Goal: Information Seeking & Learning: Learn about a topic

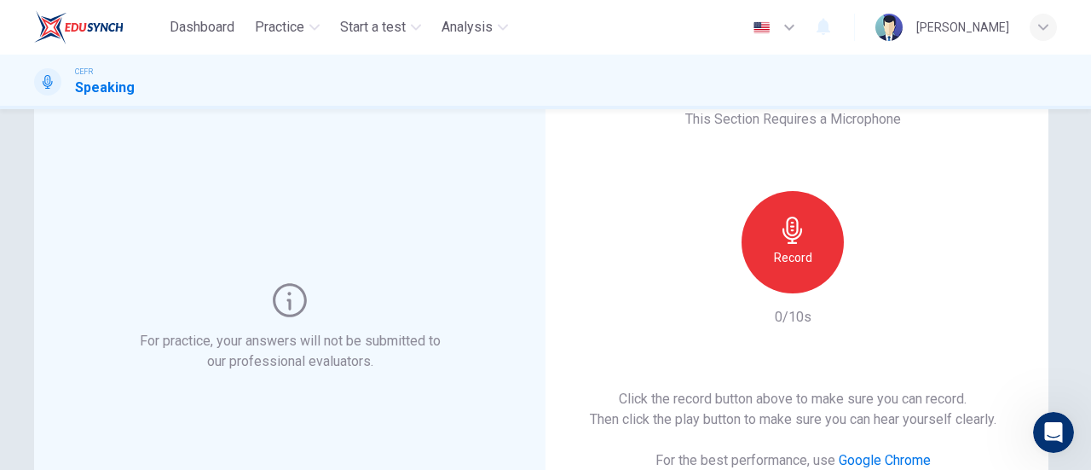
scroll to position [68, 0]
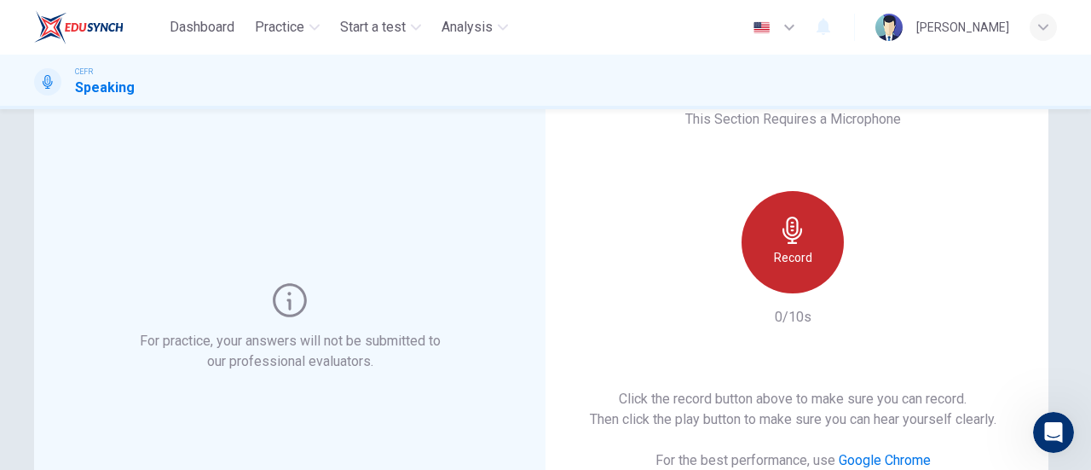
click at [806, 238] on div "Record" at bounding box center [793, 242] width 102 height 102
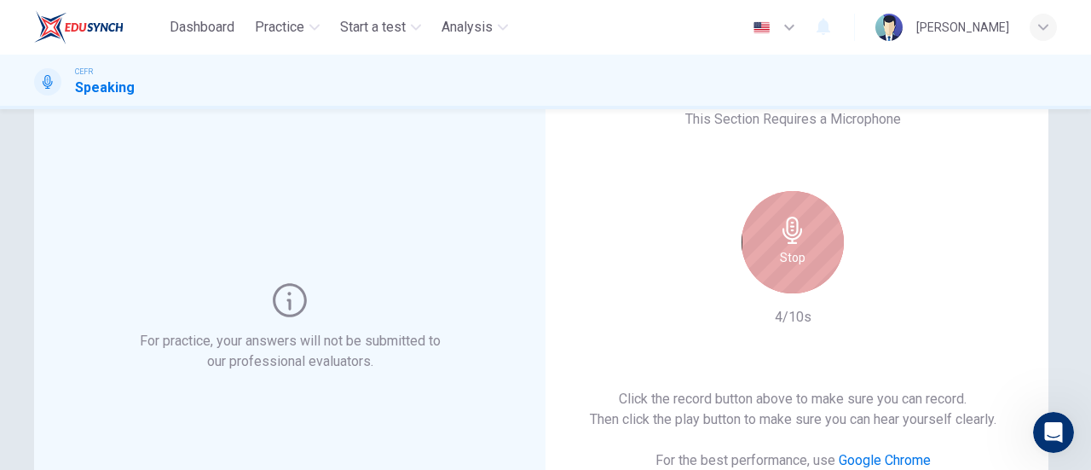
click at [800, 255] on h6 "Stop" at bounding box center [793, 257] width 26 height 20
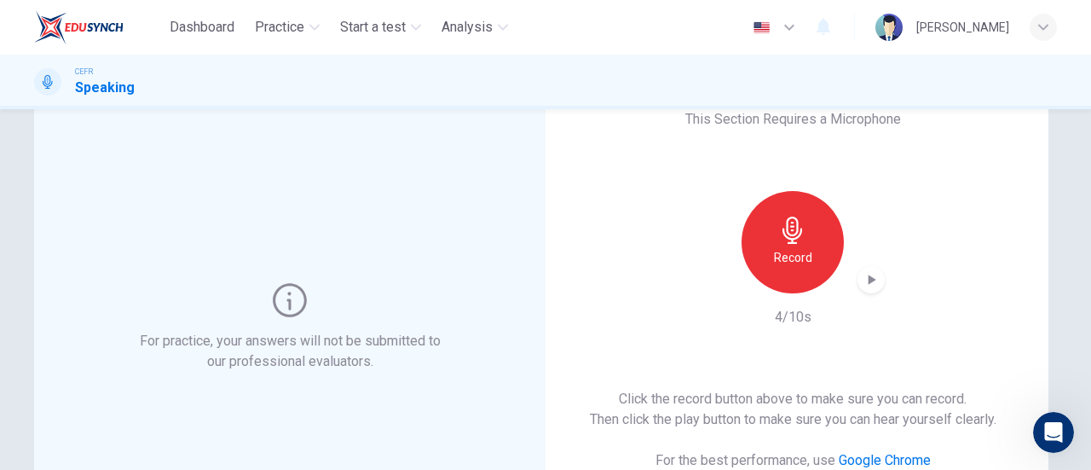
click at [869, 295] on div "Record 4/10s" at bounding box center [793, 259] width 184 height 136
click at [868, 284] on icon "button" at bounding box center [871, 279] width 17 height 17
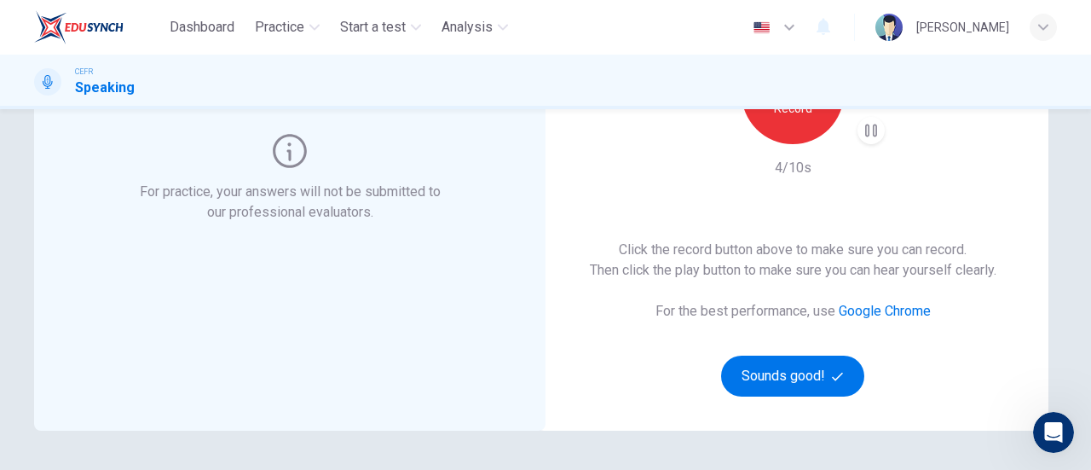
scroll to position [218, 0]
click at [806, 369] on button "Sounds good!" at bounding box center [792, 375] width 143 height 41
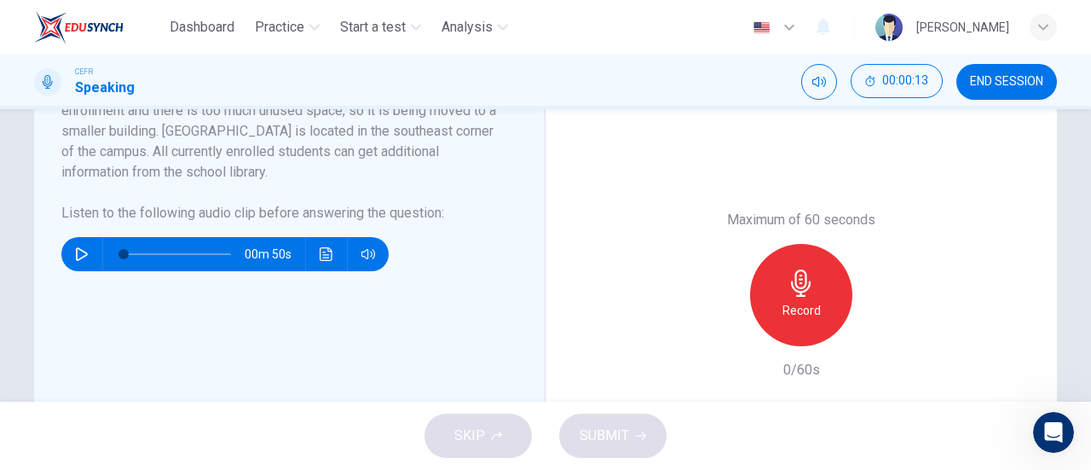
scroll to position [379, 0]
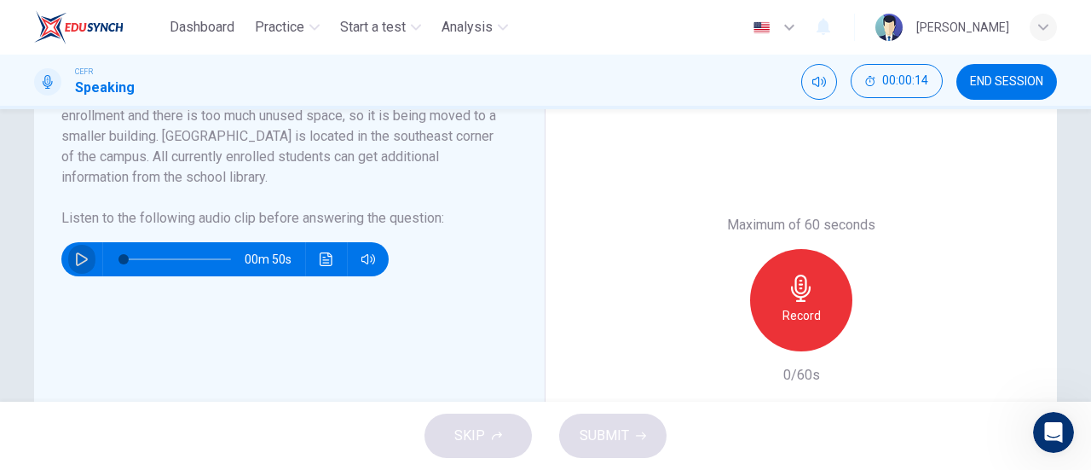
click at [76, 252] on icon "button" at bounding box center [82, 259] width 12 height 14
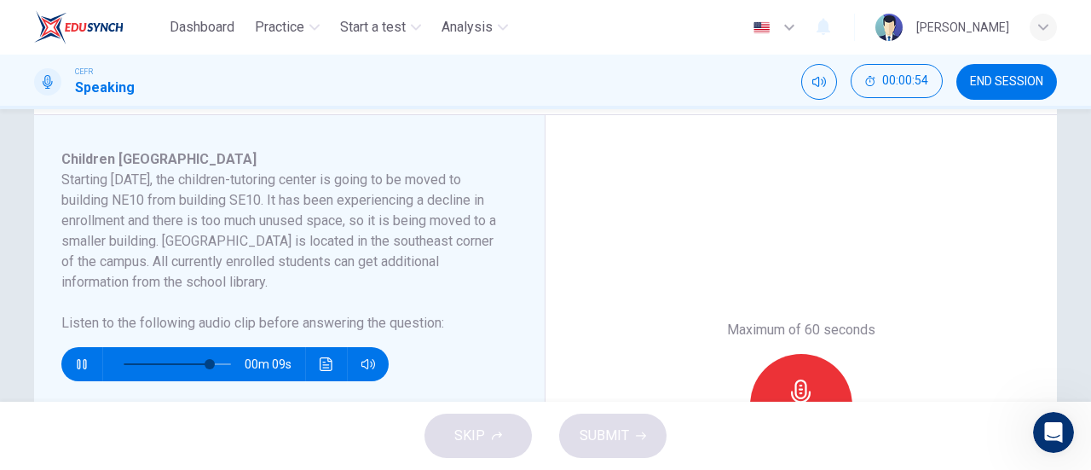
scroll to position [276, 0]
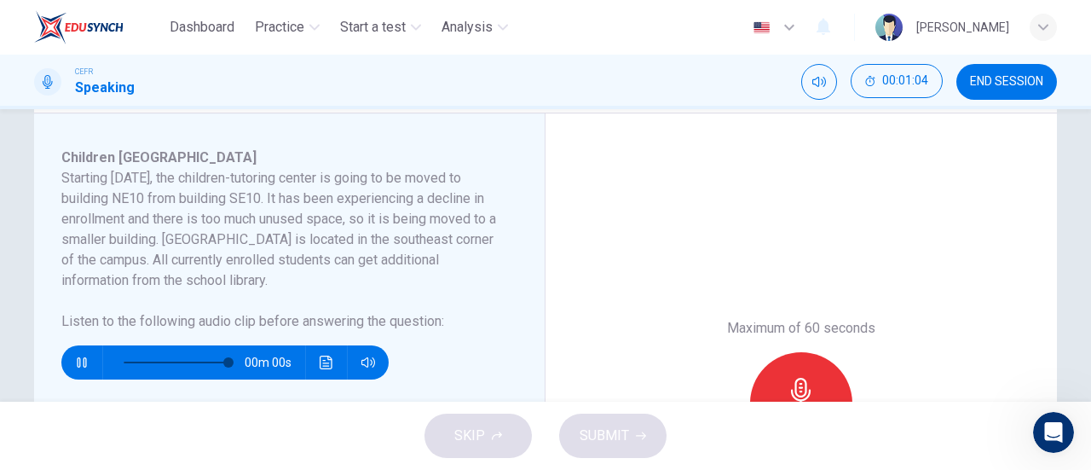
type input "0"
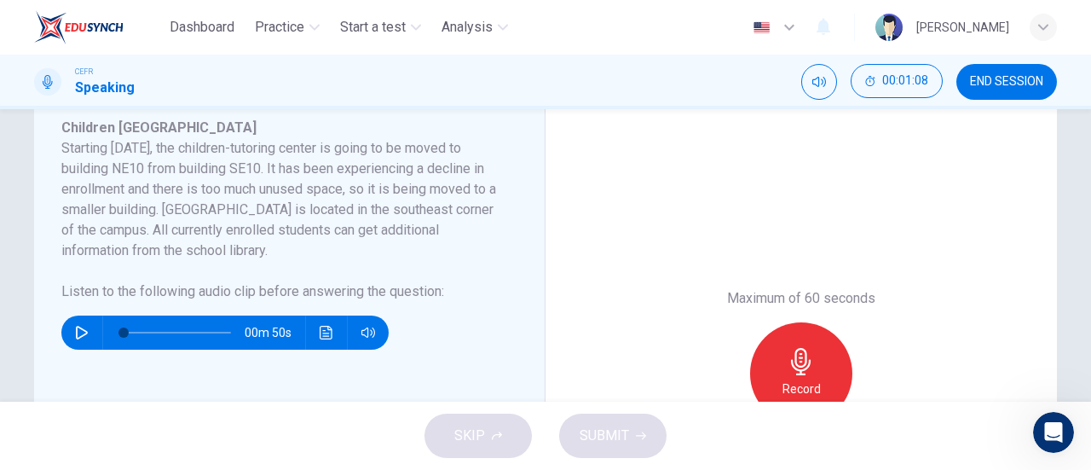
scroll to position [0, 0]
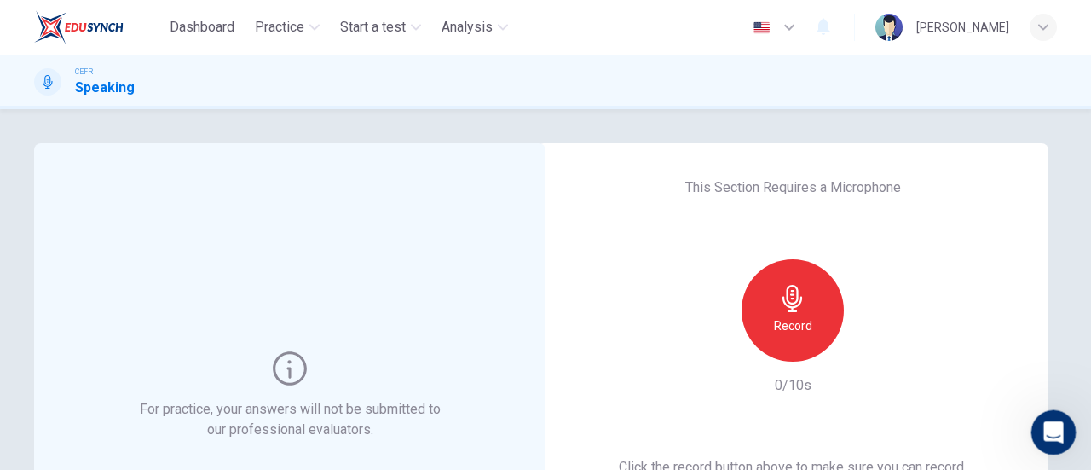
drag, startPoint x: 1051, startPoint y: 418, endPoint x: 1264, endPoint y: 777, distance: 417.4
click at [1051, 414] on div "Open Intercom Messenger" at bounding box center [1051, 429] width 56 height 56
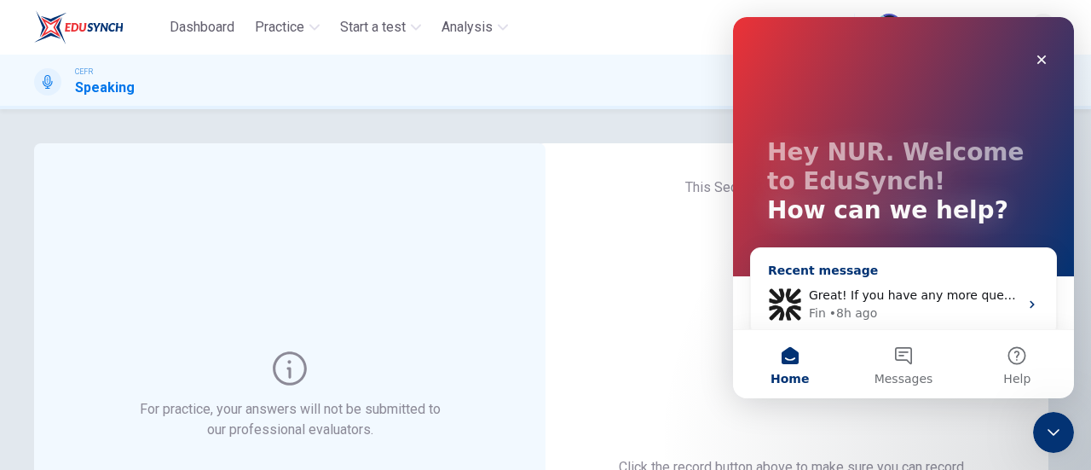
click at [915, 299] on span "Great! If you have any more questions or need further assistance, feel free to …" at bounding box center [1106, 295] width 594 height 14
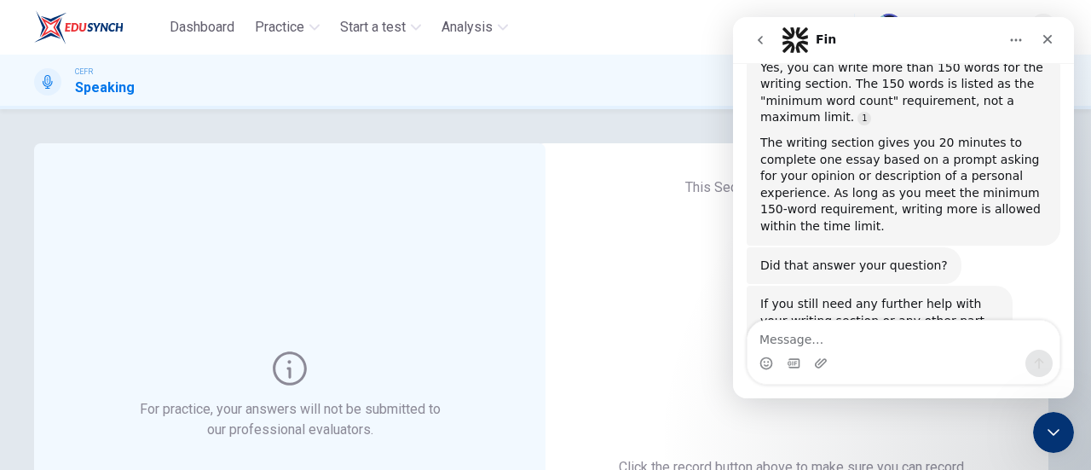
scroll to position [6783, 0]
click at [824, 334] on textarea "Message…" at bounding box center [904, 335] width 312 height 29
click at [959, 346] on textarea "will the integrated question be in the exam?" at bounding box center [904, 335] width 312 height 29
type textarea "will the integrated question be in the real exam?"
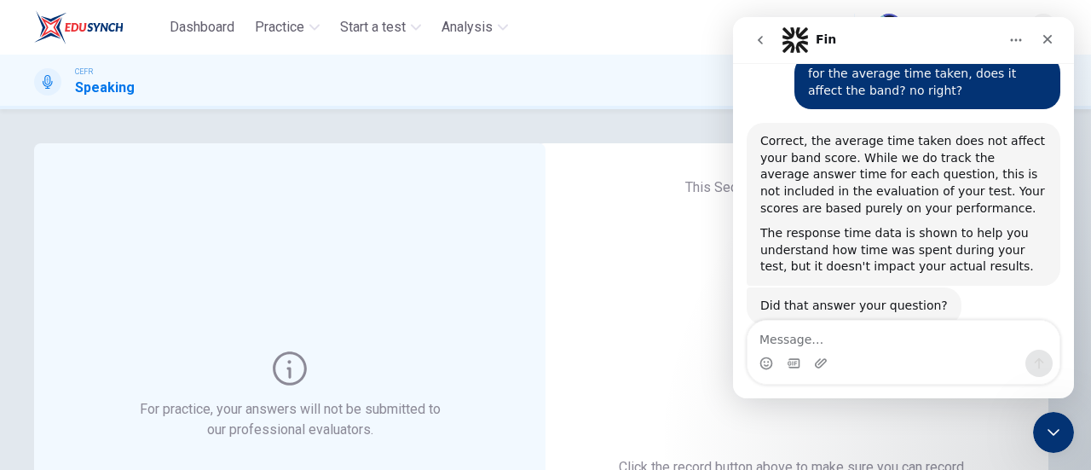
scroll to position [7129, 0]
click at [1042, 33] on icon "Close" at bounding box center [1048, 39] width 14 height 14
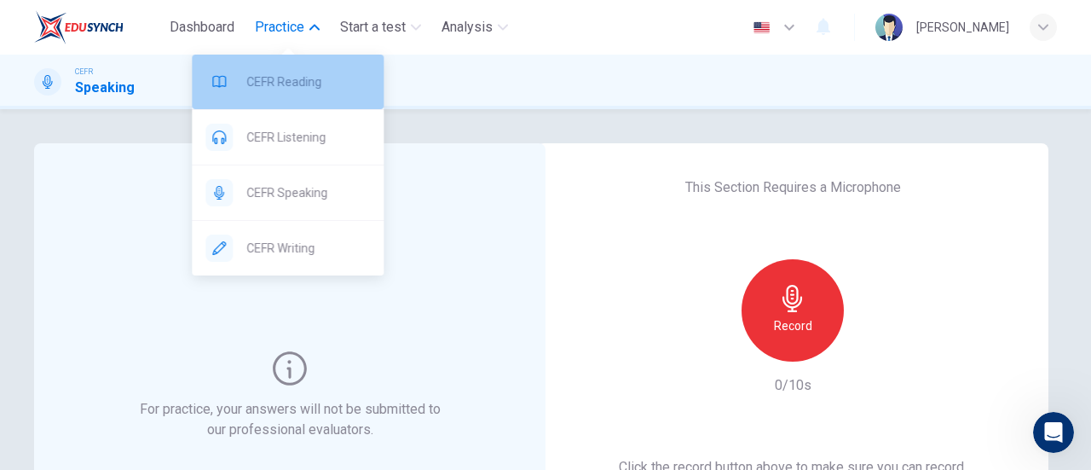
click at [266, 101] on div "CEFR Reading" at bounding box center [288, 82] width 192 height 55
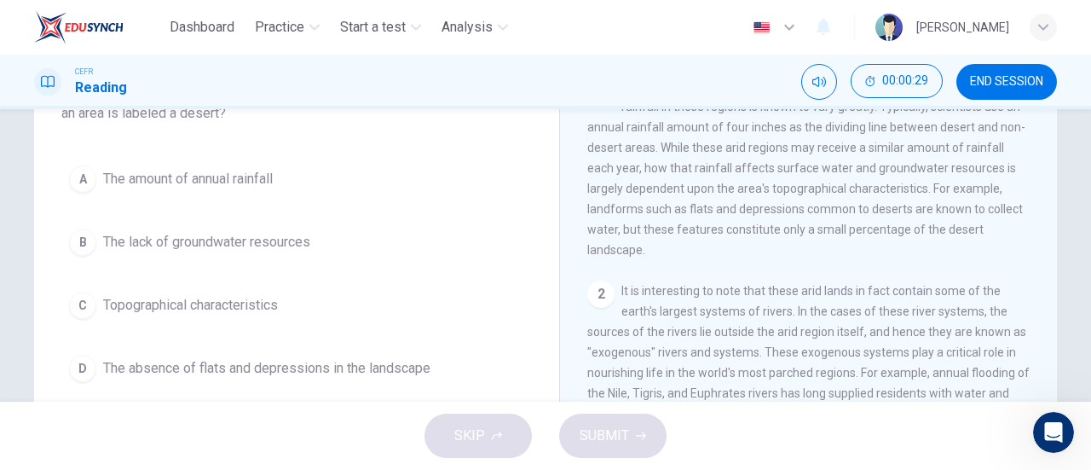
scroll to position [142, 0]
click at [233, 157] on div "Question 1 According to the paragraph, what do scientists use to determine whet…" at bounding box center [297, 213] width 498 height 389
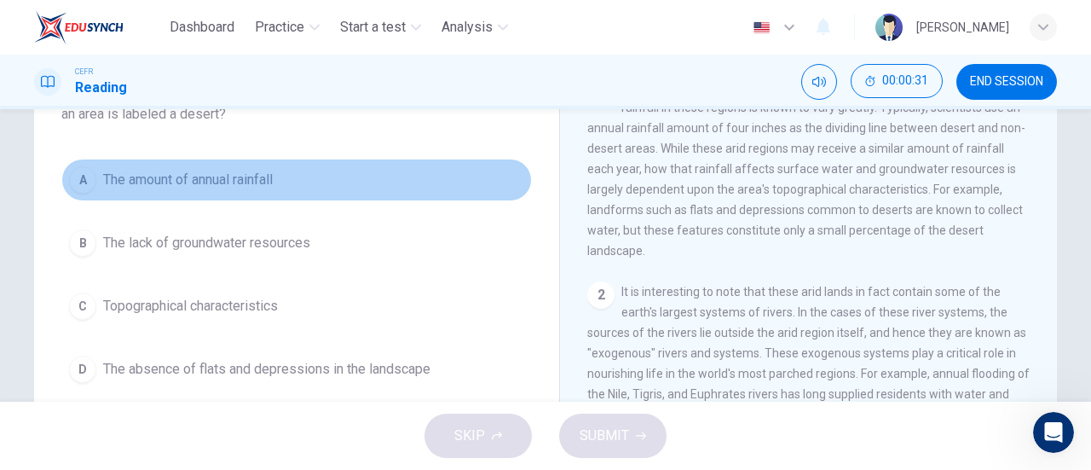
click at [245, 166] on button "A The amount of annual rainfall" at bounding box center [296, 180] width 471 height 43
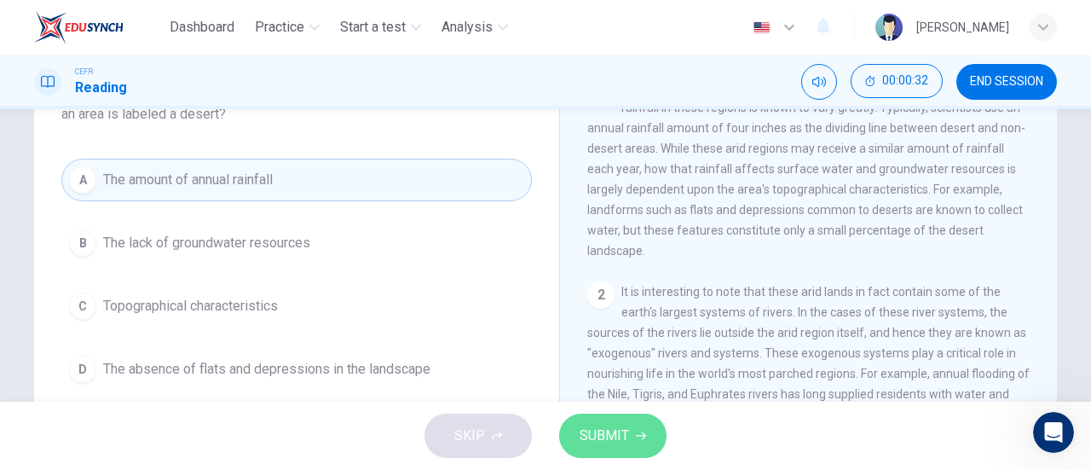
click at [604, 424] on span "SUBMIT" at bounding box center [604, 436] width 49 height 24
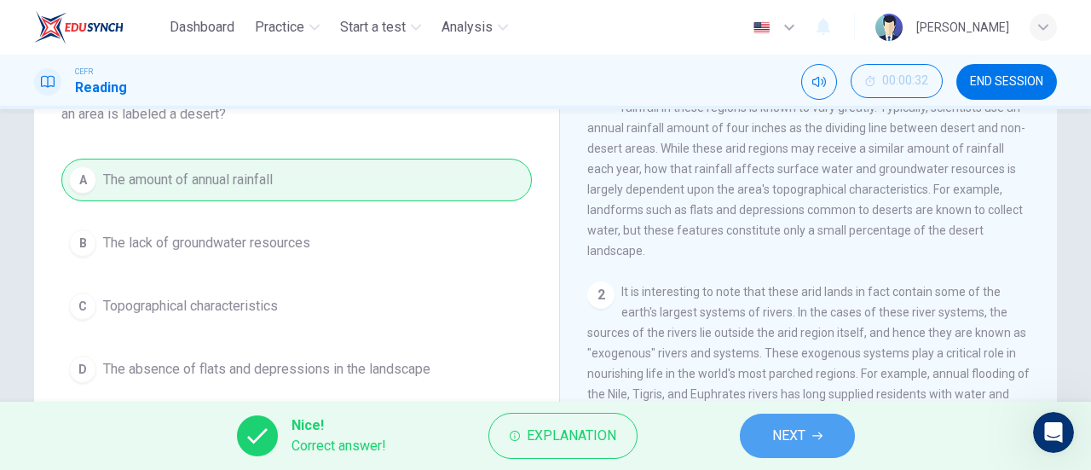
click at [804, 440] on span "NEXT" at bounding box center [788, 436] width 33 height 24
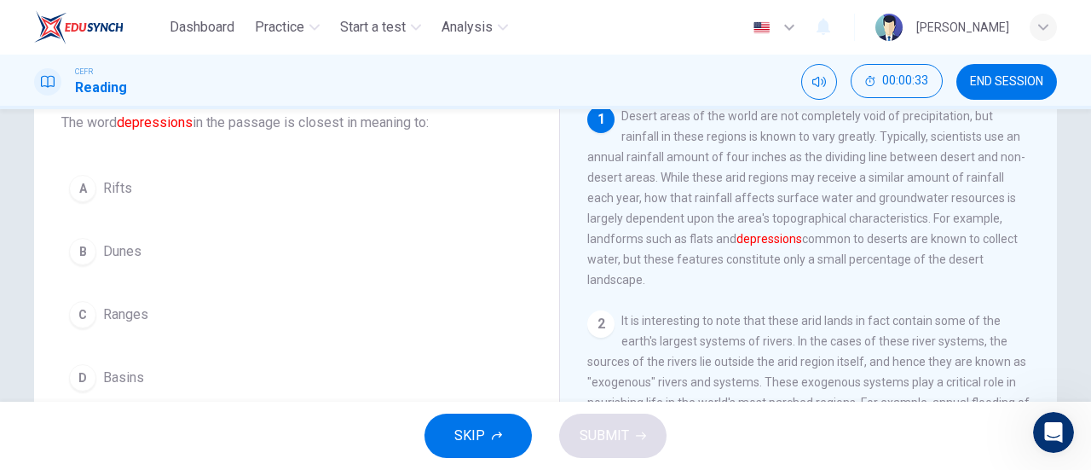
scroll to position [112, 0]
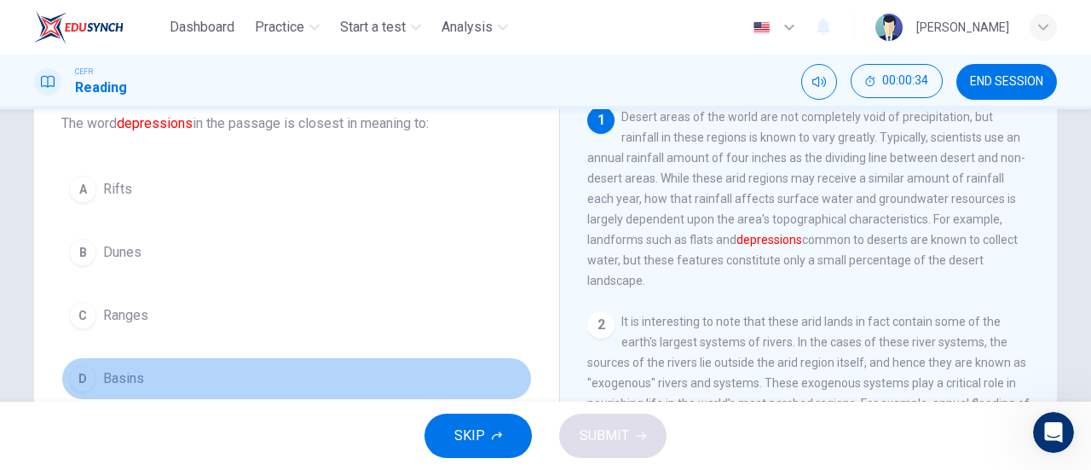
click at [151, 379] on button "D Basins" at bounding box center [296, 378] width 471 height 43
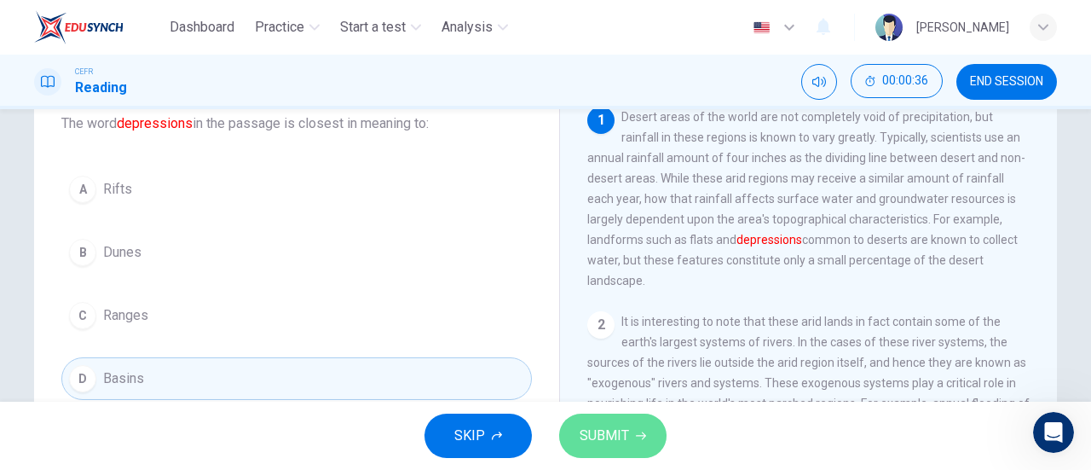
click at [633, 444] on button "SUBMIT" at bounding box center [612, 435] width 107 height 44
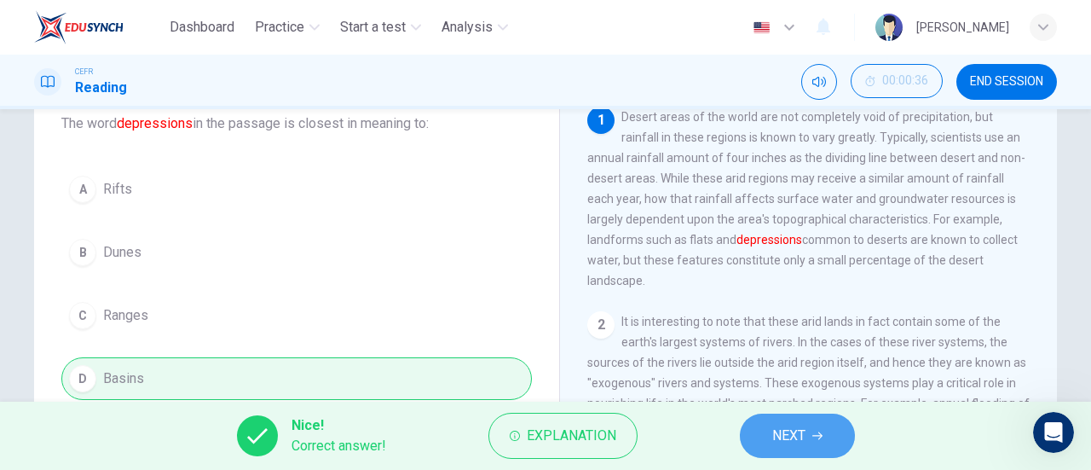
click at [747, 431] on button "NEXT" at bounding box center [797, 435] width 115 height 44
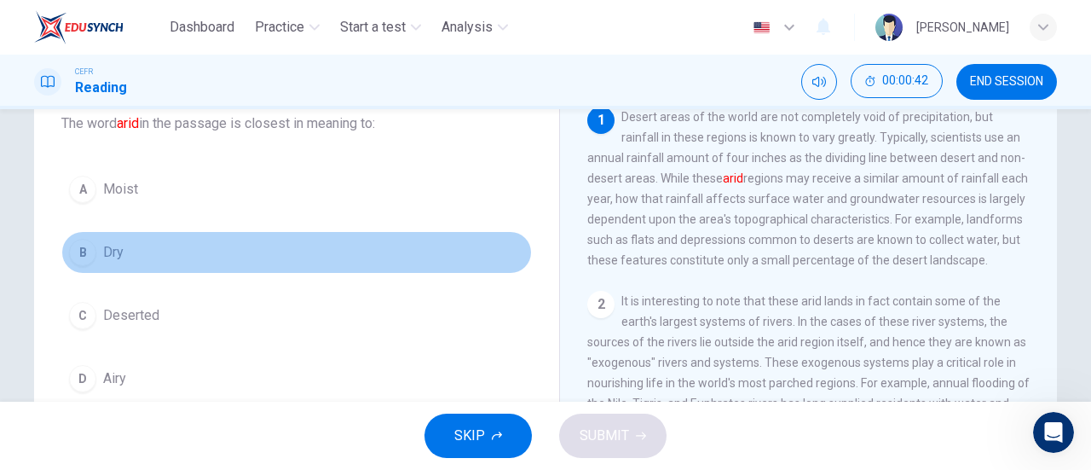
click at [172, 240] on button "B Dry" at bounding box center [296, 252] width 471 height 43
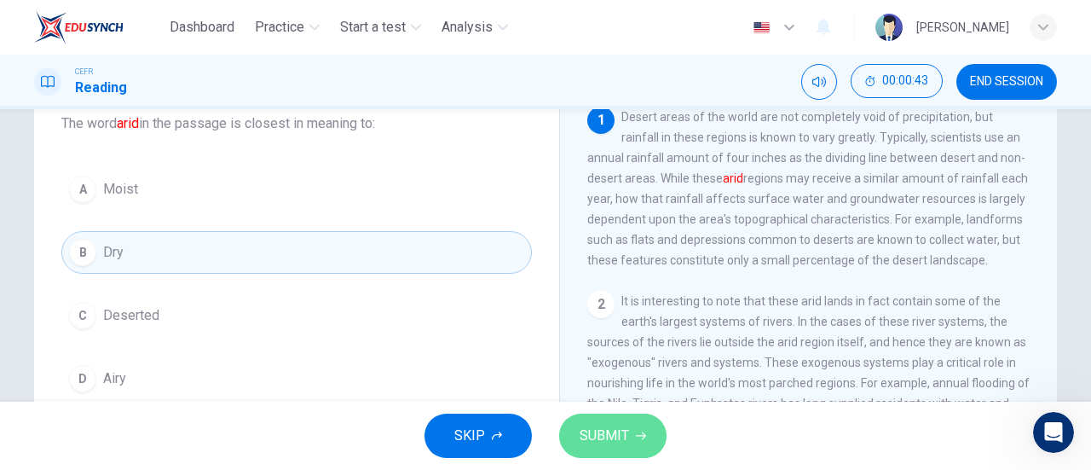
click at [624, 429] on span "SUBMIT" at bounding box center [604, 436] width 49 height 24
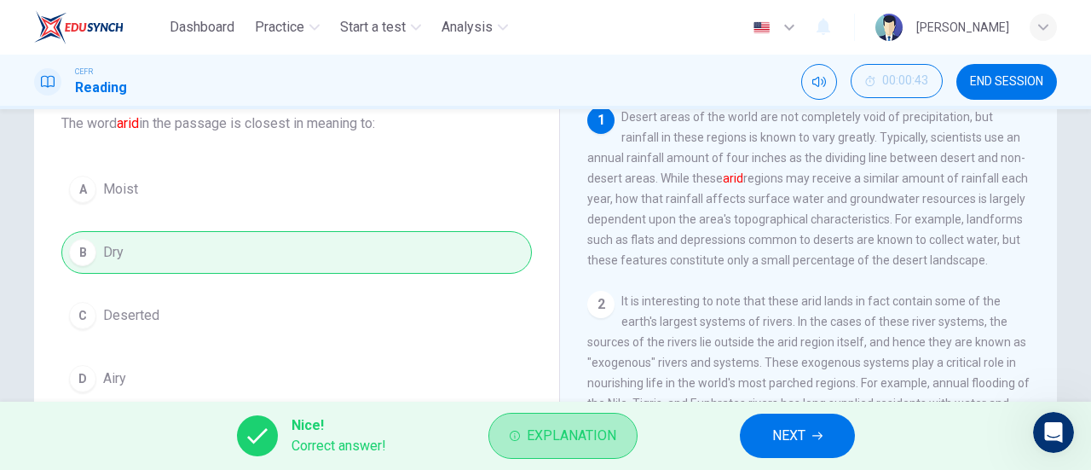
click at [624, 429] on button "Explanation" at bounding box center [562, 436] width 149 height 46
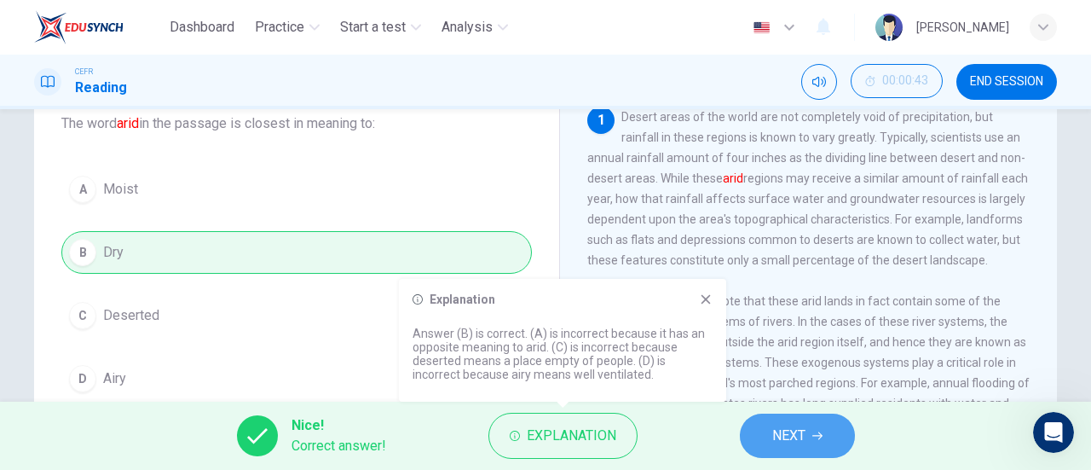
click at [794, 436] on span "NEXT" at bounding box center [788, 436] width 33 height 24
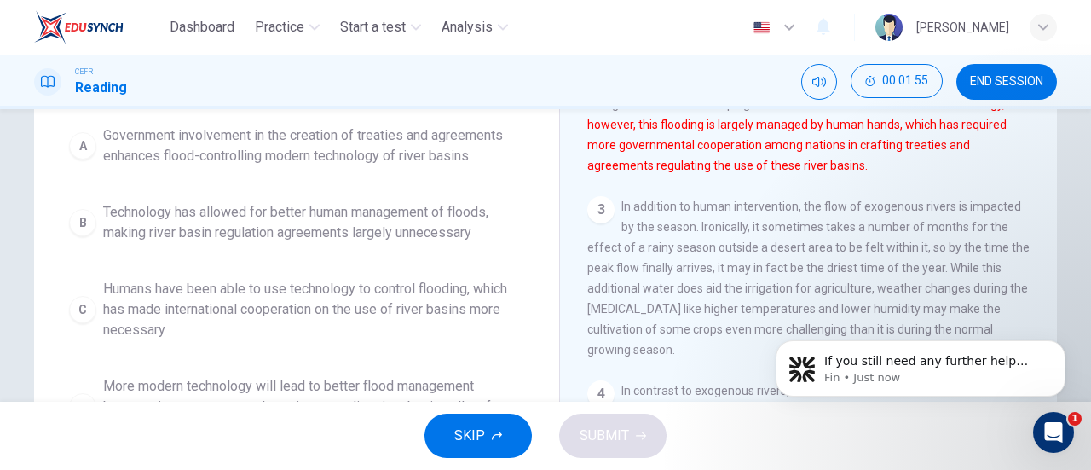
scroll to position [0, 0]
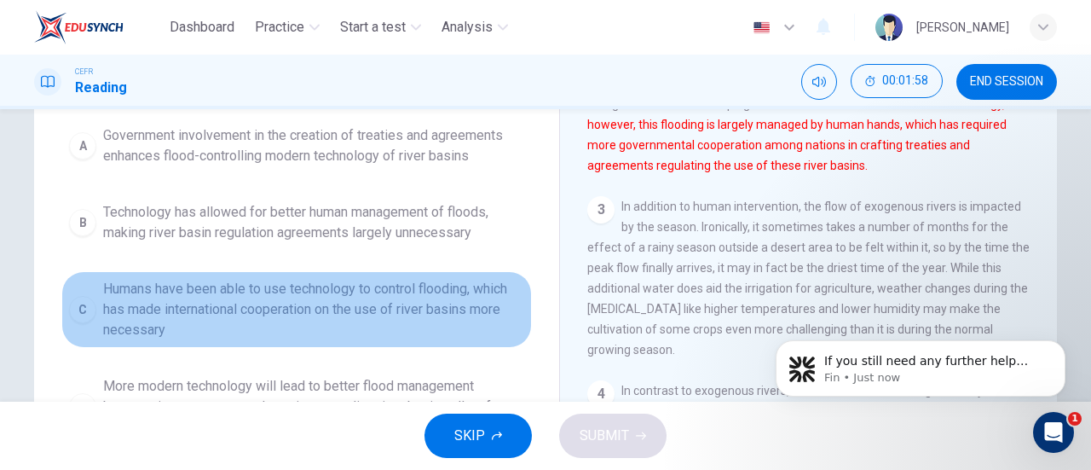
click at [436, 310] on span "Humans have been able to use technology to control flooding, which has made int…" at bounding box center [313, 309] width 421 height 61
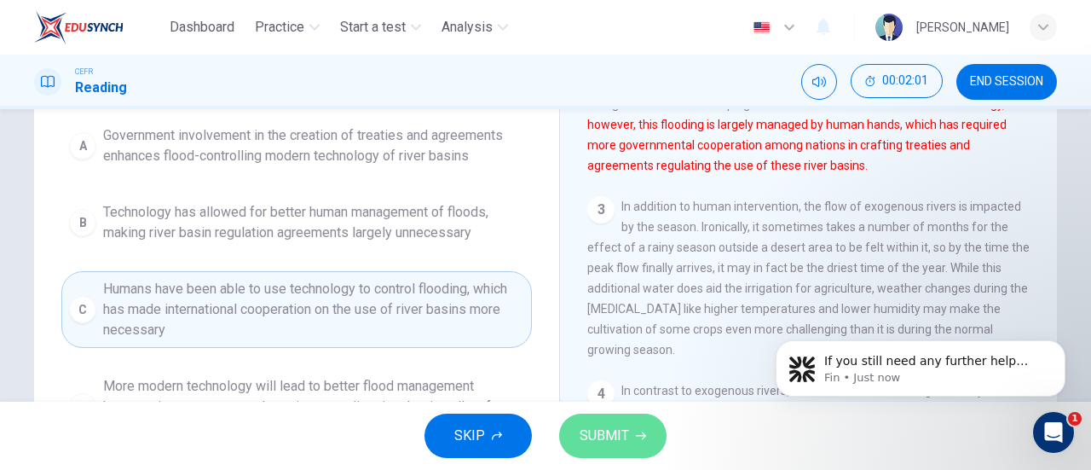
click at [660, 437] on button "SUBMIT" at bounding box center [612, 435] width 107 height 44
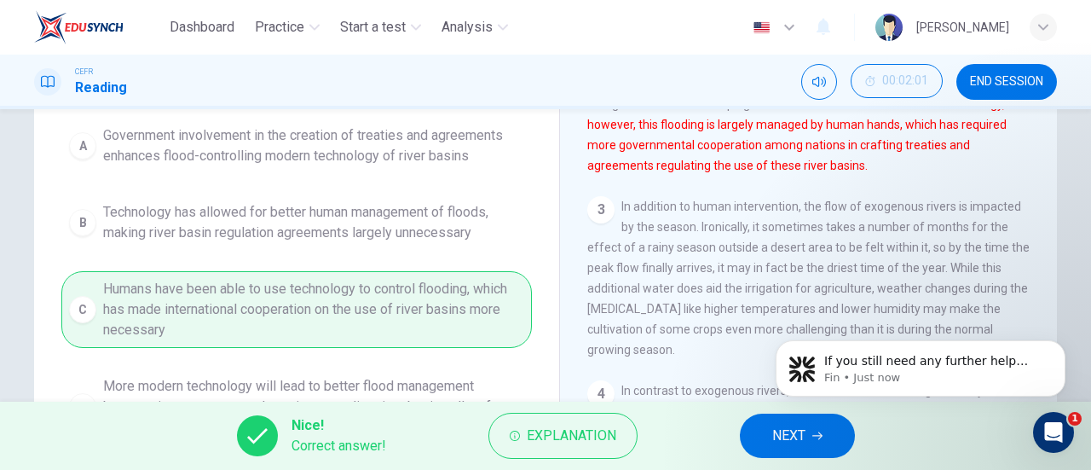
click at [774, 414] on body "If you still need any further help with your test questions or exam preparation…" at bounding box center [920, 364] width 327 height 106
click html
click at [992, 370] on p "Fin • Just now" at bounding box center [934, 377] width 220 height 15
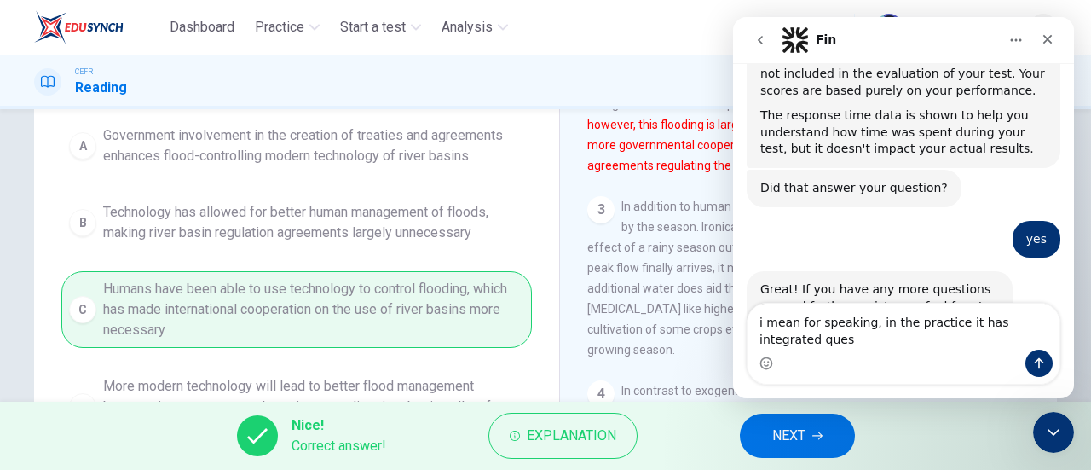
scroll to position [7263, 0]
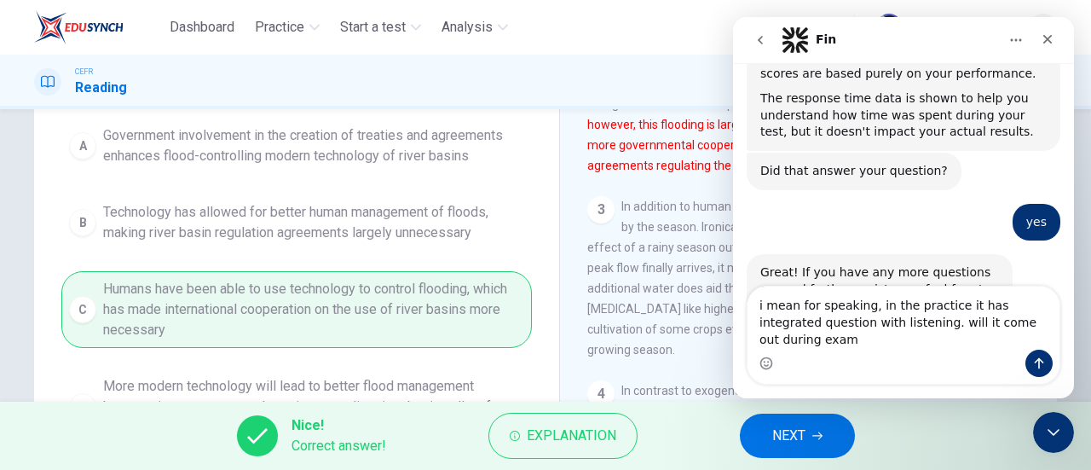
type textarea "i mean for speaking, in the practice it has integrated question with listening.…"
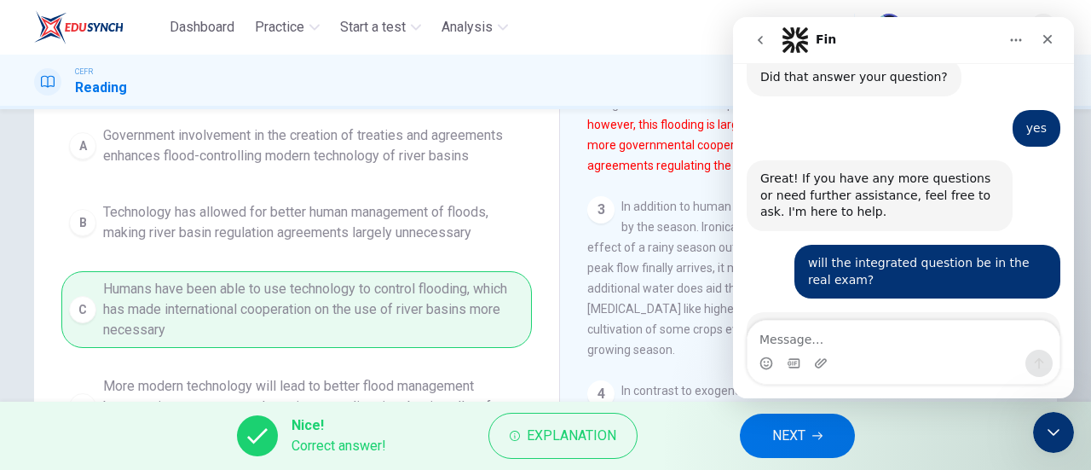
scroll to position [7494, 0]
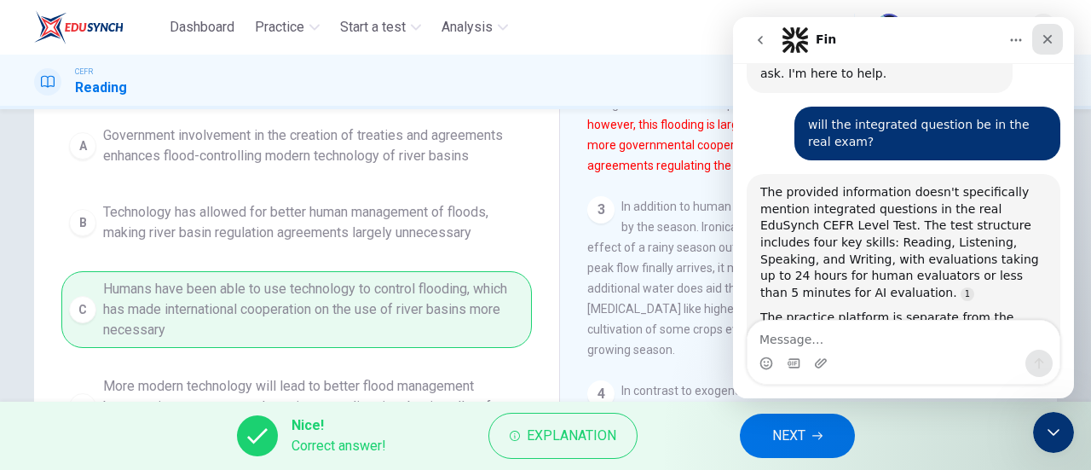
click at [1051, 42] on icon "Close" at bounding box center [1047, 39] width 9 height 9
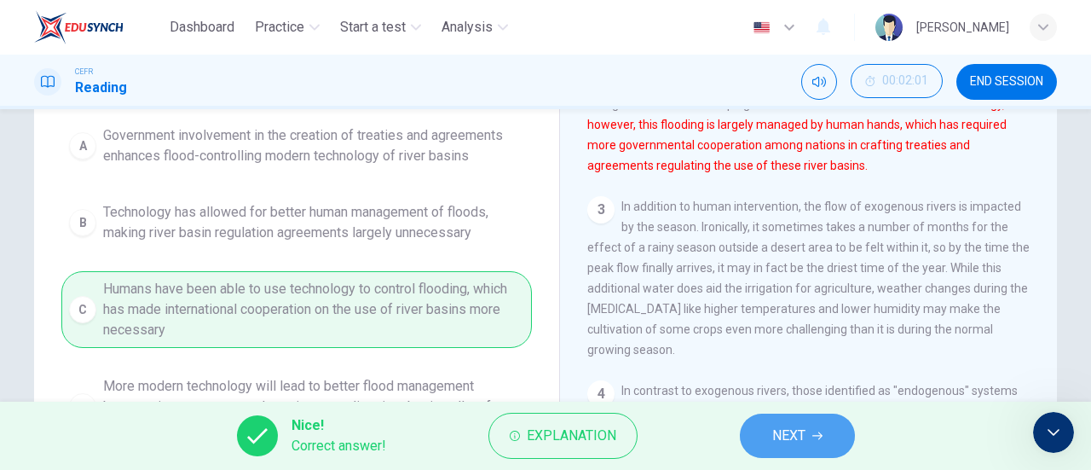
click at [767, 436] on button "NEXT" at bounding box center [797, 435] width 115 height 44
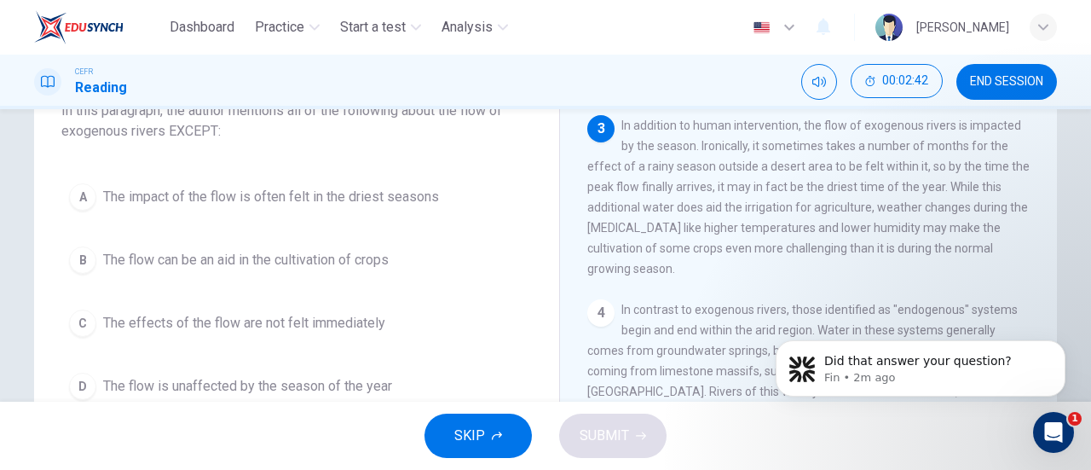
scroll to position [0, 0]
click at [291, 368] on button "D The flow is unaffected by the season of the year" at bounding box center [296, 386] width 471 height 43
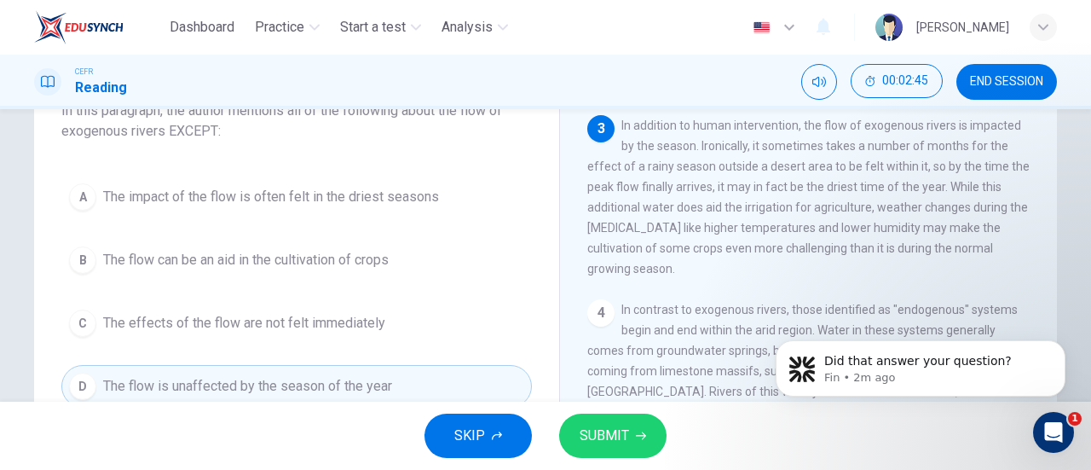
click at [607, 416] on button "SUBMIT" at bounding box center [612, 435] width 107 height 44
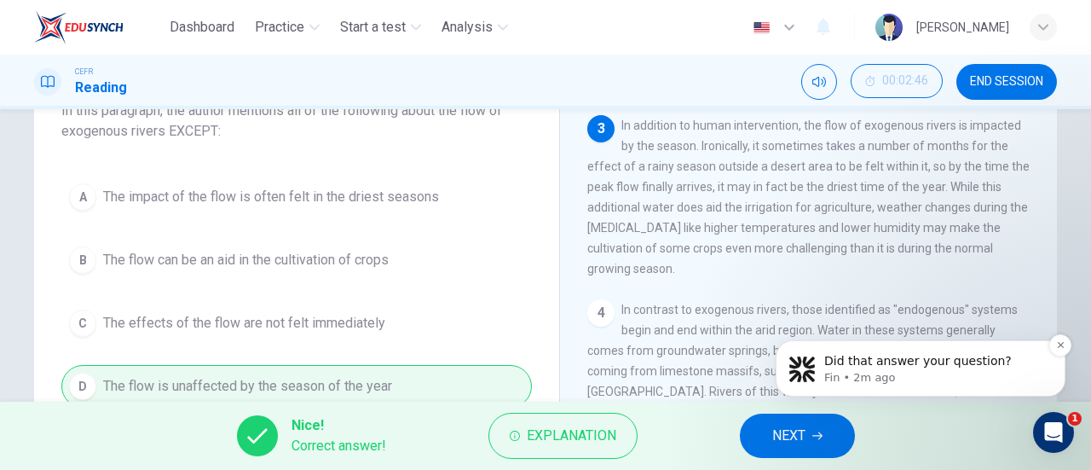
click at [963, 365] on p "Did that answer your question?" at bounding box center [934, 361] width 220 height 17
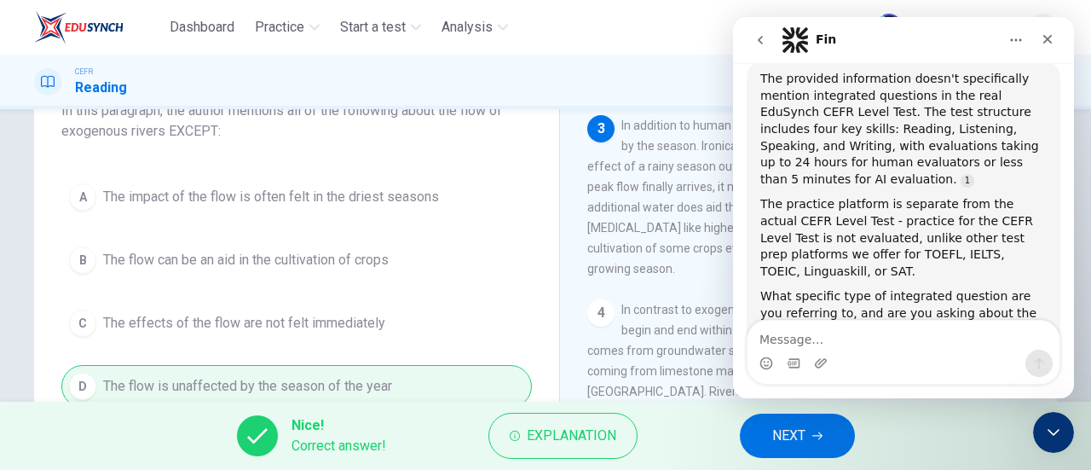
scroll to position [7607, 0]
click at [820, 330] on textarea "Message…" at bounding box center [904, 335] width 312 height 29
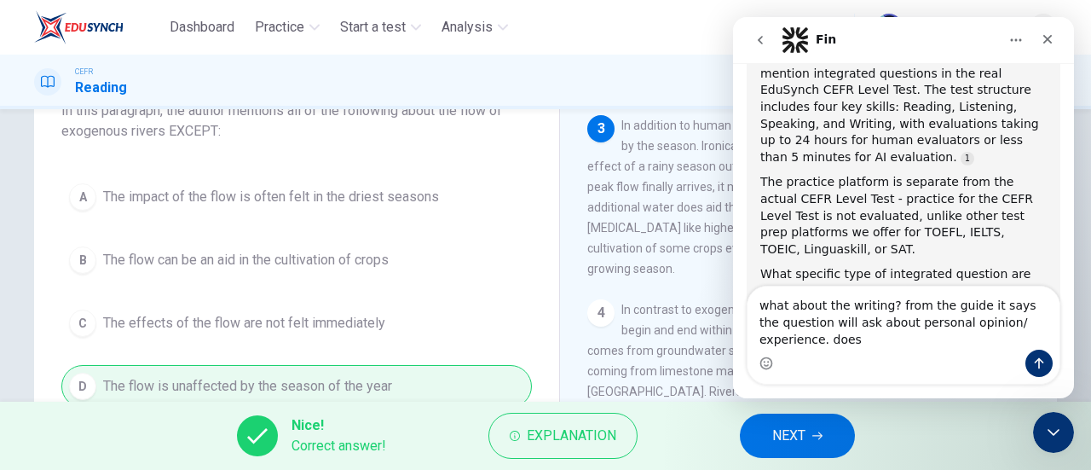
scroll to position [7646, 0]
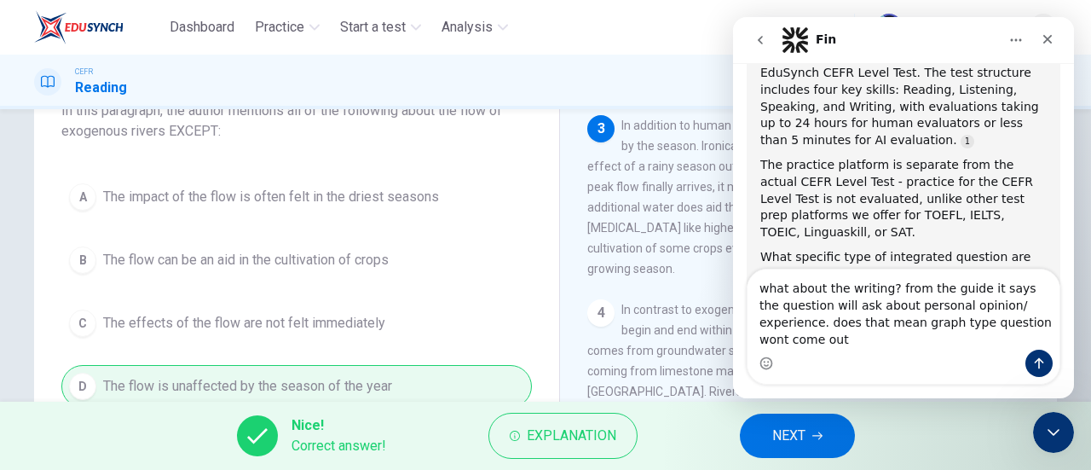
type textarea "what about the writing? from the guide it says the question will ask about pers…"
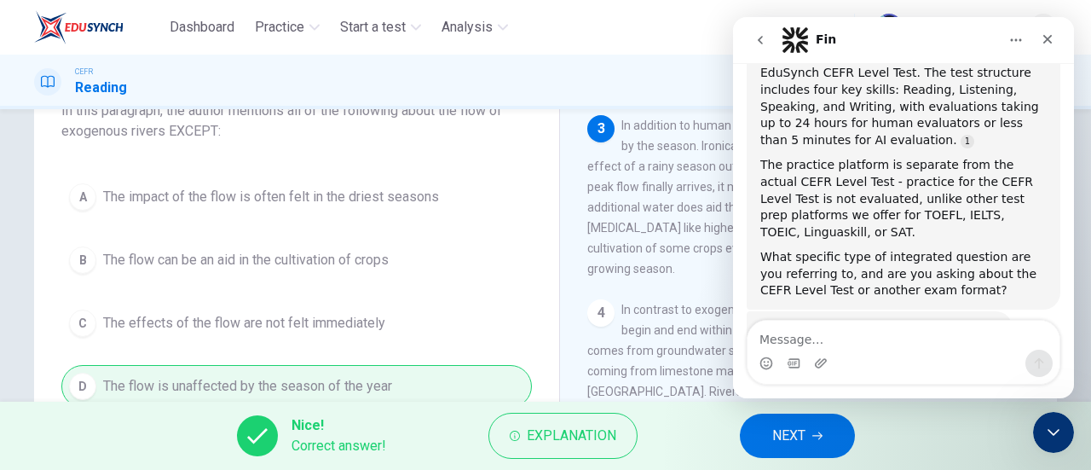
scroll to position [7740, 0]
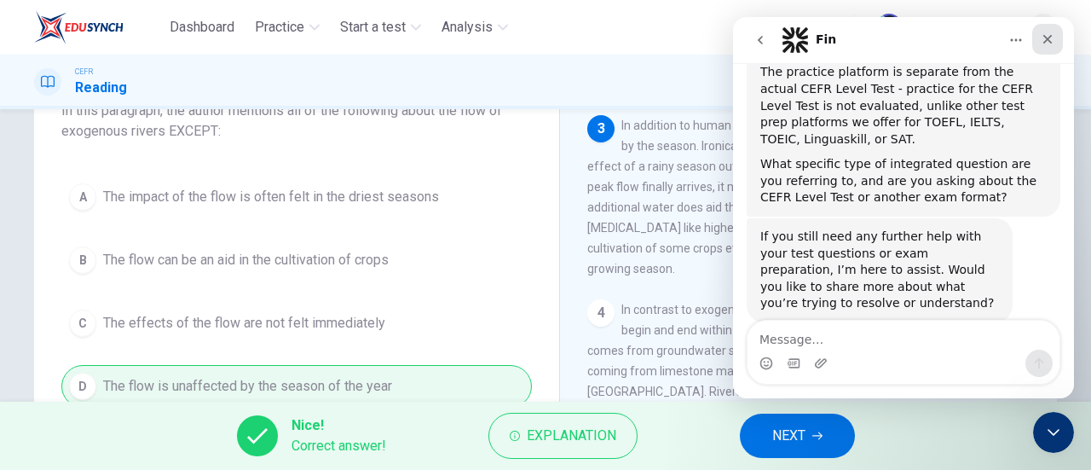
click at [1056, 39] on div "Close" at bounding box center [1047, 39] width 31 height 31
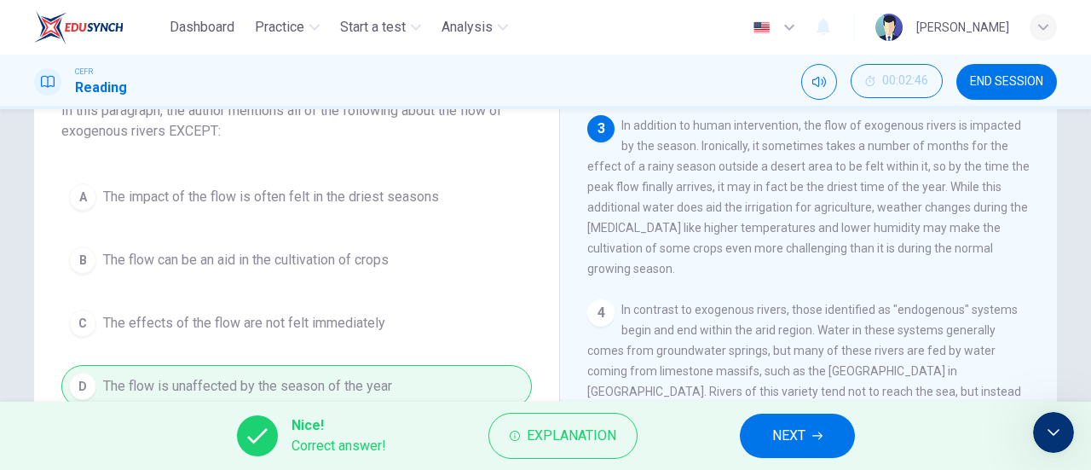
click at [785, 435] on span "NEXT" at bounding box center [788, 436] width 33 height 24
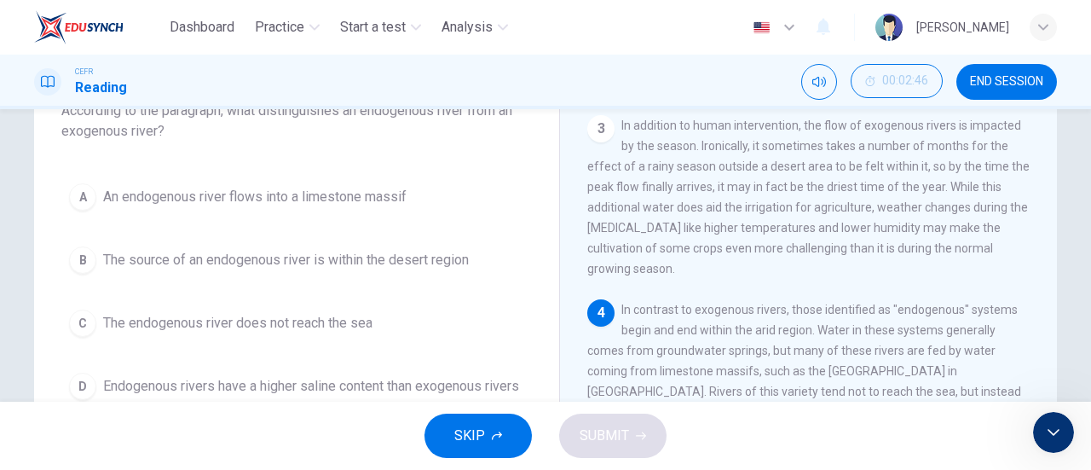
scroll to position [503, 0]
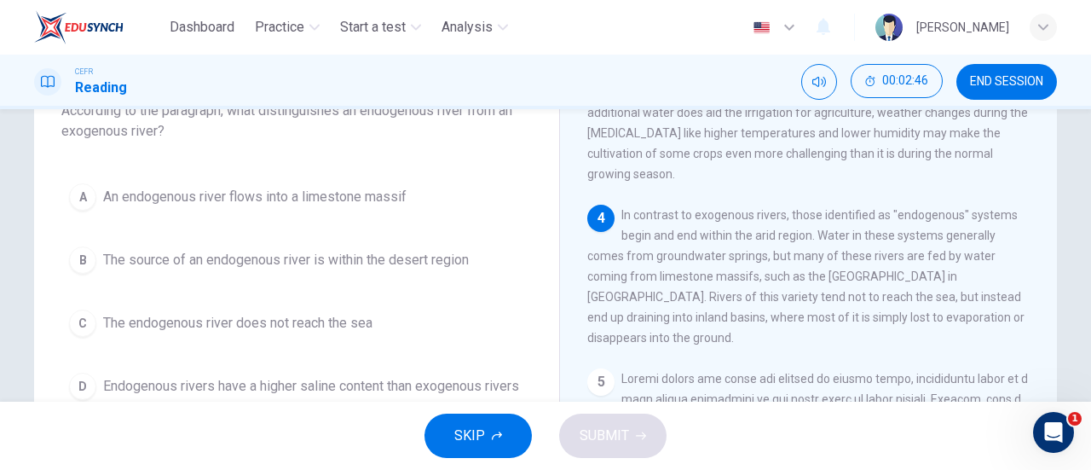
click at [410, 250] on span "The source of an endogenous river is within the desert region" at bounding box center [286, 260] width 366 height 20
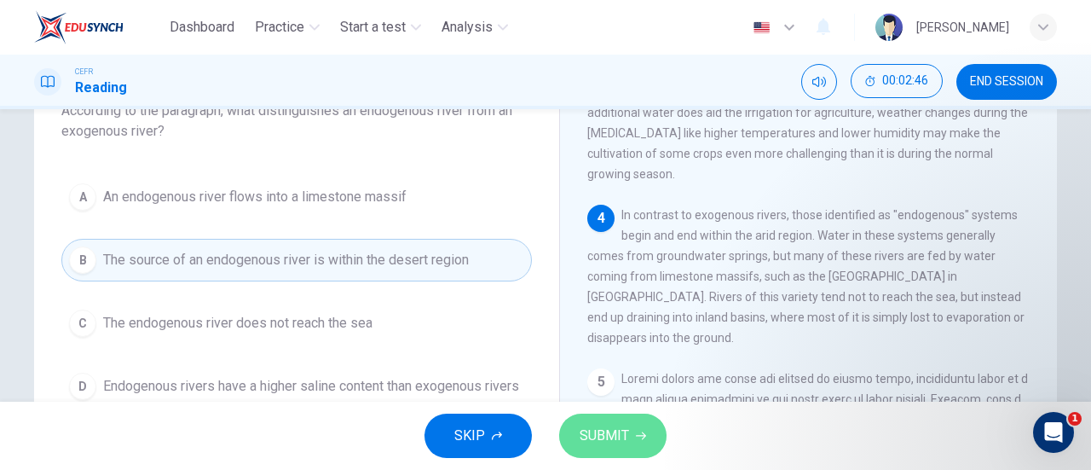
click at [584, 413] on button "SUBMIT" at bounding box center [612, 435] width 107 height 44
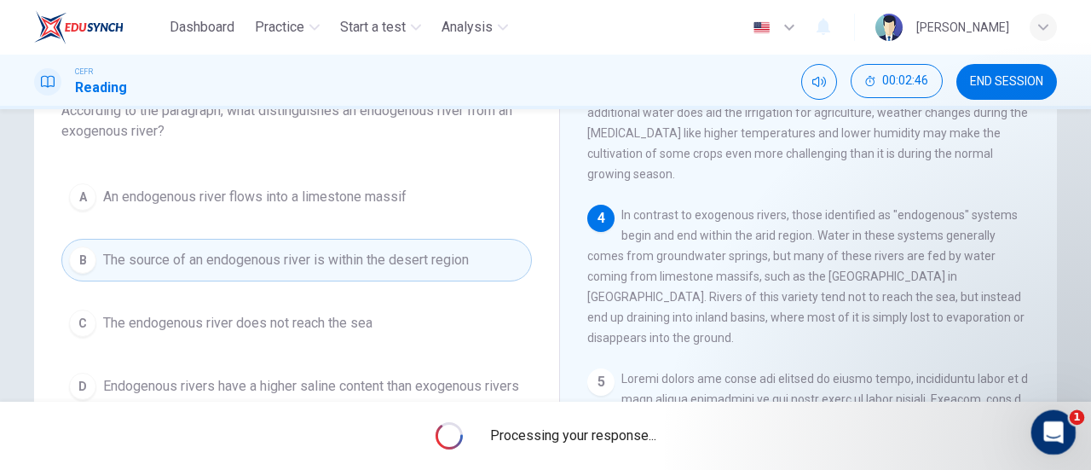
drag, startPoint x: 1037, startPoint y: 426, endPoint x: 1360, endPoint y: 431, distance: 323.1
click at [1035, 425] on div "Open Intercom Messenger" at bounding box center [1051, 429] width 56 height 56
drag, startPoint x: 1391, startPoint y: 423, endPoint x: 1944, endPoint y: 721, distance: 627.8
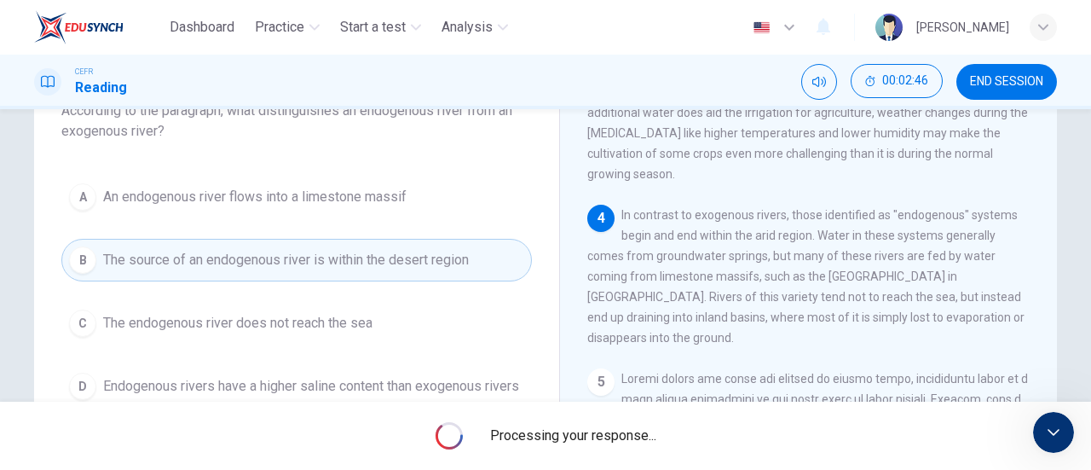
click at [590, 107] on div "CEFR Reading 00:02:46 END SESSION" at bounding box center [545, 82] width 1091 height 55
click at [698, 181] on span "In addition to human intervention, the flow of exogenous rivers is impacted by …" at bounding box center [808, 102] width 442 height 157
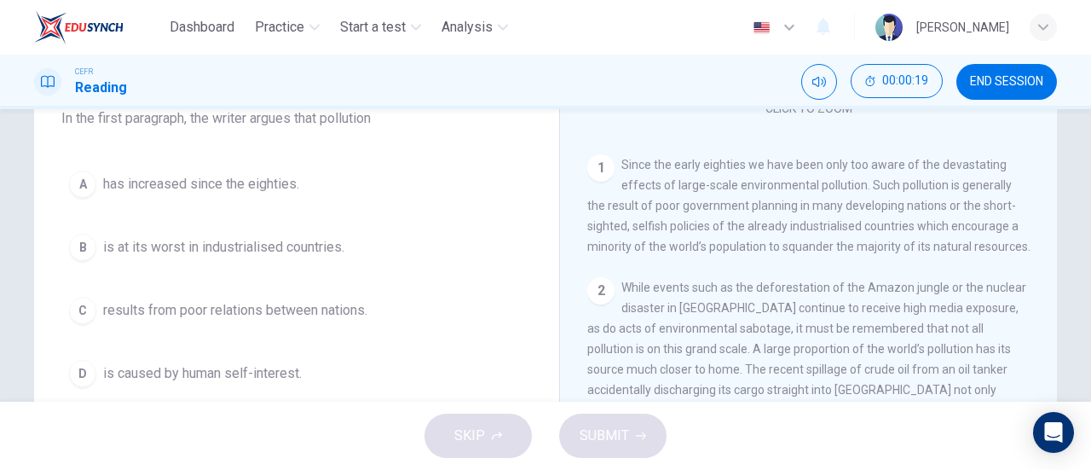
scroll to position [157, 0]
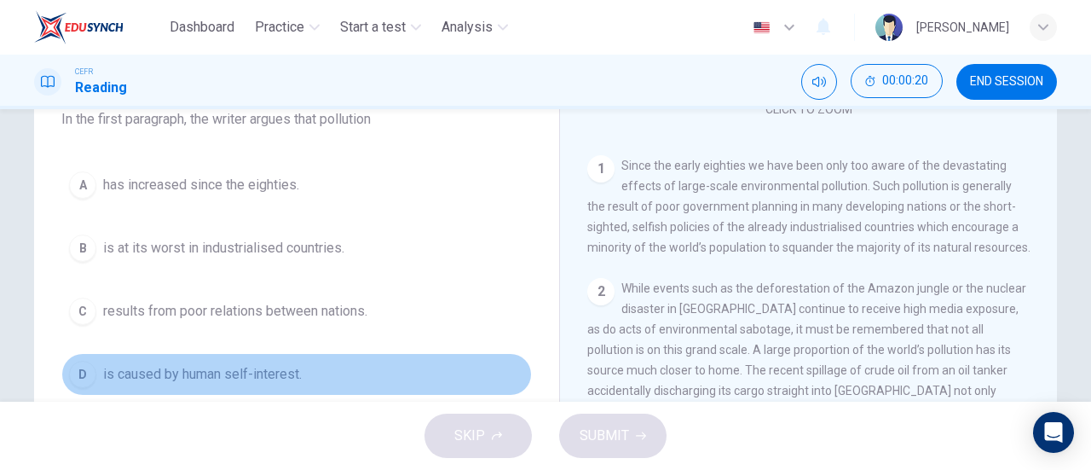
click at [236, 371] on span "is caused by human self-interest." at bounding box center [202, 374] width 199 height 20
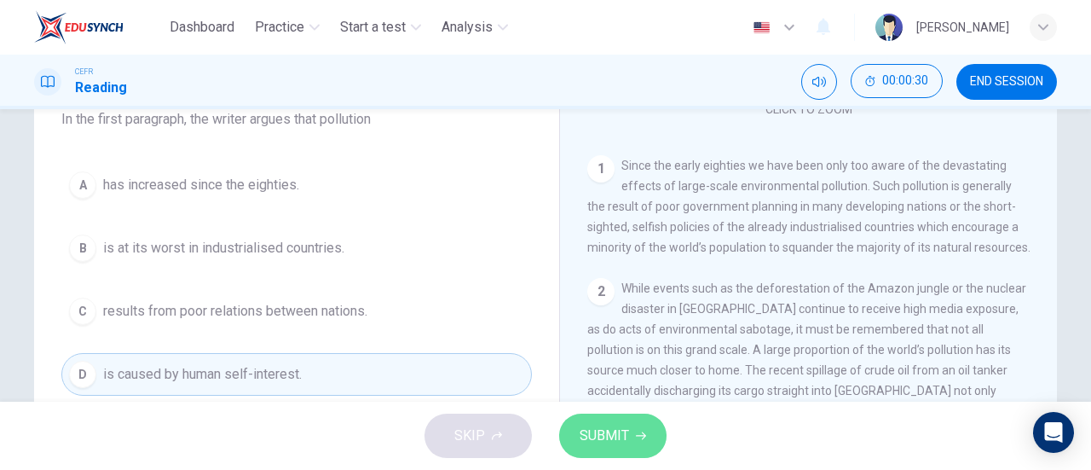
click at [618, 433] on span "SUBMIT" at bounding box center [604, 436] width 49 height 24
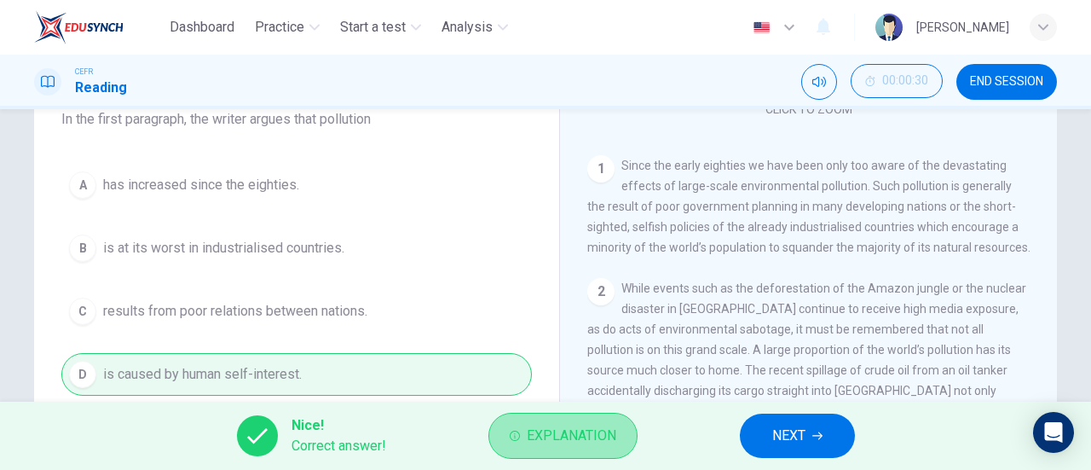
click at [620, 430] on button "Explanation" at bounding box center [562, 436] width 149 height 46
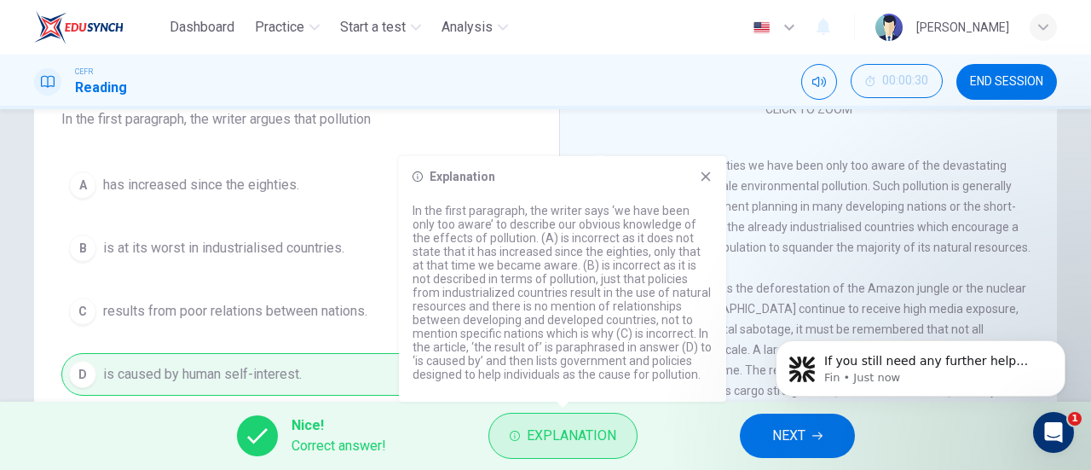
scroll to position [0, 0]
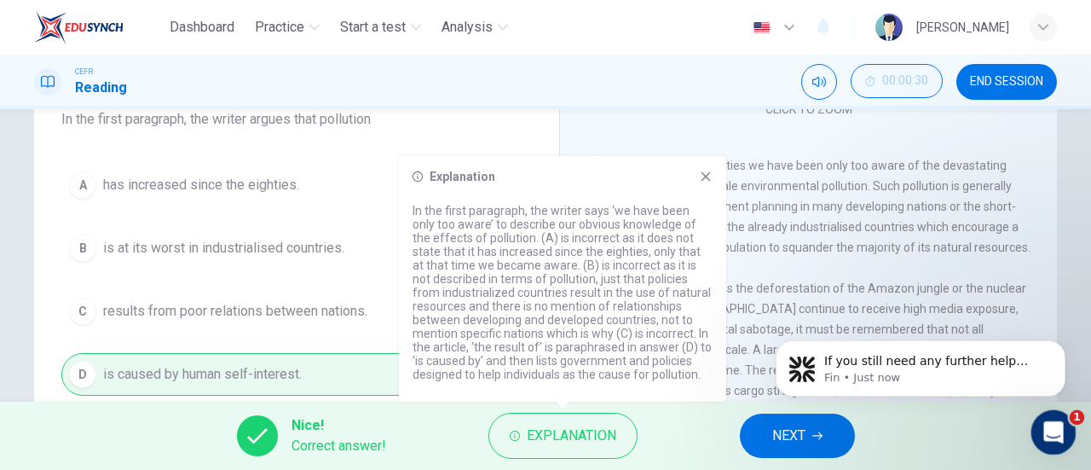
click at [1042, 435] on icon "Open Intercom Messenger" at bounding box center [1051, 430] width 28 height 28
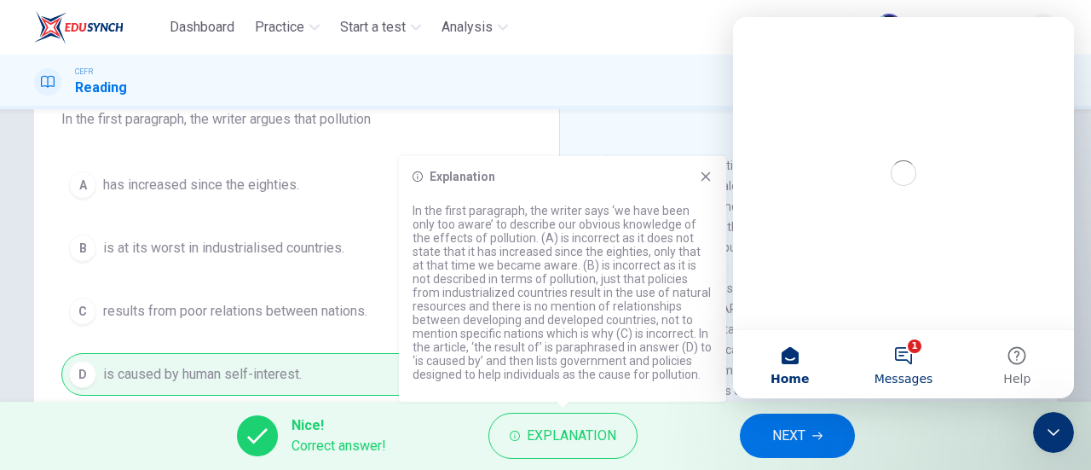
click at [914, 359] on button "1 Messages" at bounding box center [902, 364] width 113 height 68
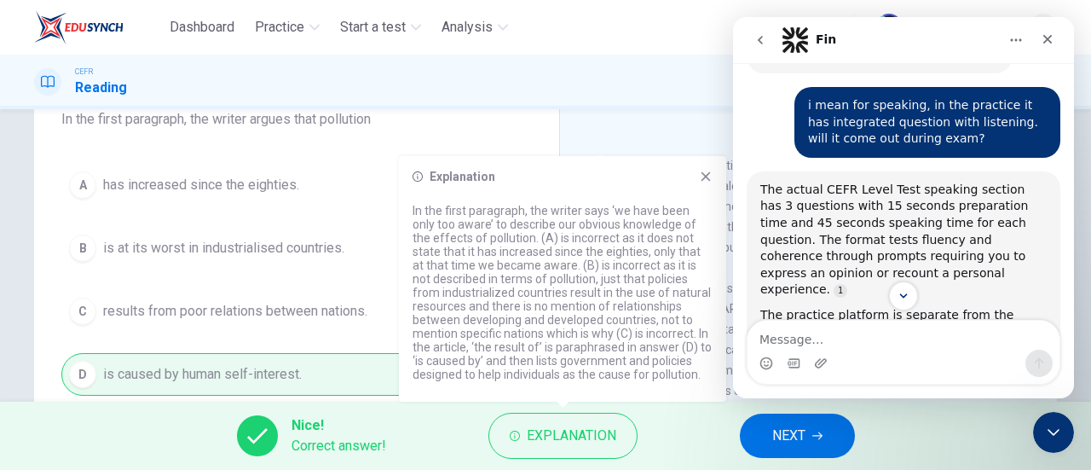
scroll to position [8050, 0]
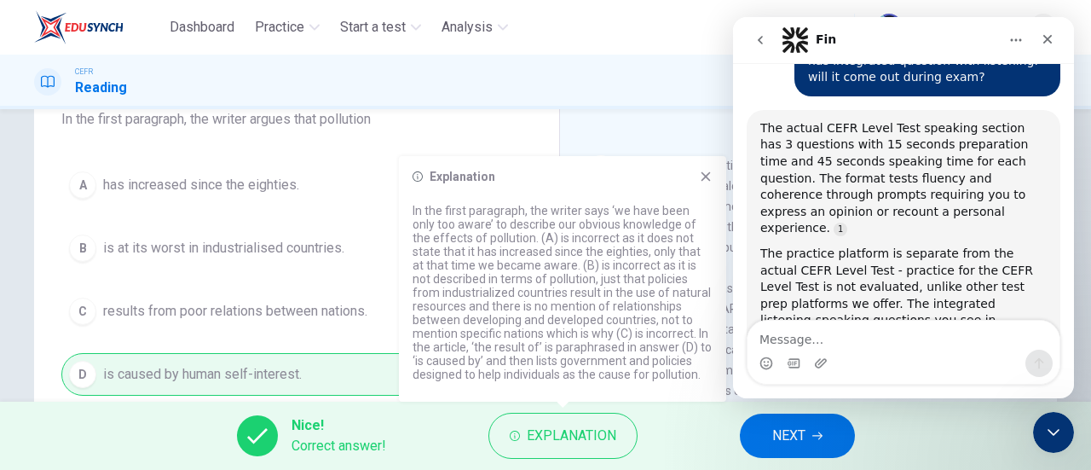
click at [884, 330] on textarea "Message…" at bounding box center [904, 335] width 312 height 29
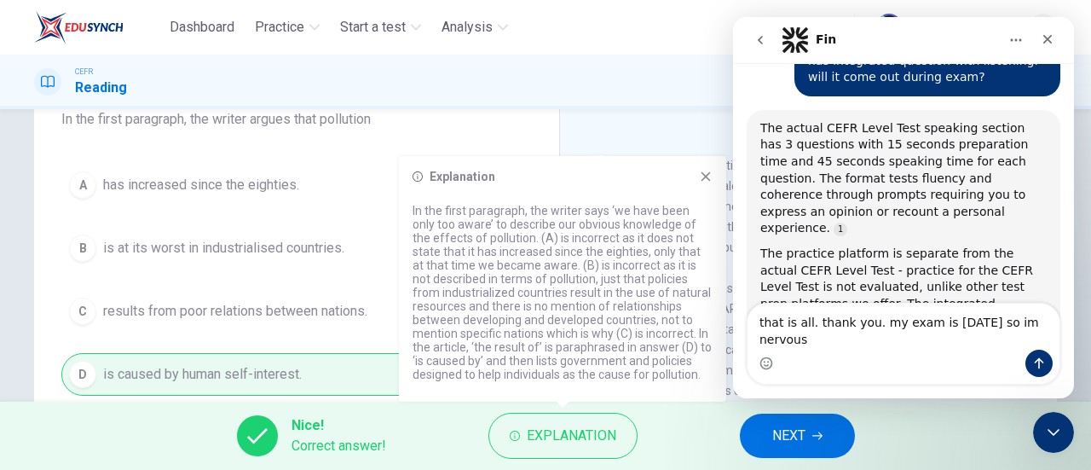
scroll to position [8067, 0]
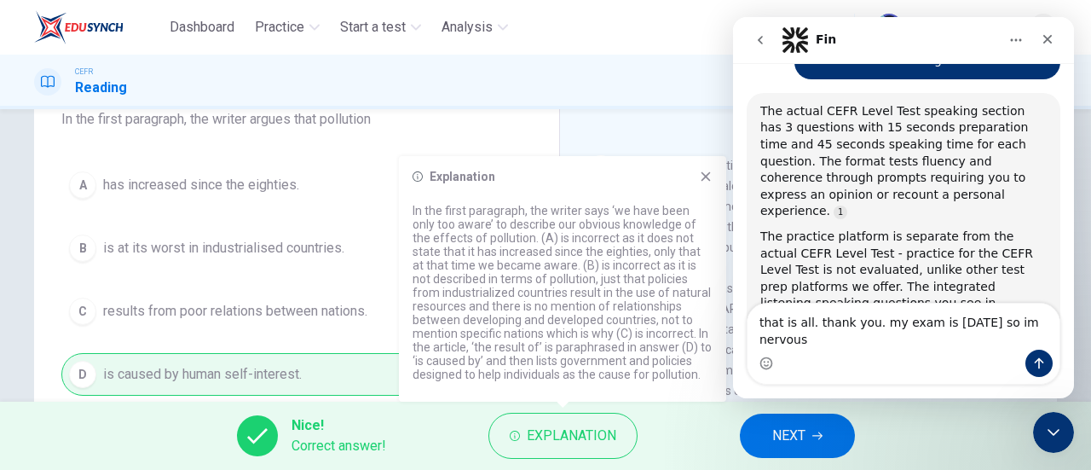
type textarea "that is all. thank you. my exam is tomorrow so im nervous."
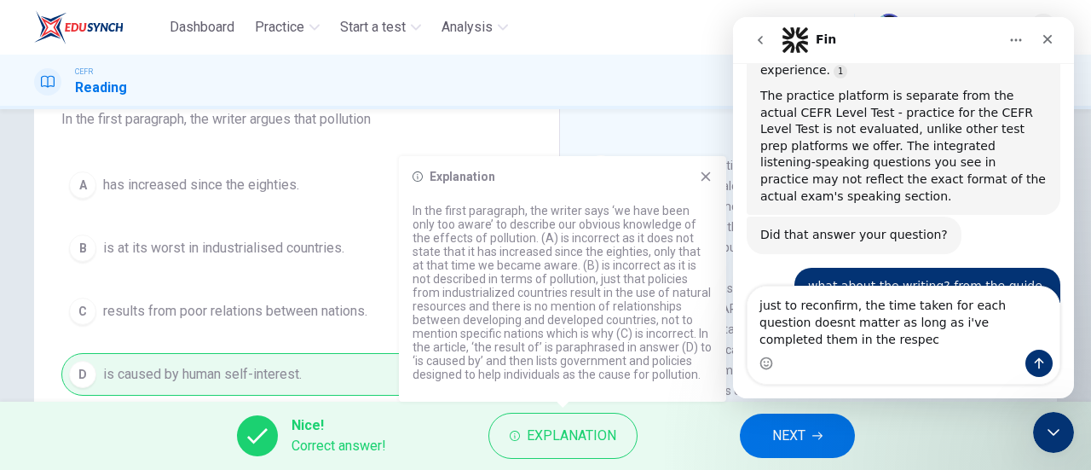
scroll to position [8225, 0]
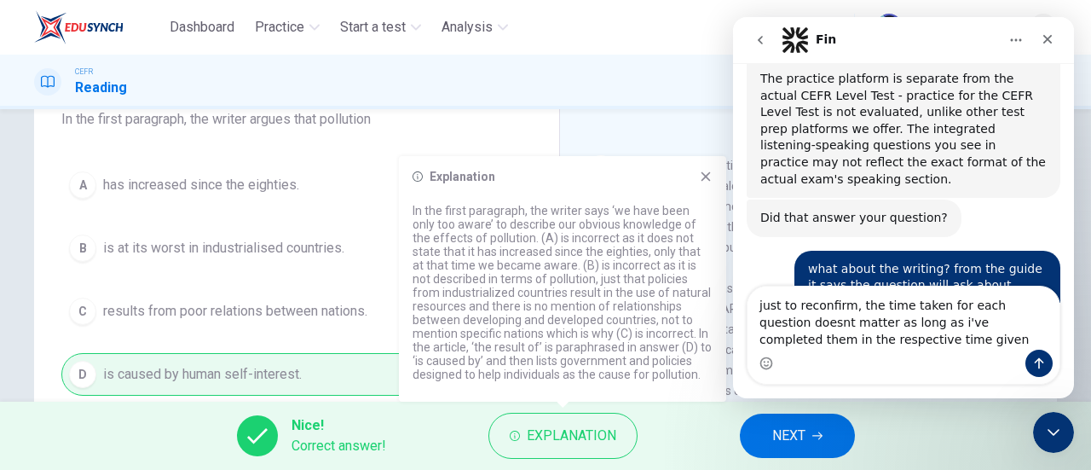
type textarea "just to reconfirm, the time taken for each question doesnt matter as long as i'…"
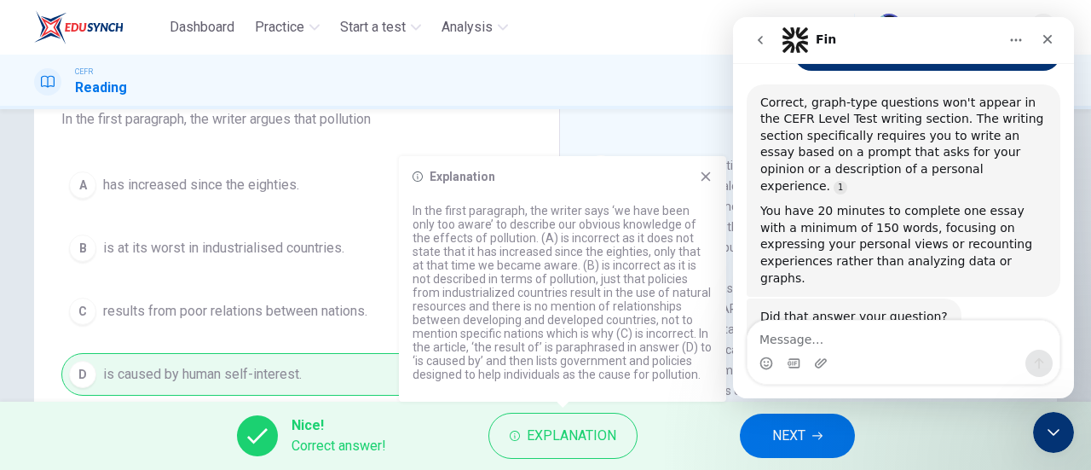
scroll to position [8565, 0]
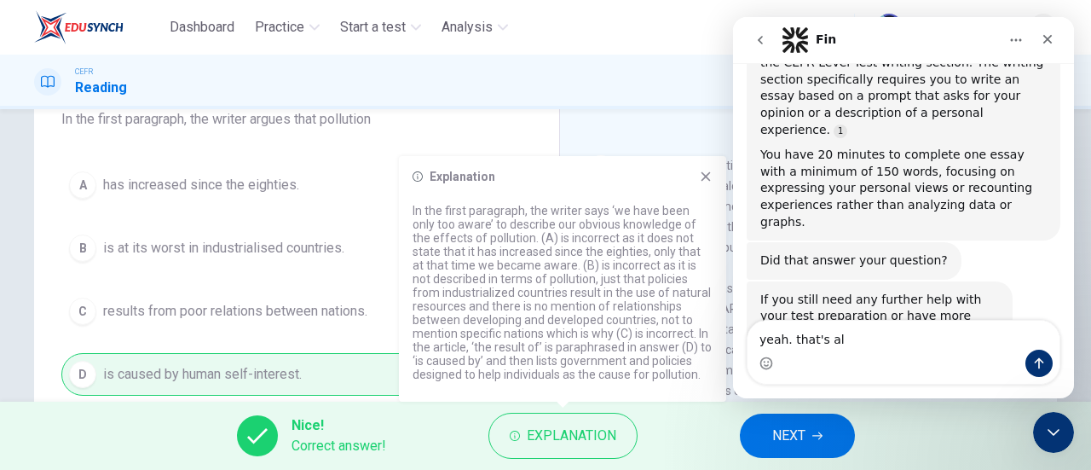
type textarea "yeah. that's all"
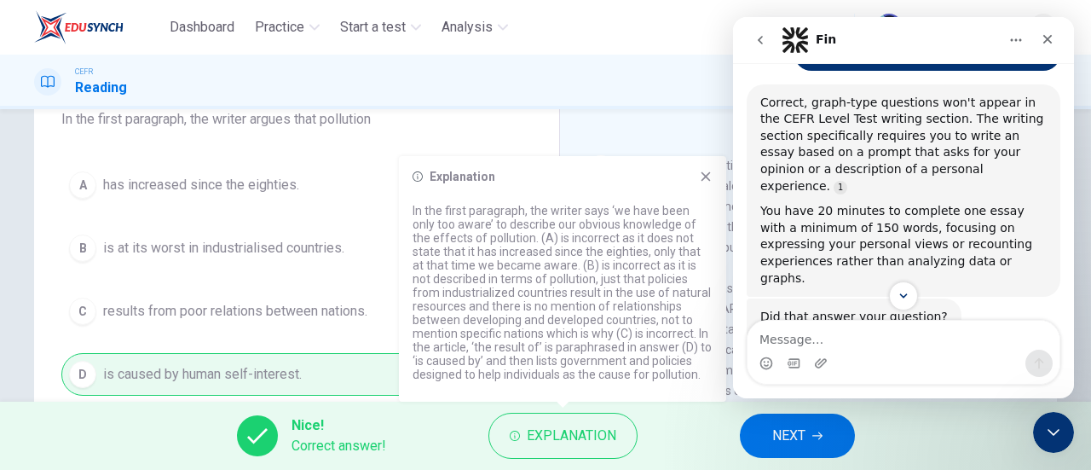
scroll to position [8511, 0]
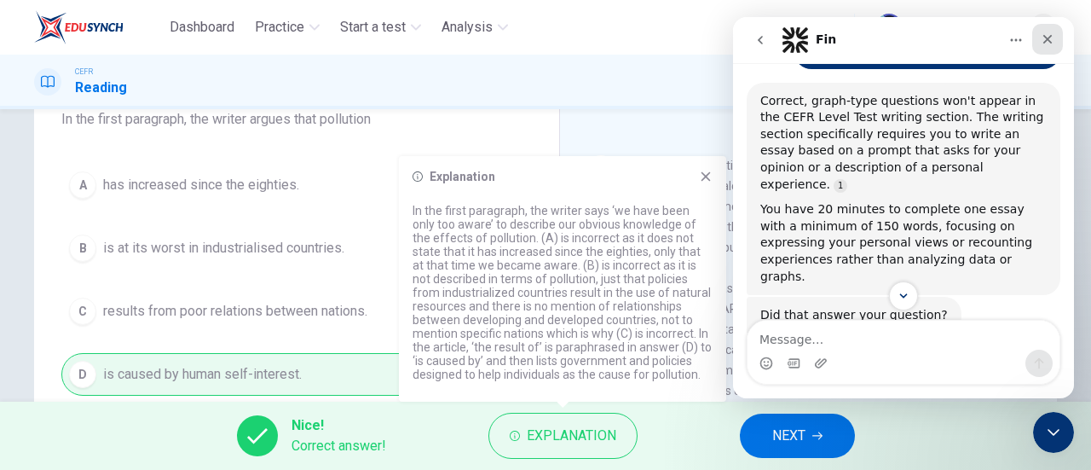
click at [1045, 38] on icon "Close" at bounding box center [1048, 39] width 14 height 14
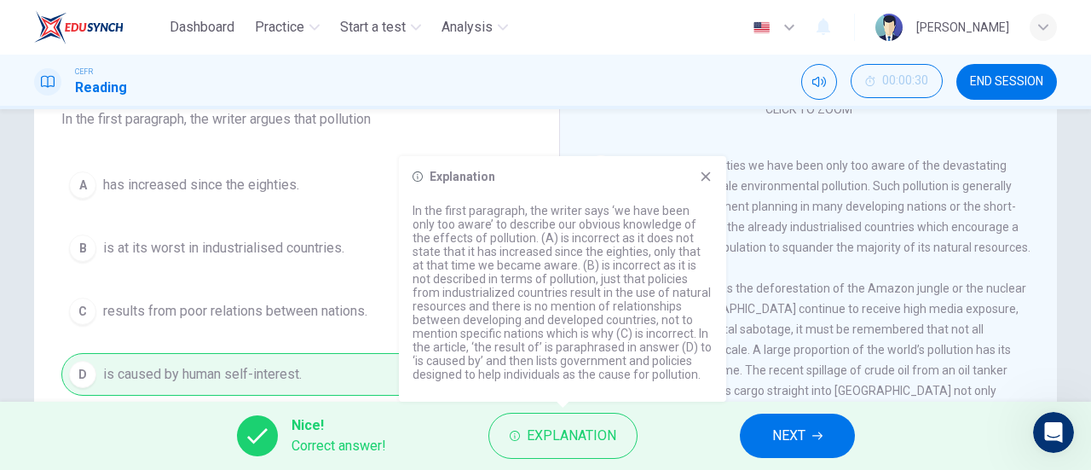
scroll to position [8700, 0]
click at [788, 438] on span "NEXT" at bounding box center [788, 436] width 33 height 24
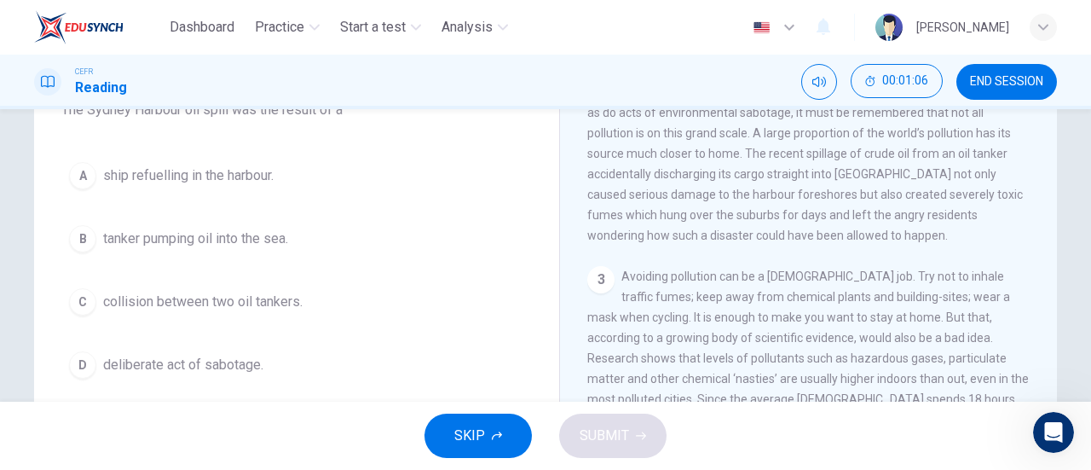
scroll to position [165, 0]
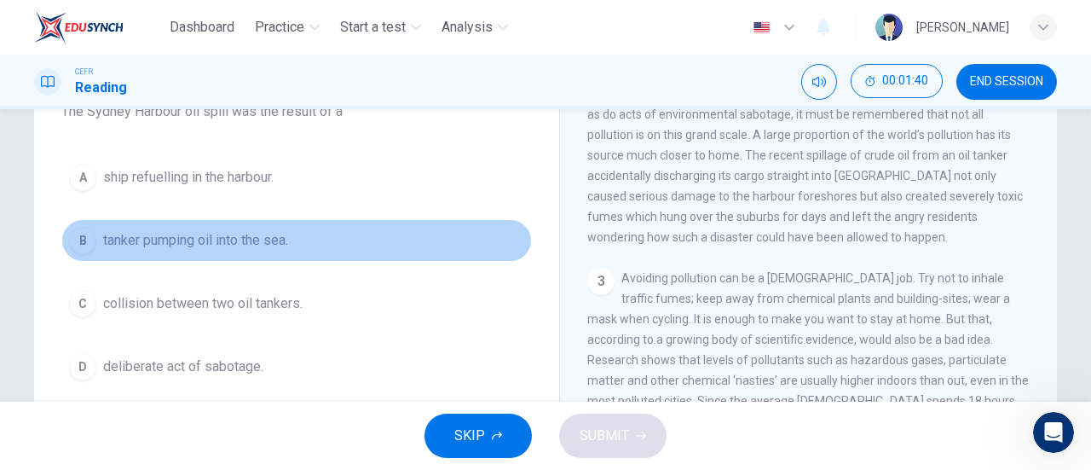
click at [217, 231] on span "tanker pumping oil into the sea." at bounding box center [195, 240] width 185 height 20
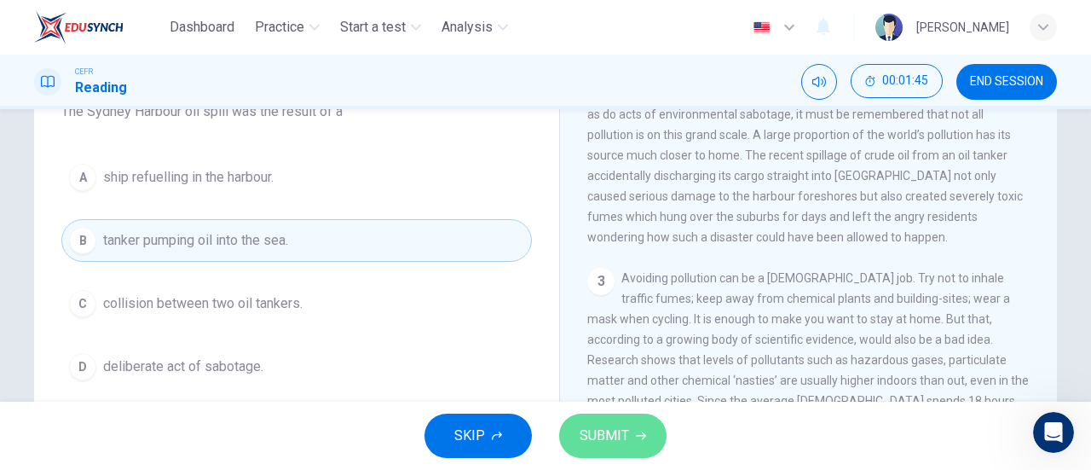
click at [607, 425] on span "SUBMIT" at bounding box center [604, 436] width 49 height 24
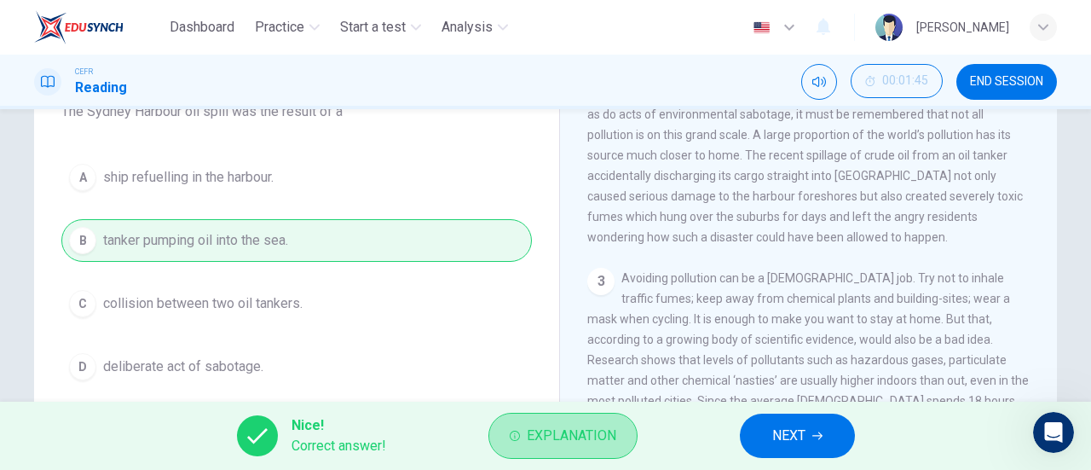
click at [607, 425] on span "Explanation" at bounding box center [572, 436] width 90 height 24
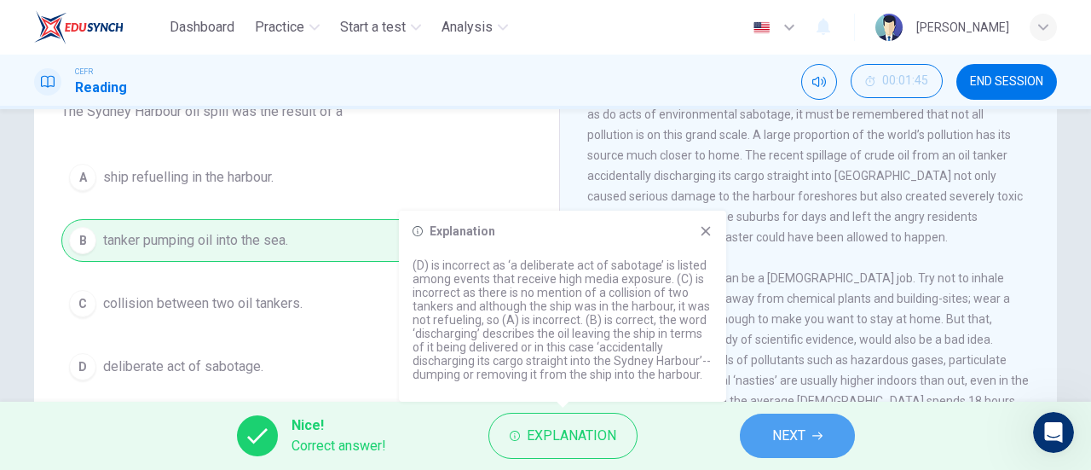
click at [765, 436] on button "NEXT" at bounding box center [797, 435] width 115 height 44
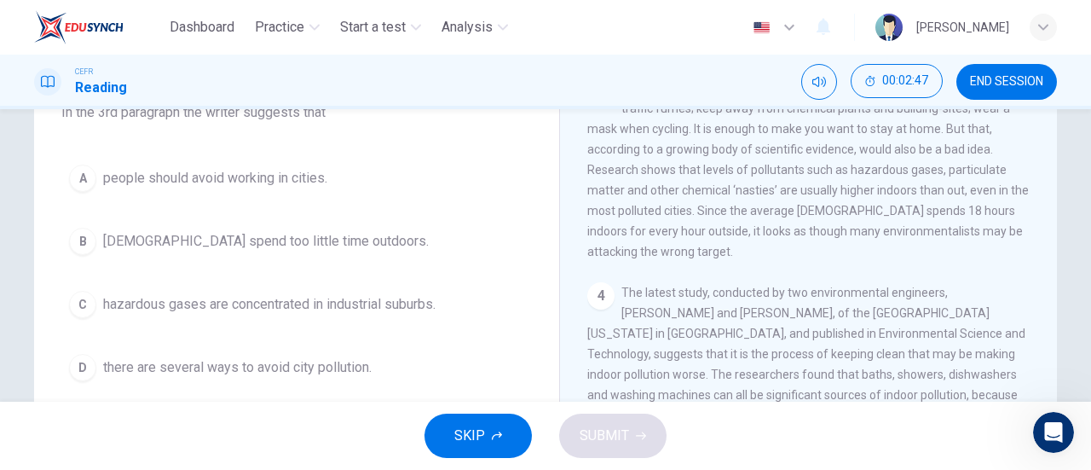
scroll to position [163, 0]
click at [252, 236] on span "Americans spend too little time outdoors." at bounding box center [266, 242] width 326 height 20
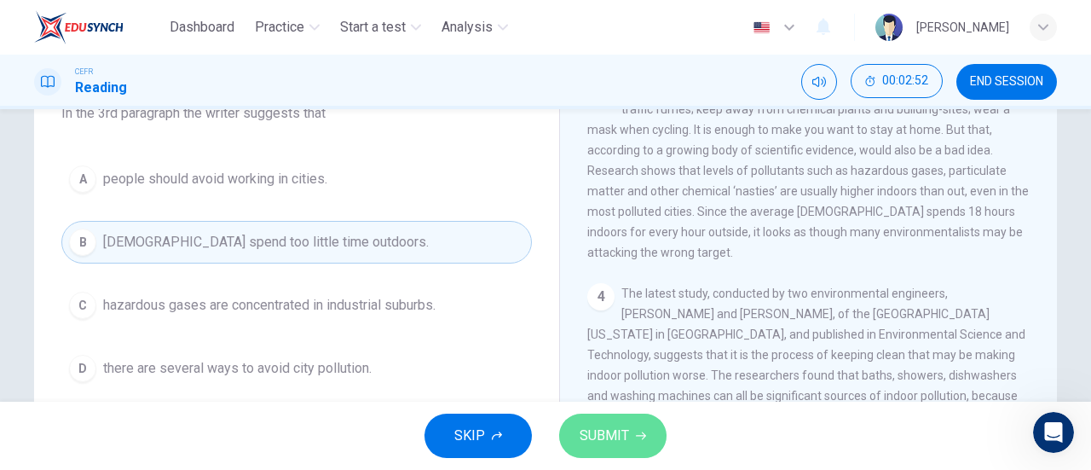
click at [620, 436] on span "SUBMIT" at bounding box center [604, 436] width 49 height 24
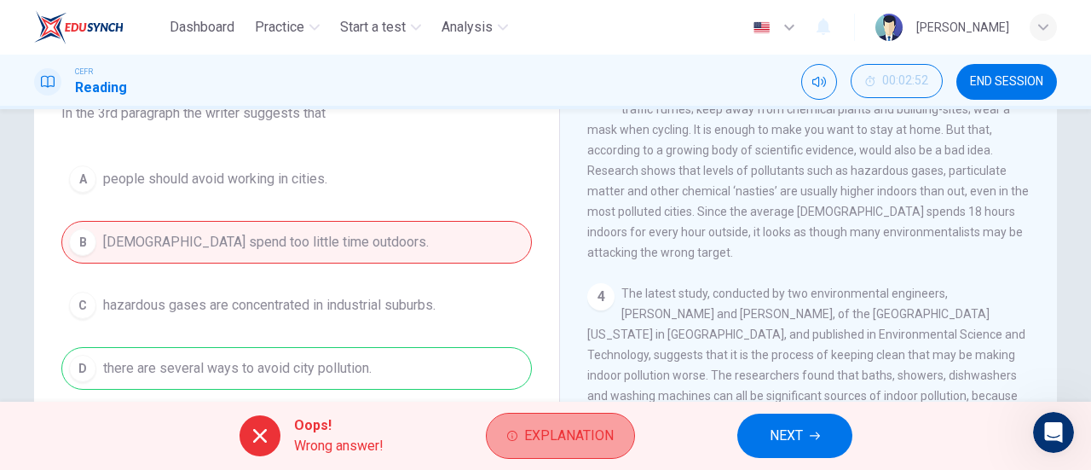
click at [563, 418] on button "Explanation" at bounding box center [560, 436] width 149 height 46
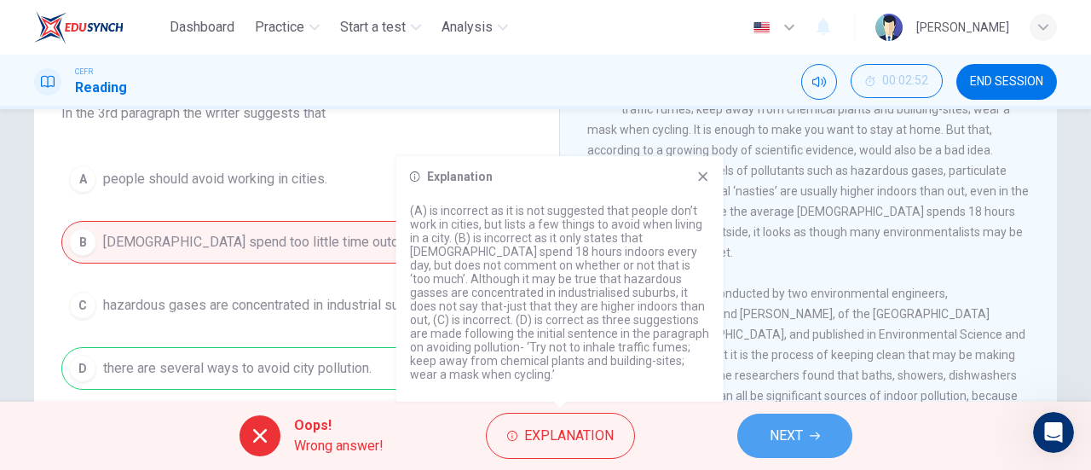
click at [757, 439] on button "NEXT" at bounding box center [794, 435] width 115 height 44
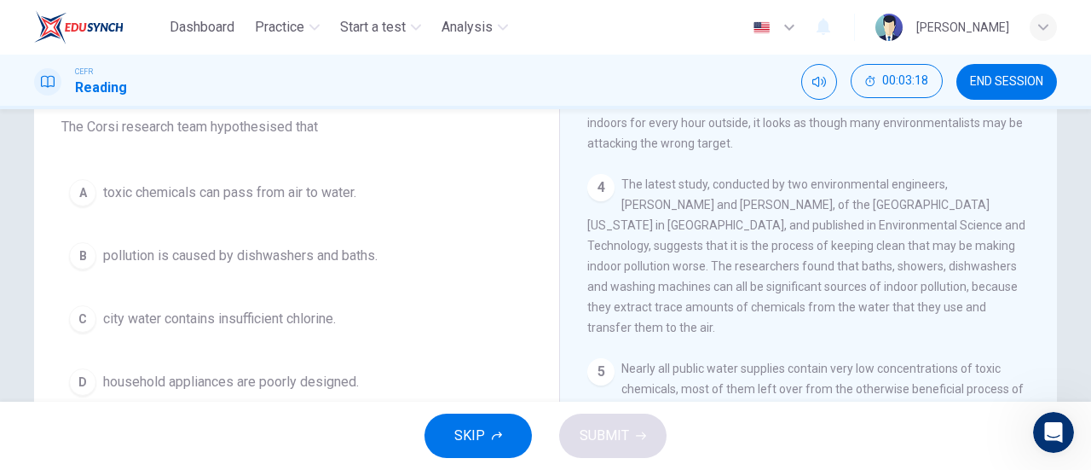
scroll to position [150, 0]
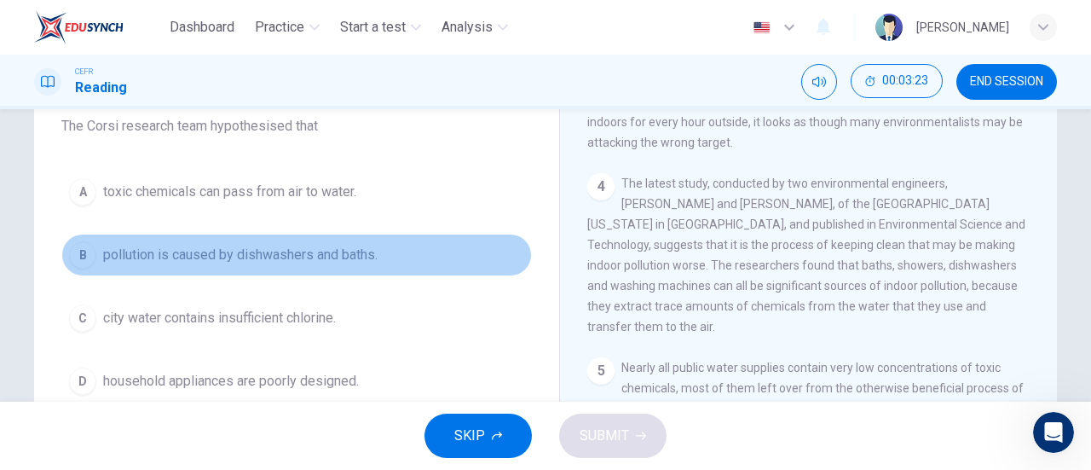
click at [367, 261] on span "pollution is caused by dishwashers and baths." at bounding box center [240, 255] width 274 height 20
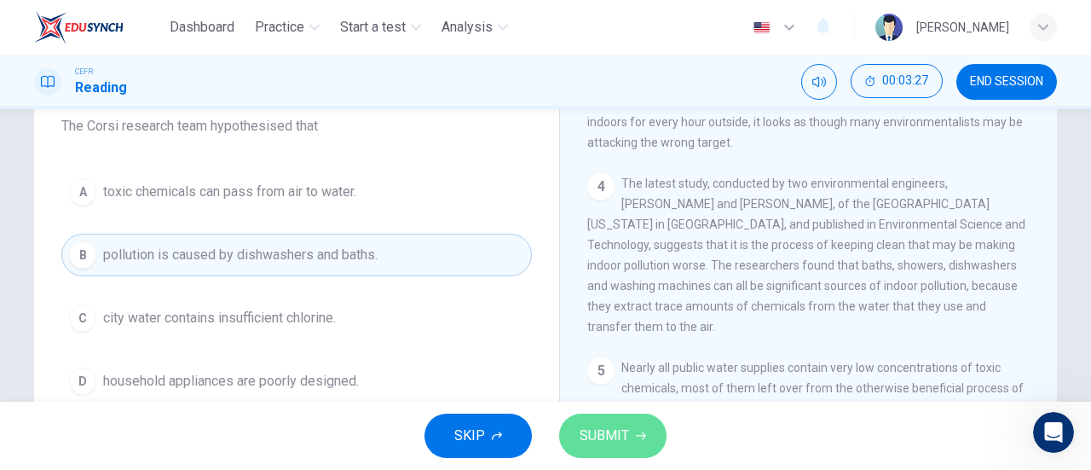
click at [598, 417] on button "SUBMIT" at bounding box center [612, 435] width 107 height 44
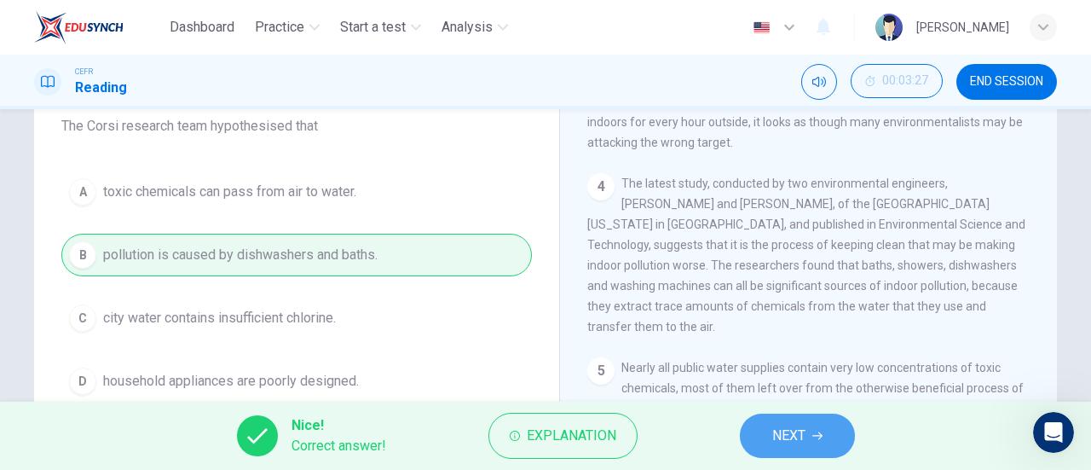
click at [771, 417] on button "NEXT" at bounding box center [797, 435] width 115 height 44
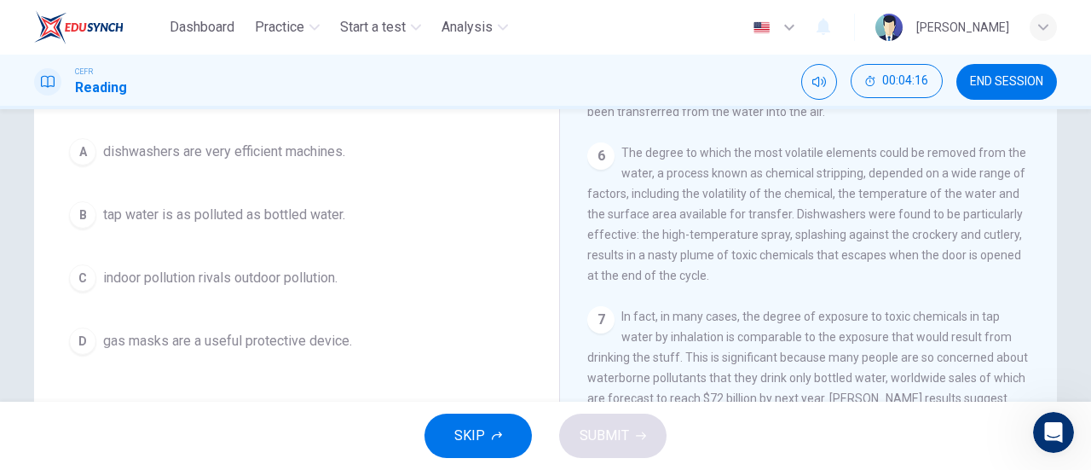
scroll to position [1187, 0]
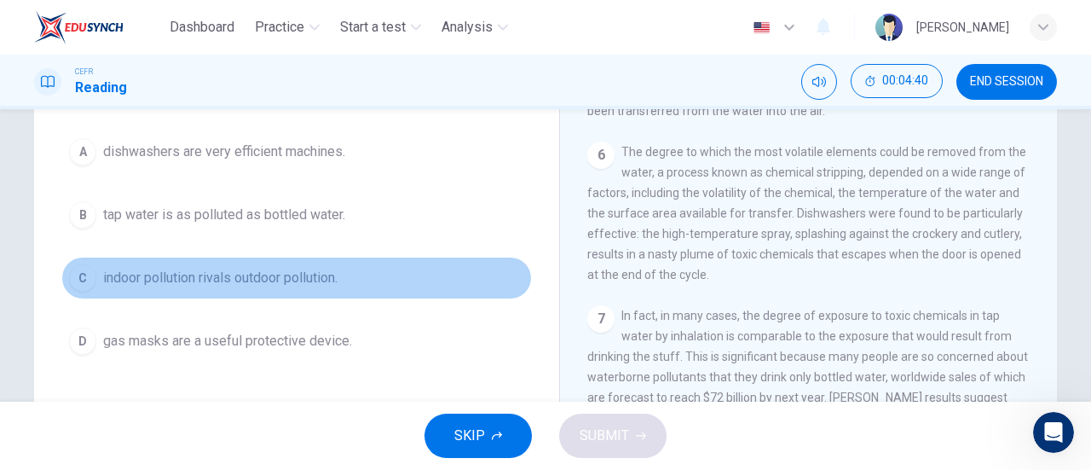
click at [295, 286] on span "indoor pollution rivals outdoor pollution." at bounding box center [220, 278] width 234 height 20
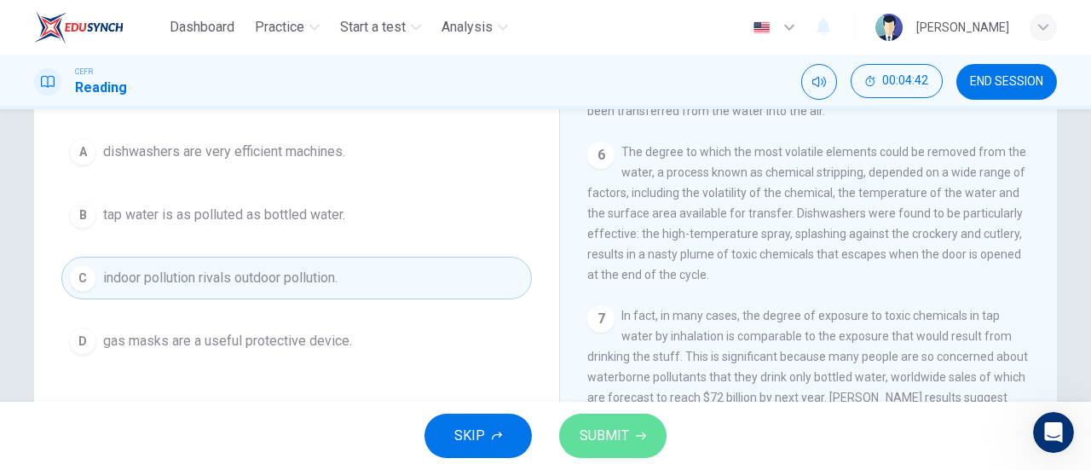
click at [588, 419] on button "SUBMIT" at bounding box center [612, 435] width 107 height 44
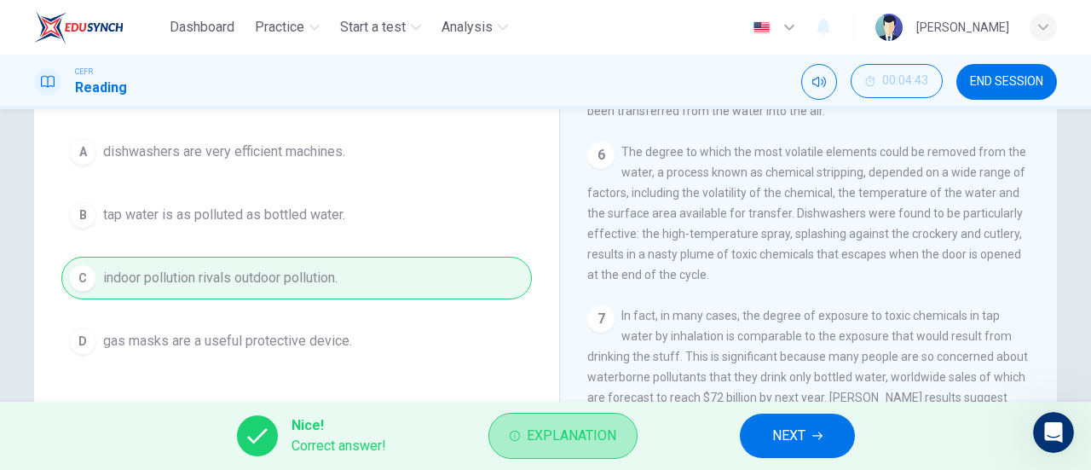
click at [588, 419] on button "Explanation" at bounding box center [562, 436] width 149 height 46
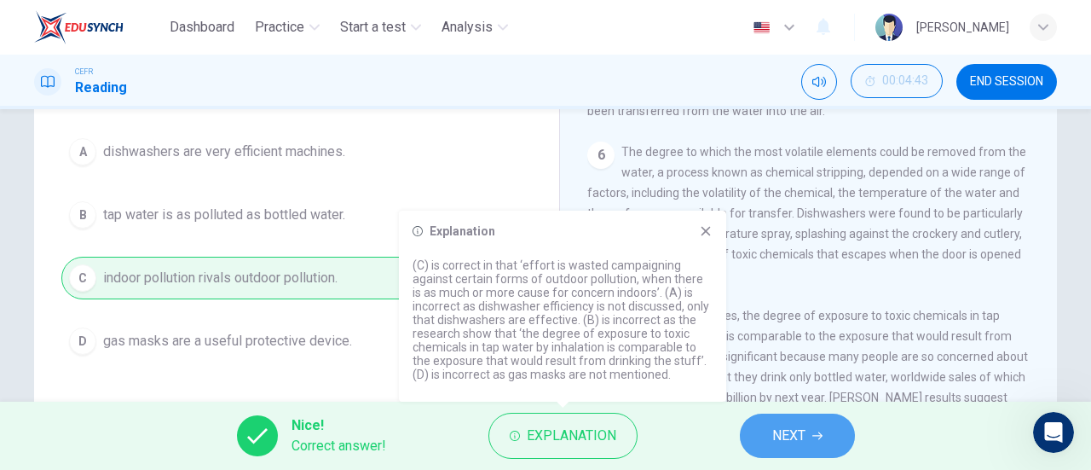
click at [769, 427] on button "NEXT" at bounding box center [797, 435] width 115 height 44
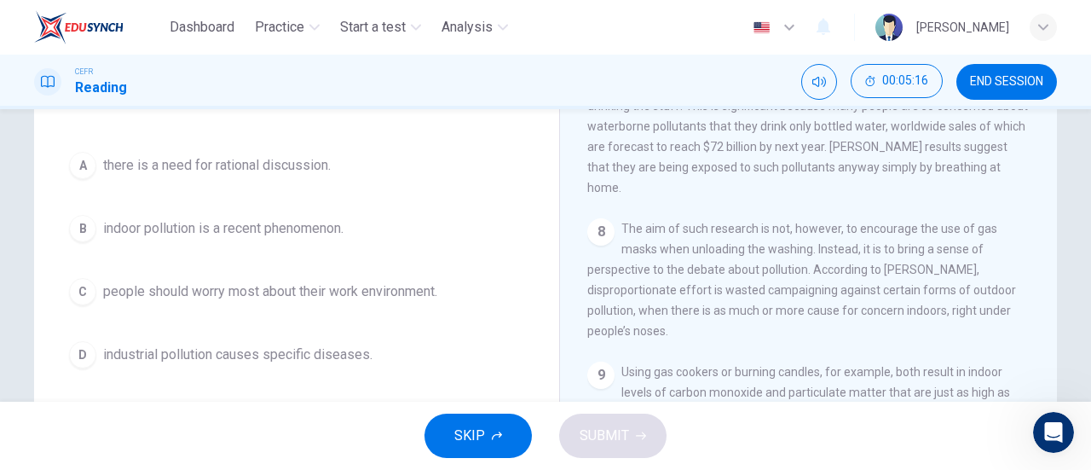
scroll to position [1450, 0]
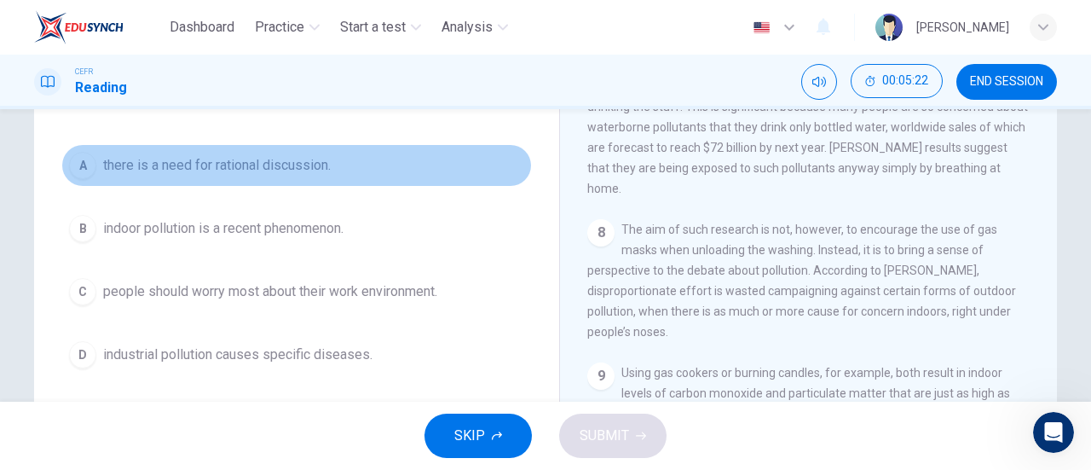
click at [292, 170] on span "there is a need for rational discussion." at bounding box center [217, 165] width 228 height 20
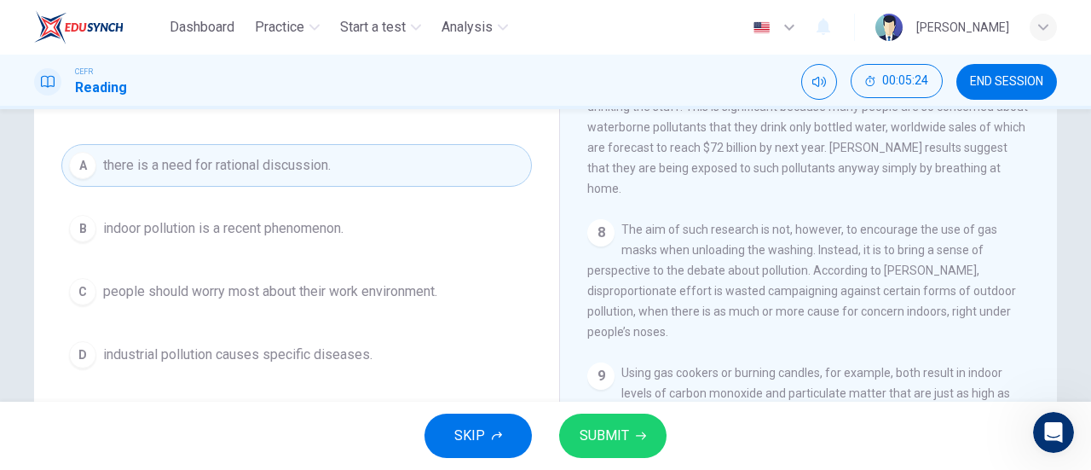
click at [608, 422] on button "SUBMIT" at bounding box center [612, 435] width 107 height 44
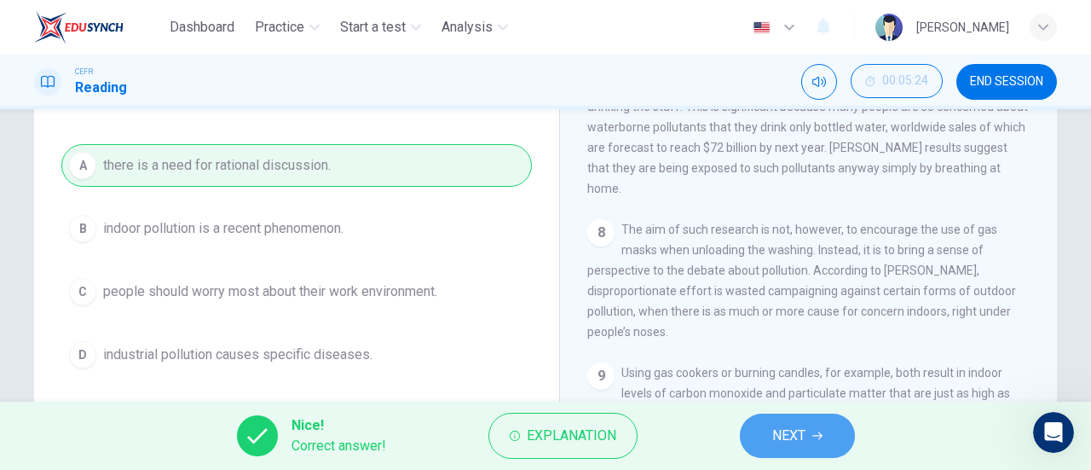
click at [749, 424] on button "NEXT" at bounding box center [797, 435] width 115 height 44
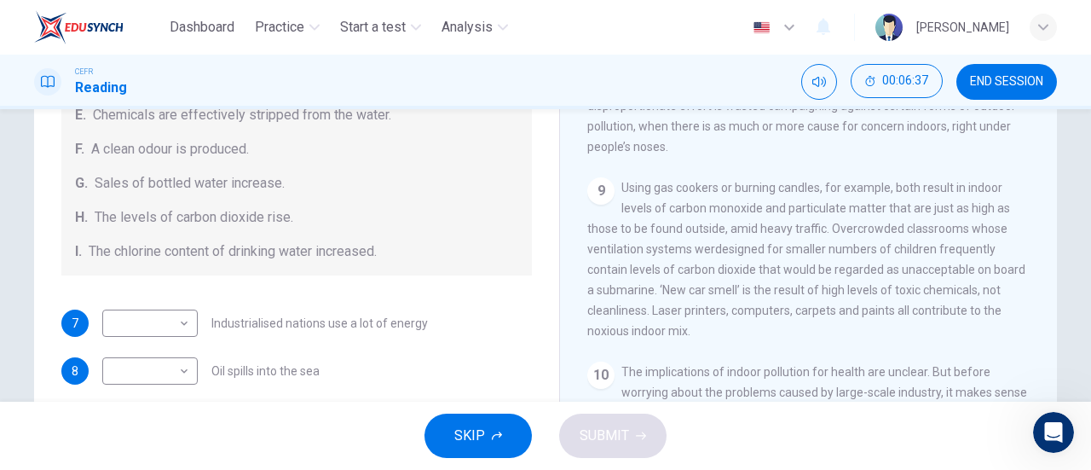
scroll to position [361, 0]
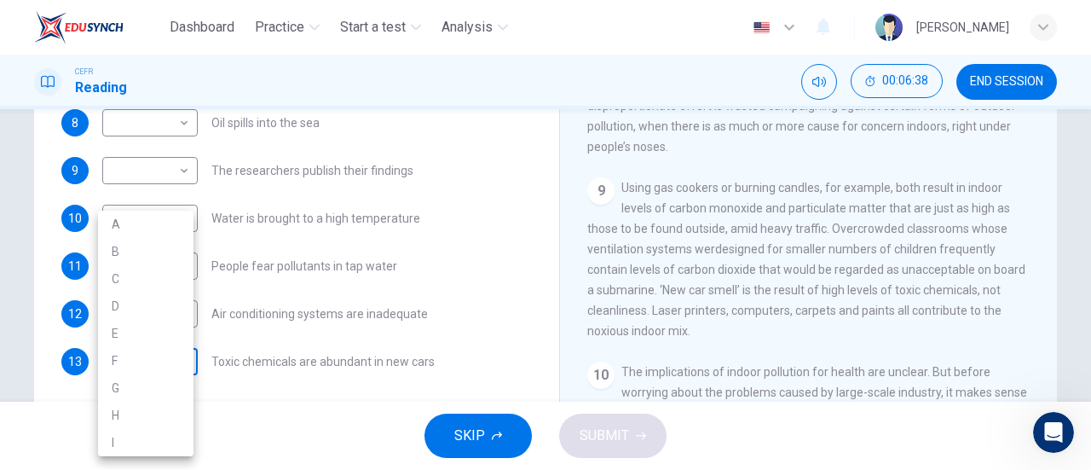
click at [151, 359] on body "Dashboard Practice Start a test Analysis English en ​ NUR IRDINA BINTI NOR AZHA…" at bounding box center [545, 235] width 1091 height 470
click at [142, 355] on li "F" at bounding box center [145, 360] width 95 height 27
type input "F"
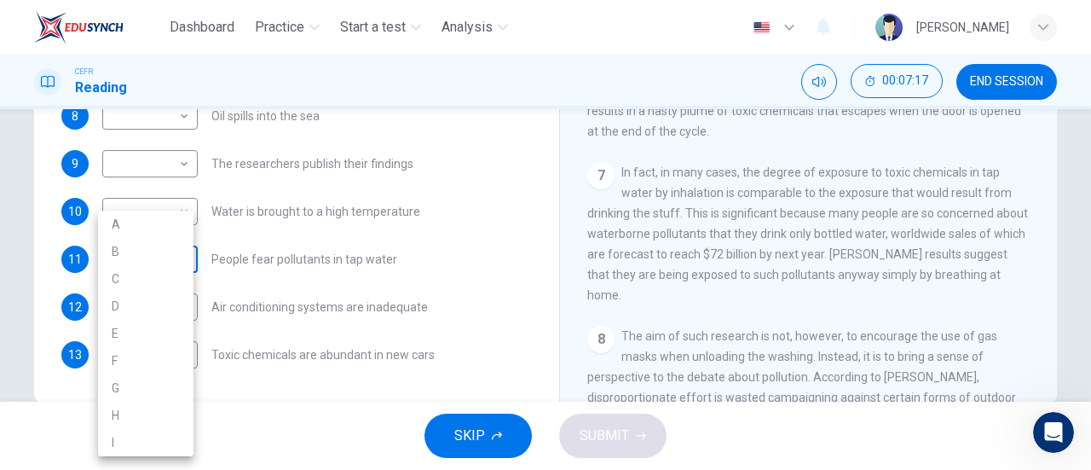
click at [165, 240] on body "Dashboard Practice Start a test Analysis English en ​ NUR IRDINA BINTI NOR AZHA…" at bounding box center [545, 235] width 1091 height 470
click at [164, 381] on li "G" at bounding box center [145, 387] width 95 height 27
type input "G"
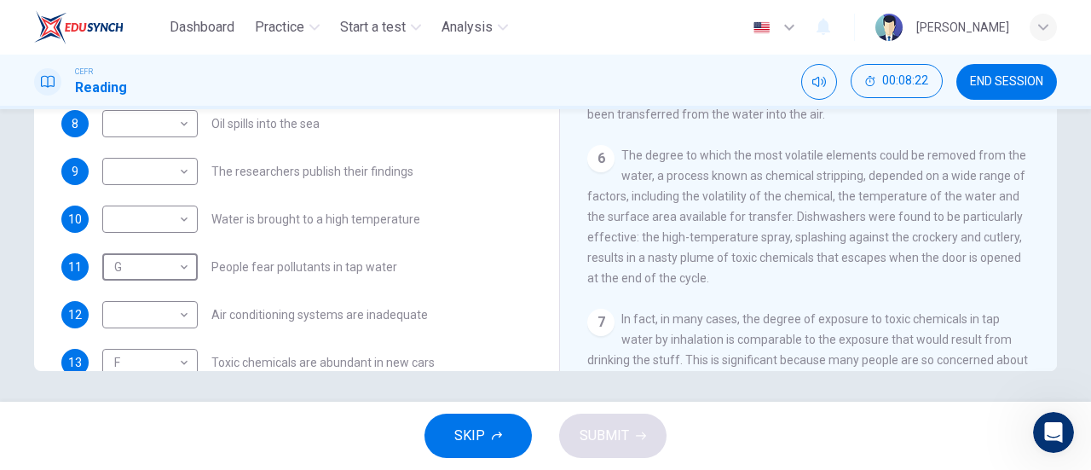
scroll to position [325, 0]
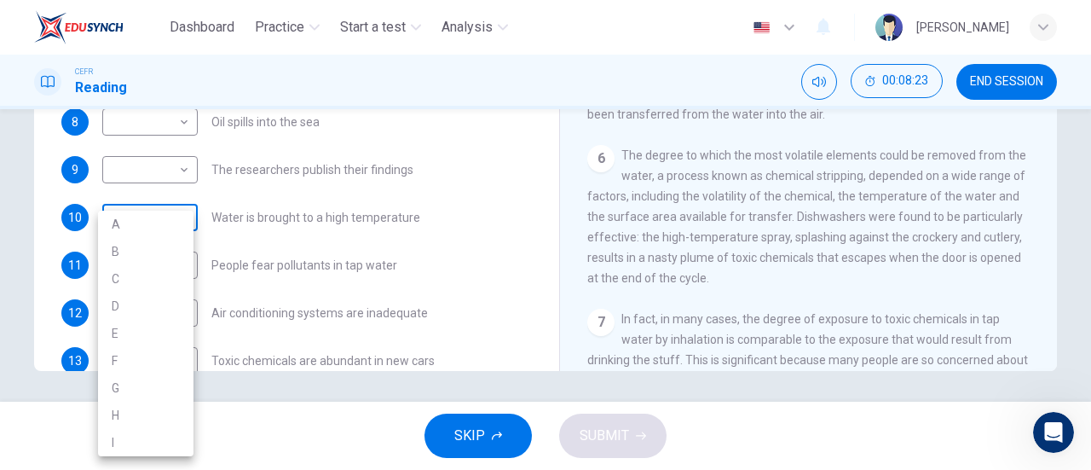
click at [172, 221] on body "Dashboard Practice Start a test Analysis English en ​ NUR IRDINA BINTI NOR AZHA…" at bounding box center [545, 235] width 1091 height 470
click at [143, 332] on li "E" at bounding box center [145, 333] width 95 height 27
type input "E"
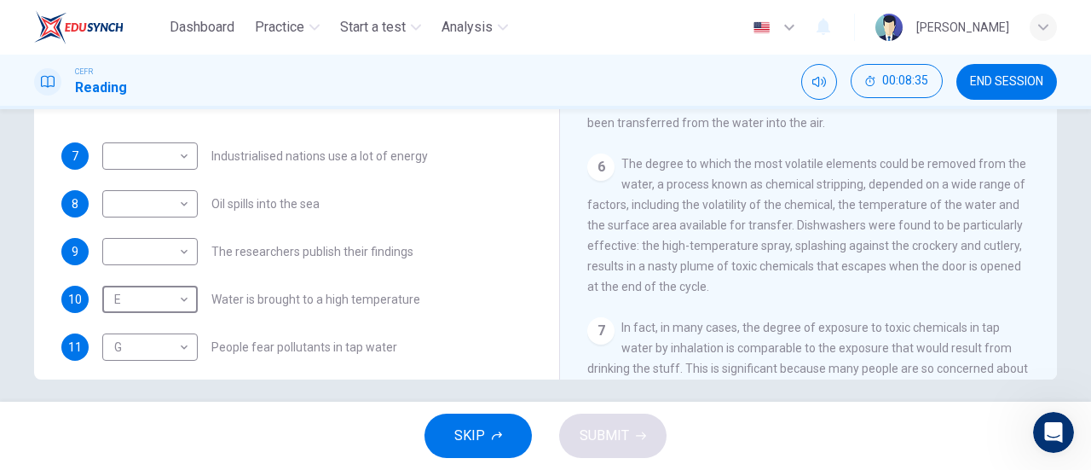
scroll to position [252, 0]
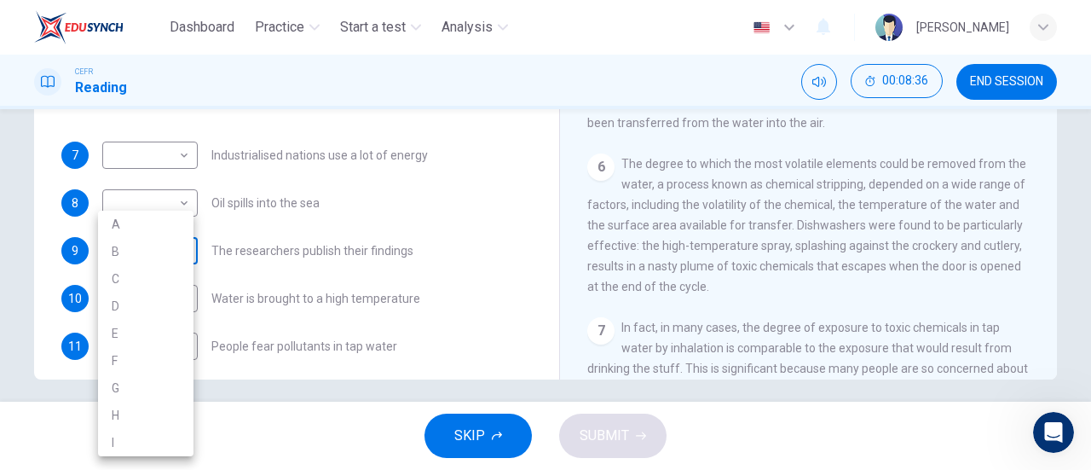
click at [172, 251] on body "Dashboard Practice Start a test Analysis English en ​ NUR IRDINA BINTI NOR AZHA…" at bounding box center [545, 235] width 1091 height 470
click at [140, 215] on li "A" at bounding box center [145, 224] width 95 height 27
type input "A"
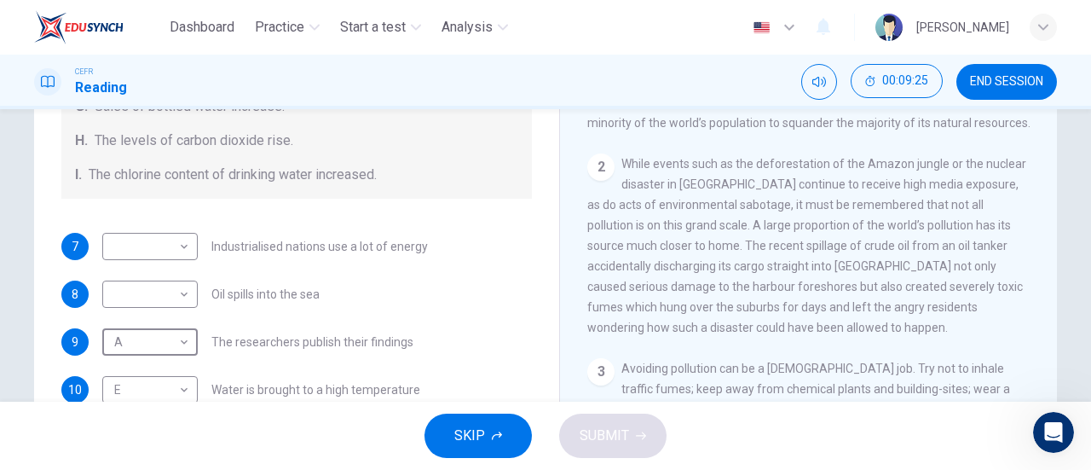
scroll to position [266, 0]
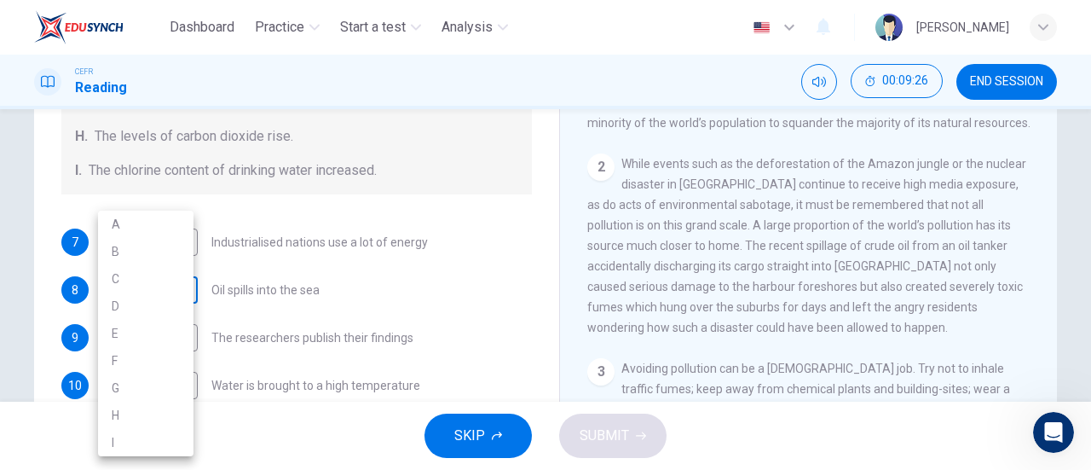
click at [174, 274] on body "Dashboard Practice Start a test Analysis English en ​ NUR IRDINA BINTI NOR AZHA…" at bounding box center [545, 235] width 1091 height 470
click at [140, 254] on li "B" at bounding box center [145, 251] width 95 height 27
type input "B"
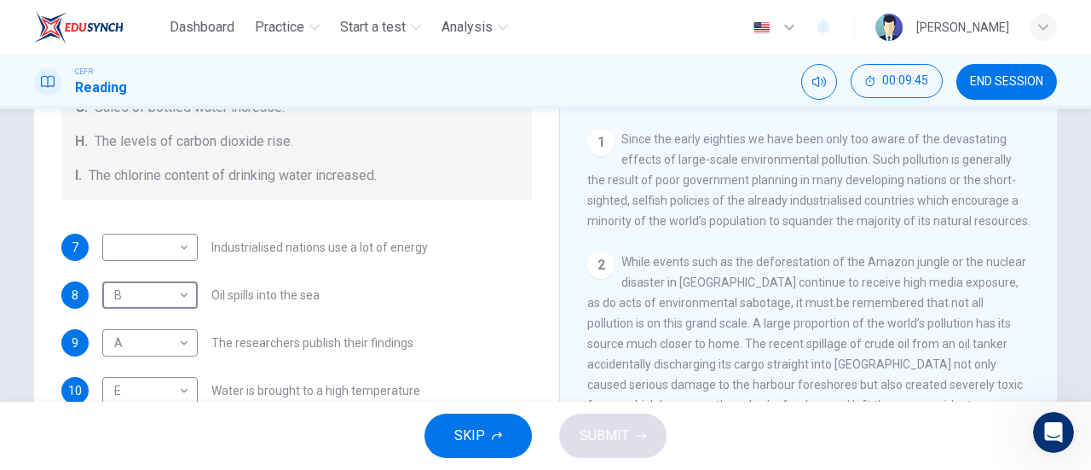
scroll to position [262, 0]
click at [188, 245] on div "​ ​" at bounding box center [149, 246] width 95 height 27
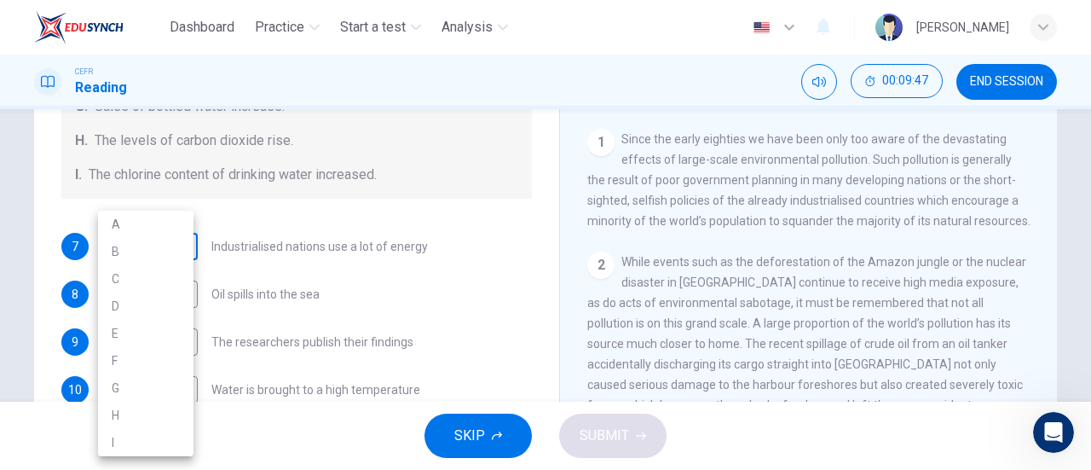
click at [157, 240] on body "Dashboard Practice Start a test Analysis English en ​ NUR IRDINA BINTI NOR AZHA…" at bounding box center [545, 235] width 1091 height 470
click at [147, 280] on li "C" at bounding box center [145, 278] width 95 height 27
type input "C"
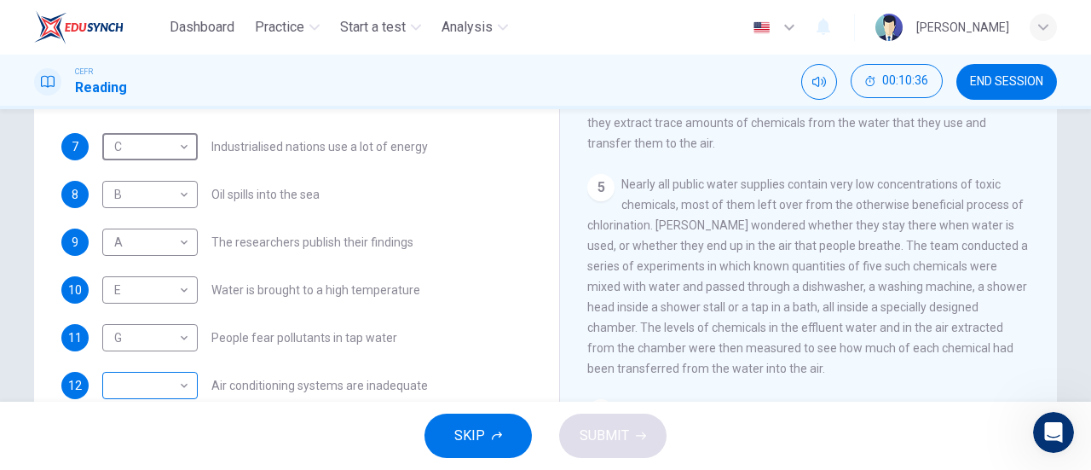
scroll to position [263, 0]
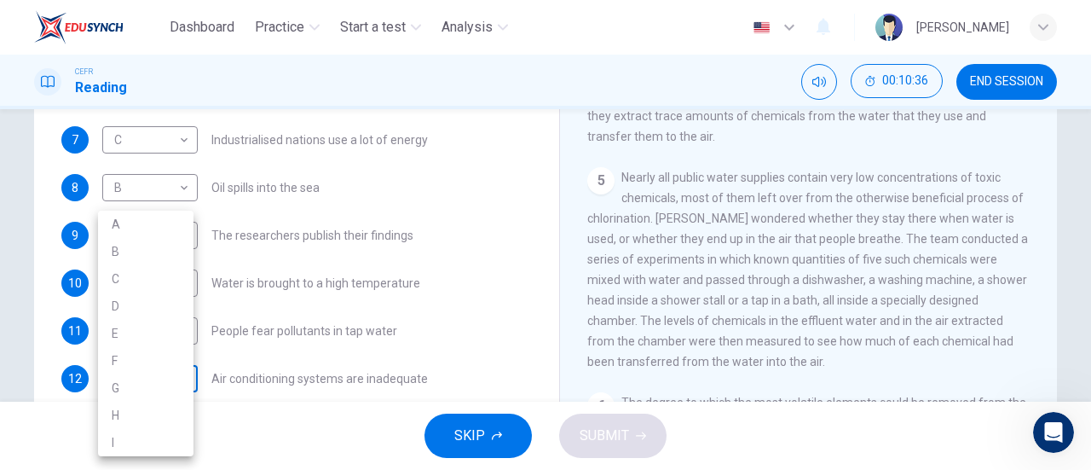
click at [152, 386] on body "Dashboard Practice Start a test Analysis English en ​ NUR IRDINA BINTI NOR AZHA…" at bounding box center [545, 235] width 1091 height 470
click at [136, 421] on li "H" at bounding box center [145, 414] width 95 height 27
type input "H"
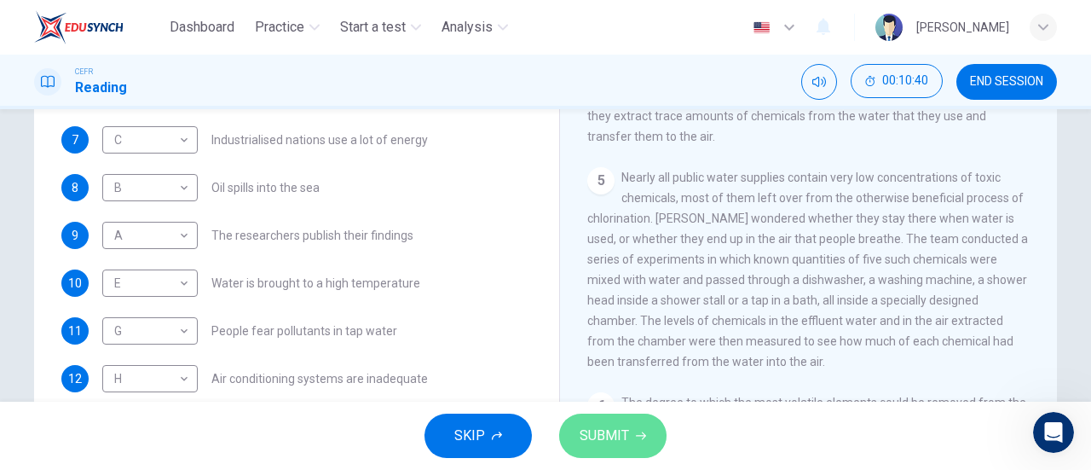
click at [612, 431] on span "SUBMIT" at bounding box center [604, 436] width 49 height 24
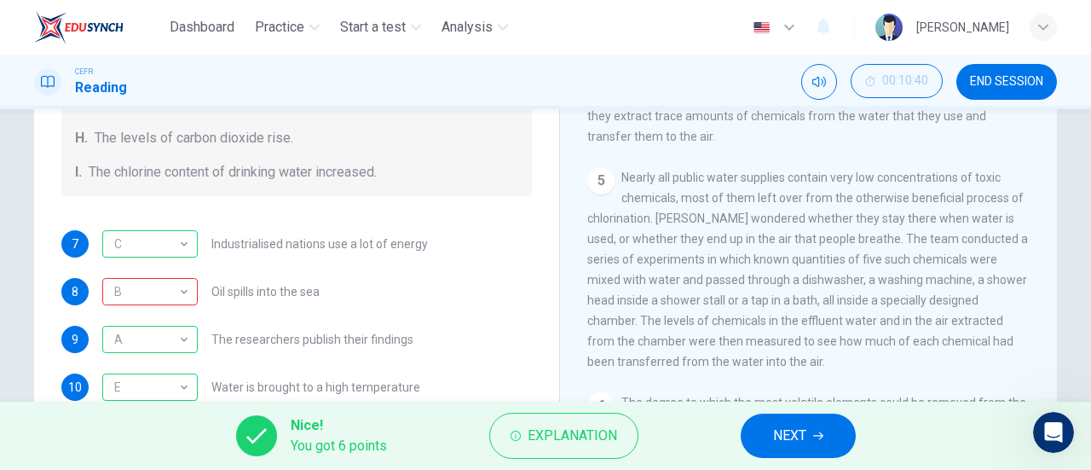
scroll to position [361, 0]
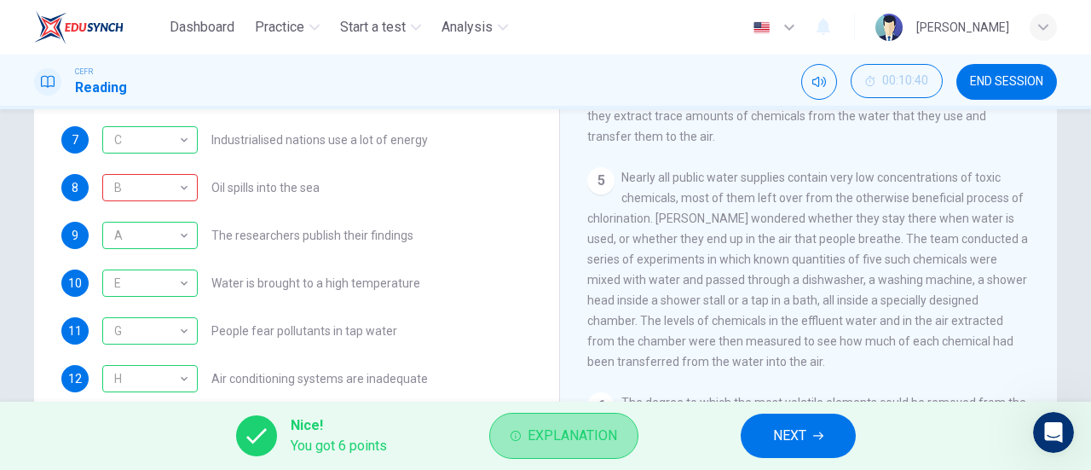
click at [538, 430] on span "Explanation" at bounding box center [573, 436] width 90 height 24
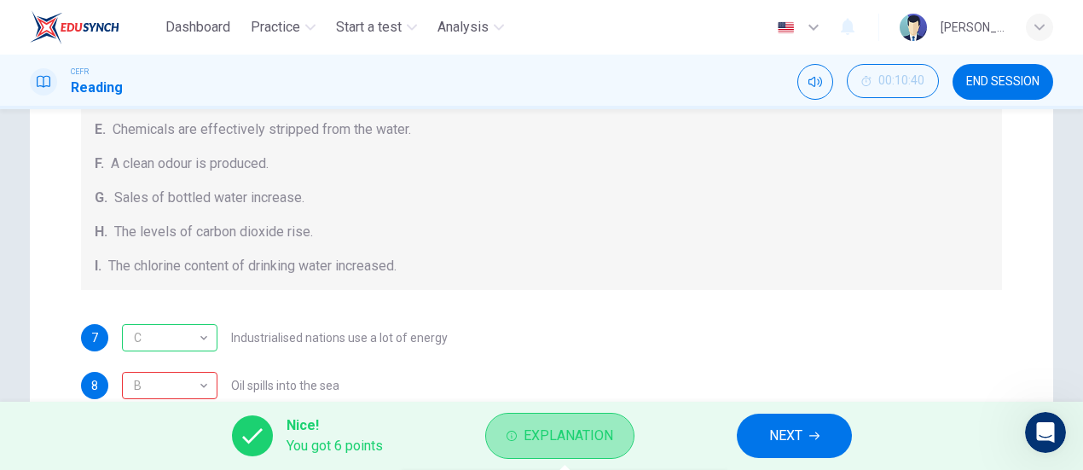
click at [538, 430] on span "Explanation" at bounding box center [568, 436] width 90 height 24
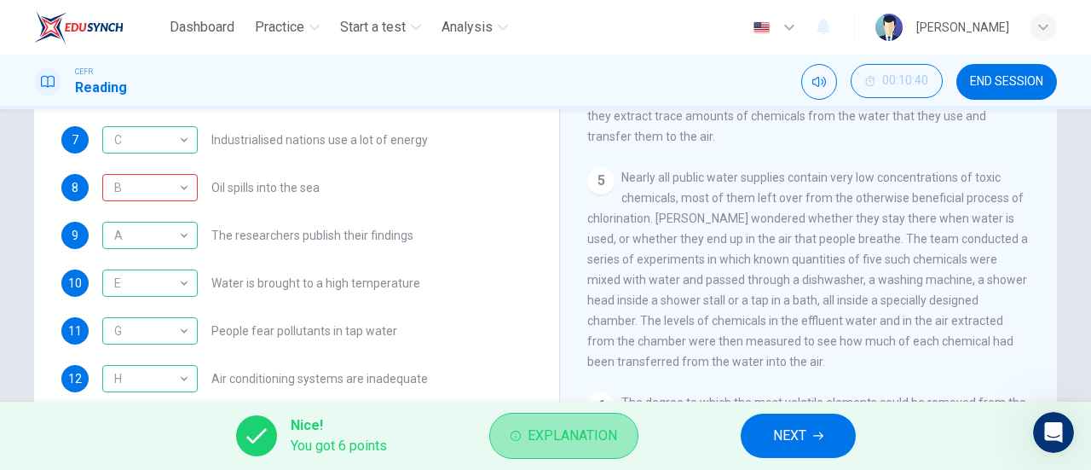
click at [564, 448] on span "Explanation" at bounding box center [573, 436] width 90 height 24
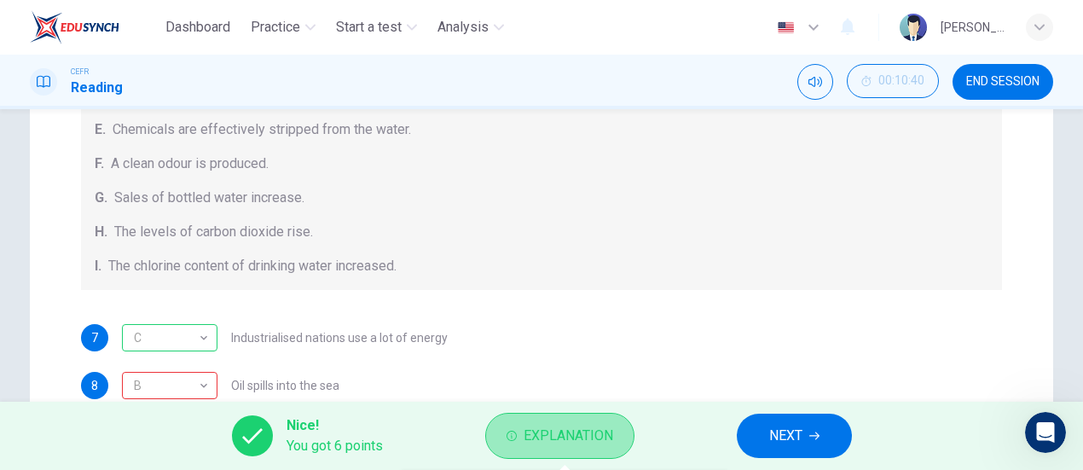
click at [563, 429] on span "Explanation" at bounding box center [568, 436] width 90 height 24
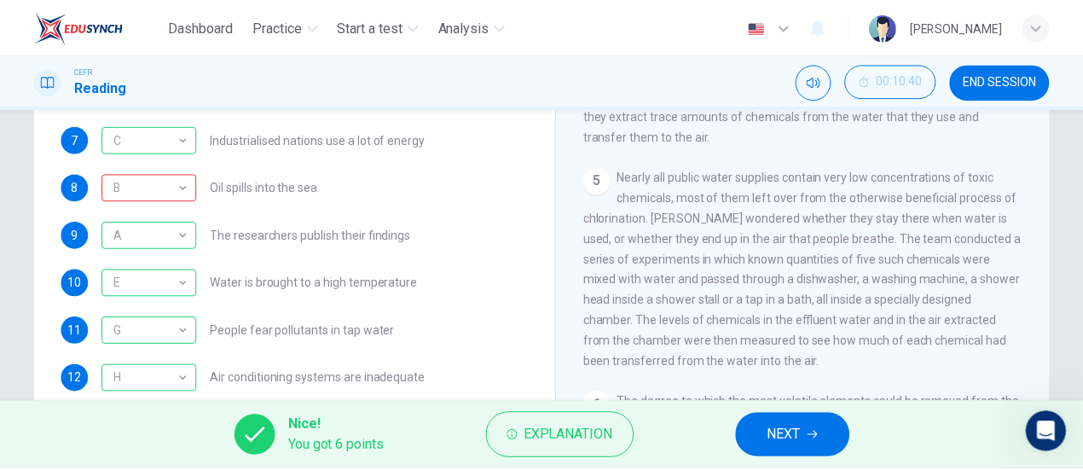
scroll to position [368, 0]
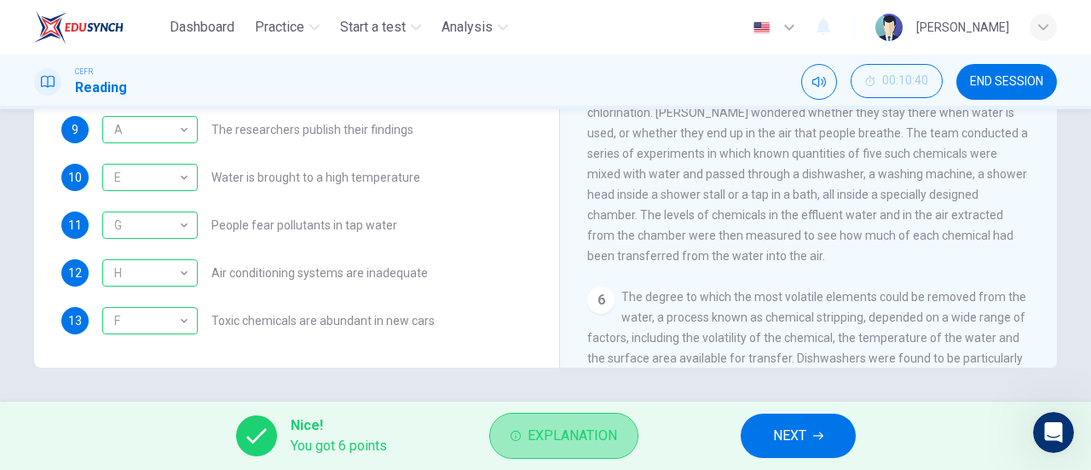
click at [528, 433] on span "Explanation" at bounding box center [573, 436] width 90 height 24
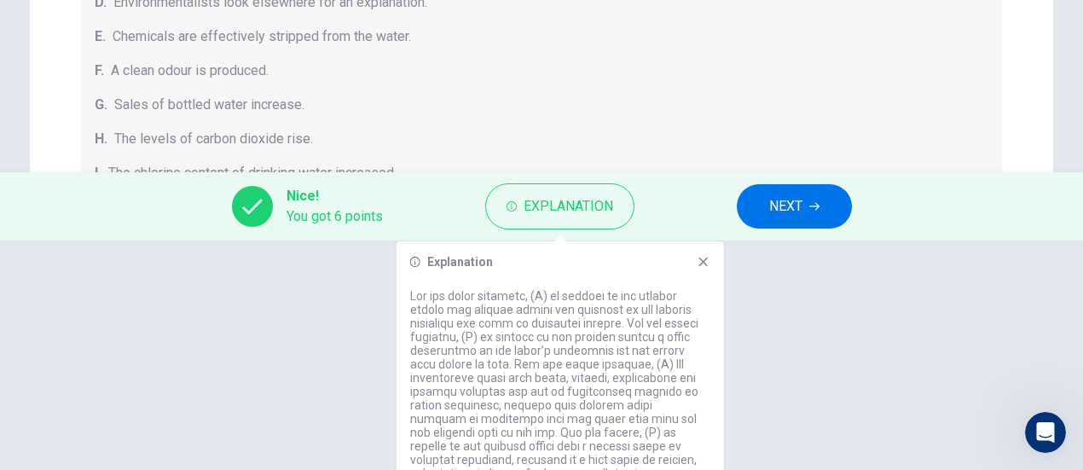
scroll to position [250, 0]
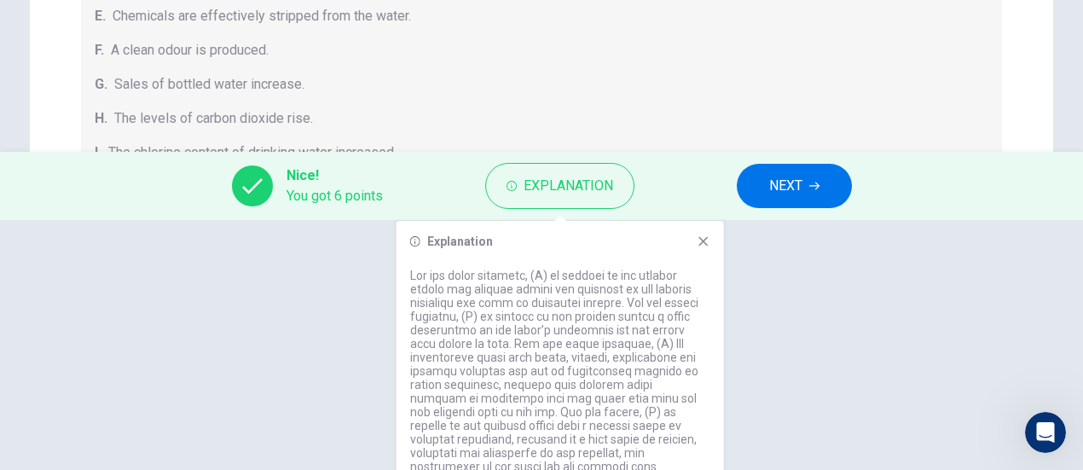
click at [765, 158] on div "Nice! You got 6 points Explanation NEXT" at bounding box center [541, 186] width 1083 height 68
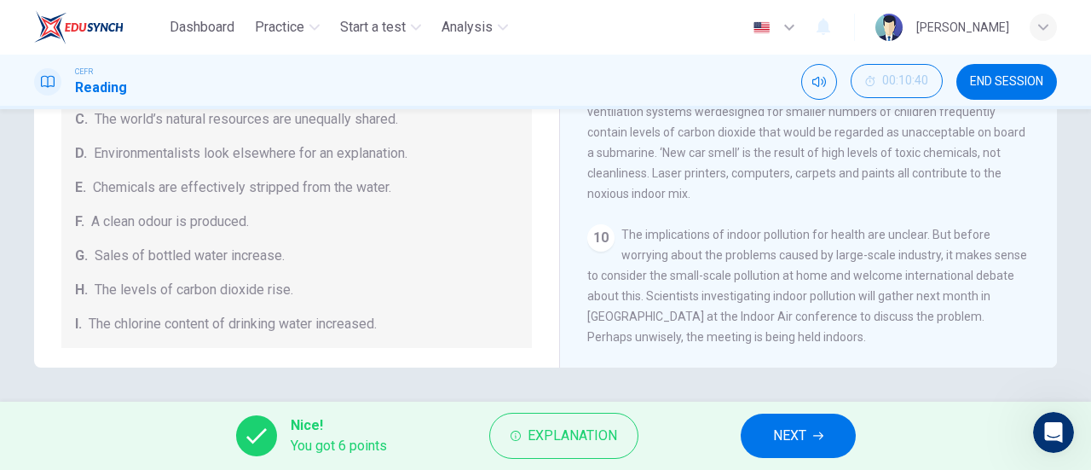
scroll to position [1560, 0]
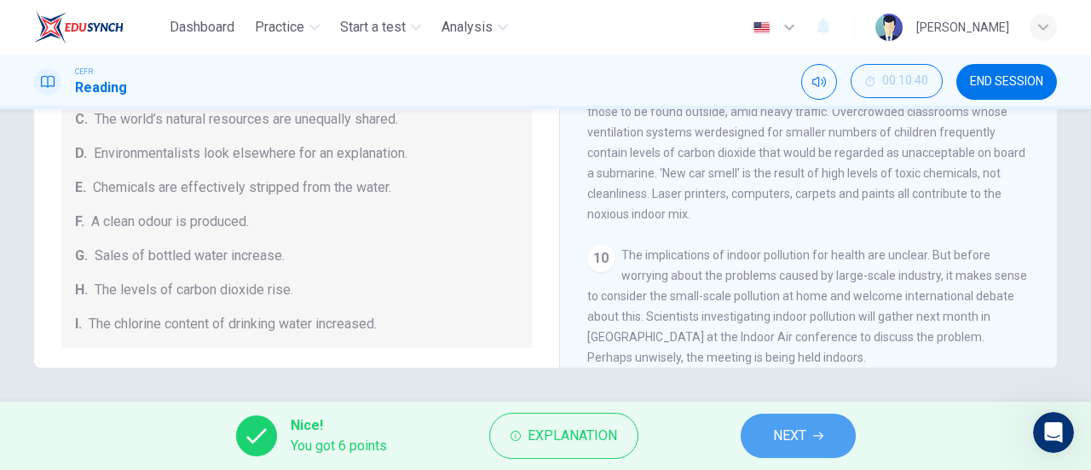
click at [781, 440] on span "NEXT" at bounding box center [789, 436] width 33 height 24
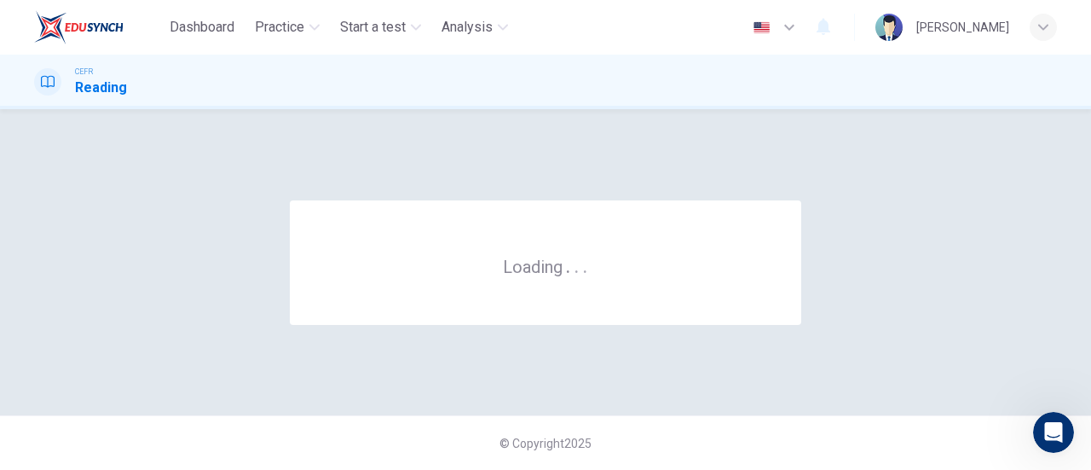
scroll to position [0, 0]
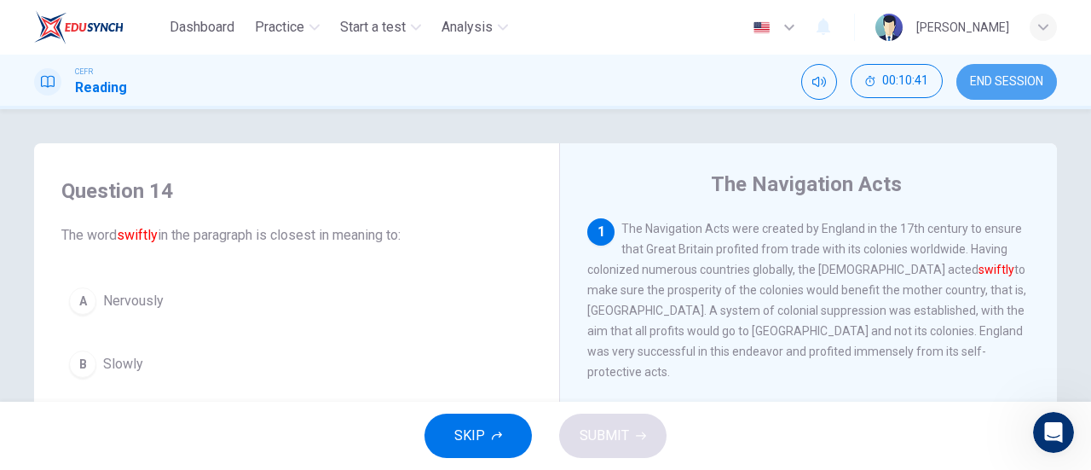
click at [1005, 73] on button "END SESSION" at bounding box center [1006, 82] width 101 height 36
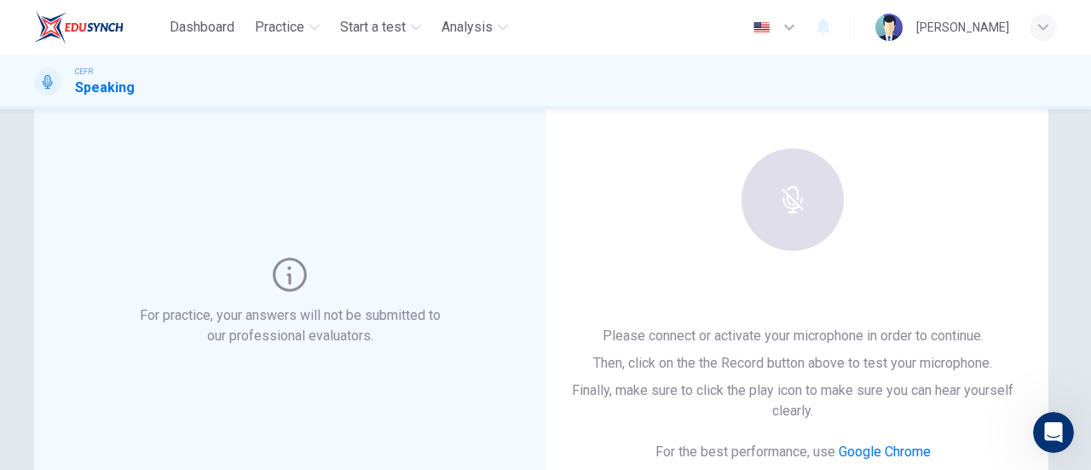
scroll to position [93, 0]
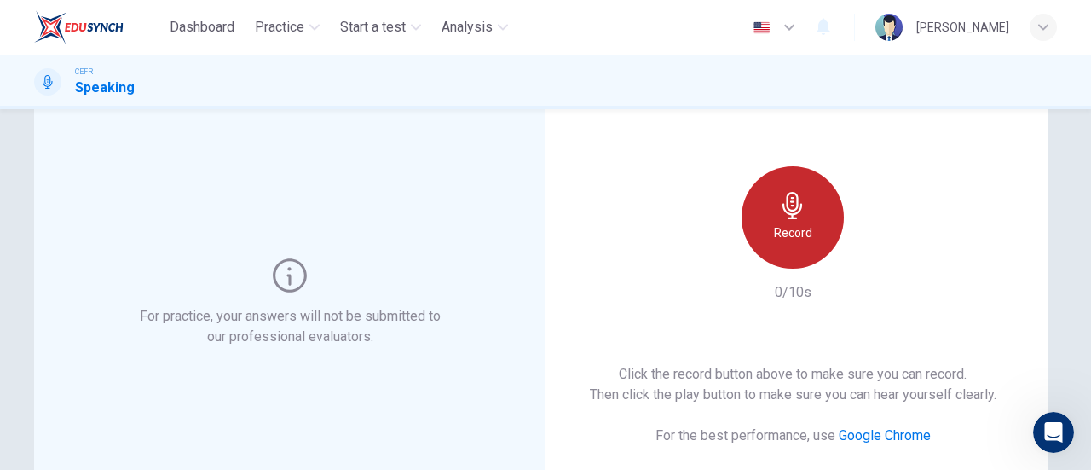
click at [803, 211] on div "Record" at bounding box center [793, 217] width 102 height 102
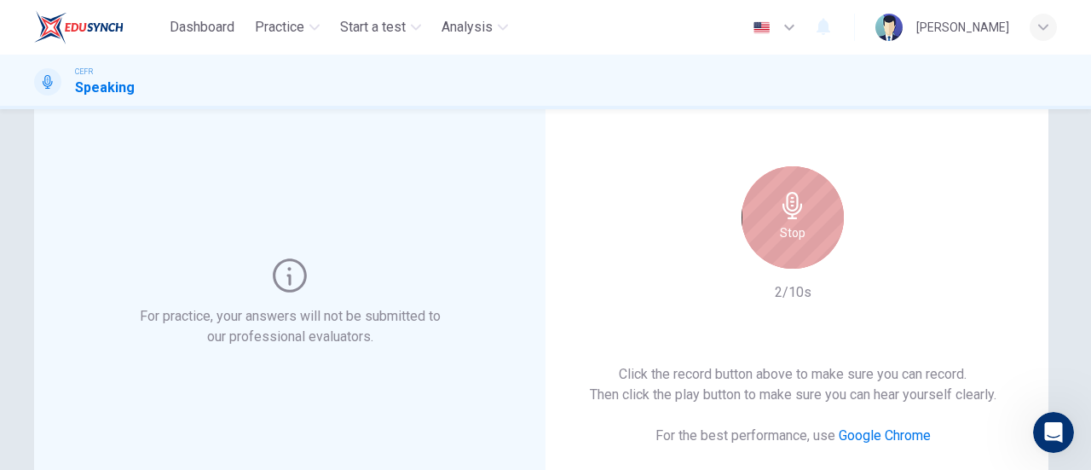
click at [803, 211] on div "Stop" at bounding box center [793, 217] width 102 height 102
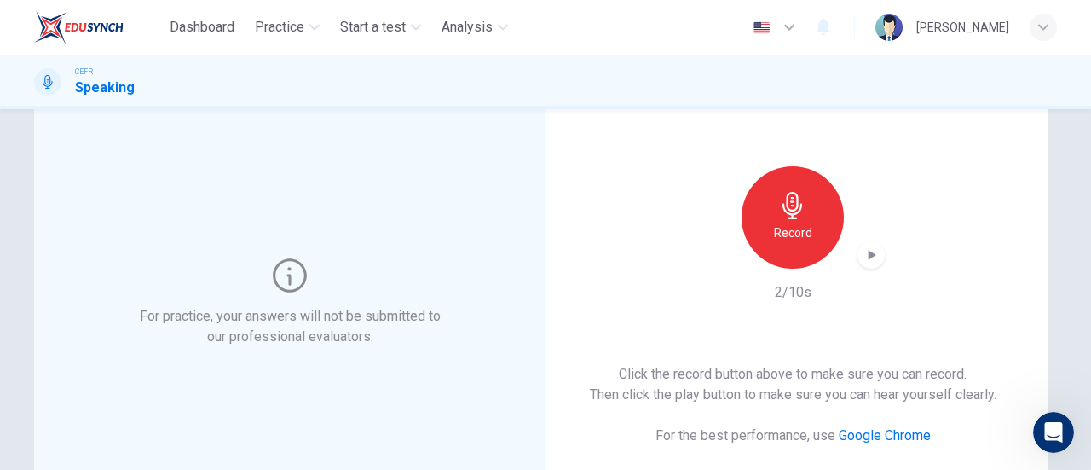
click at [869, 257] on icon "button" at bounding box center [873, 255] width 8 height 10
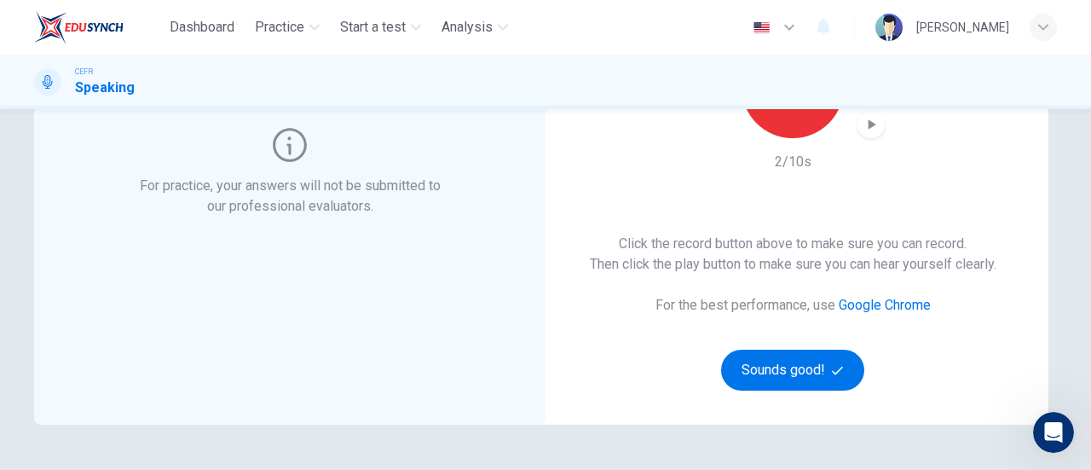
scroll to position [217, 0]
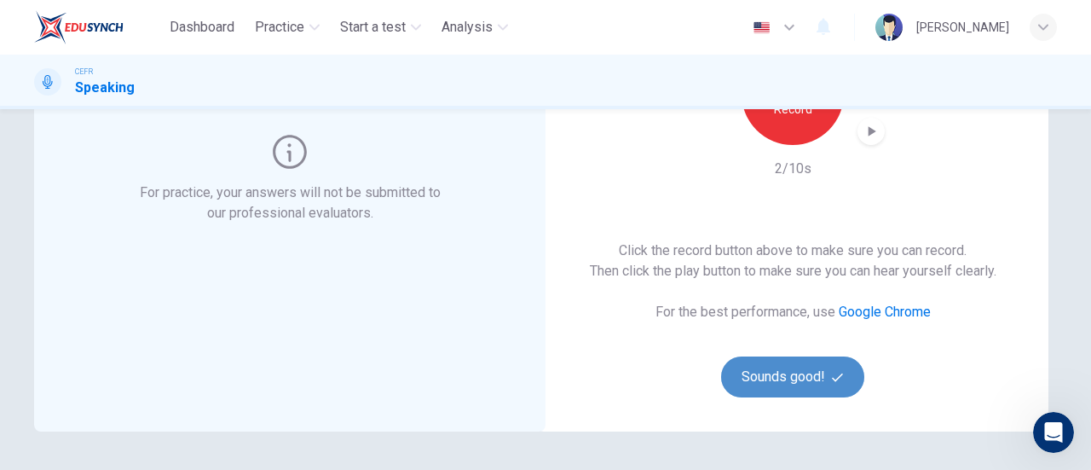
click at [787, 377] on button "Sounds good!" at bounding box center [792, 376] width 143 height 41
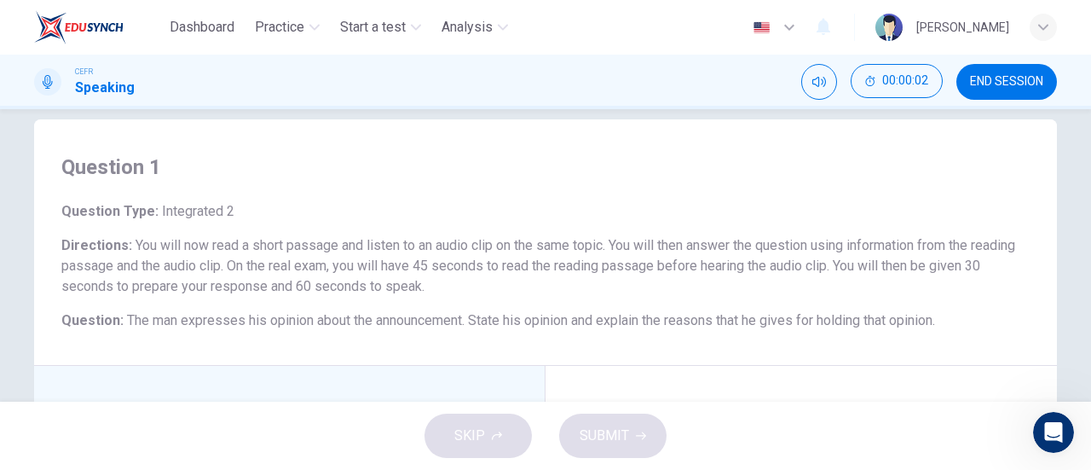
scroll to position [0, 0]
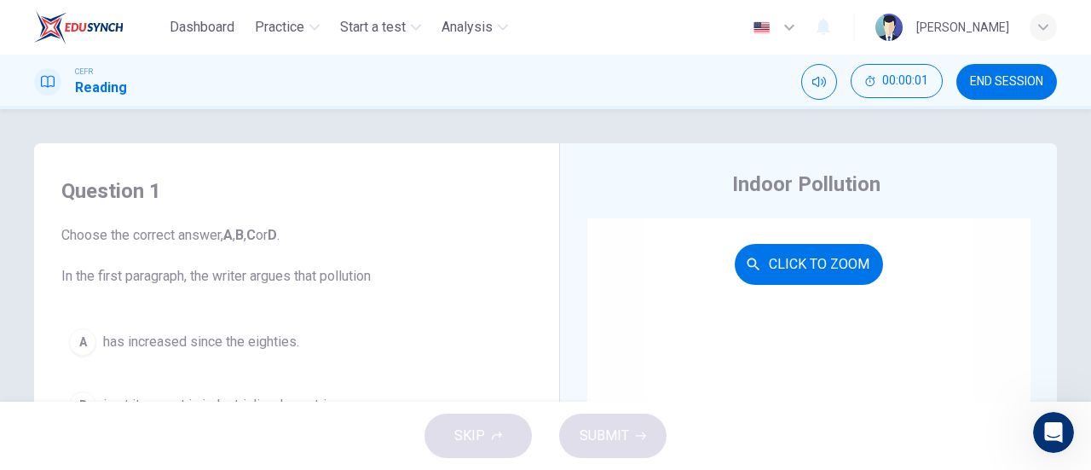
scroll to position [116, 0]
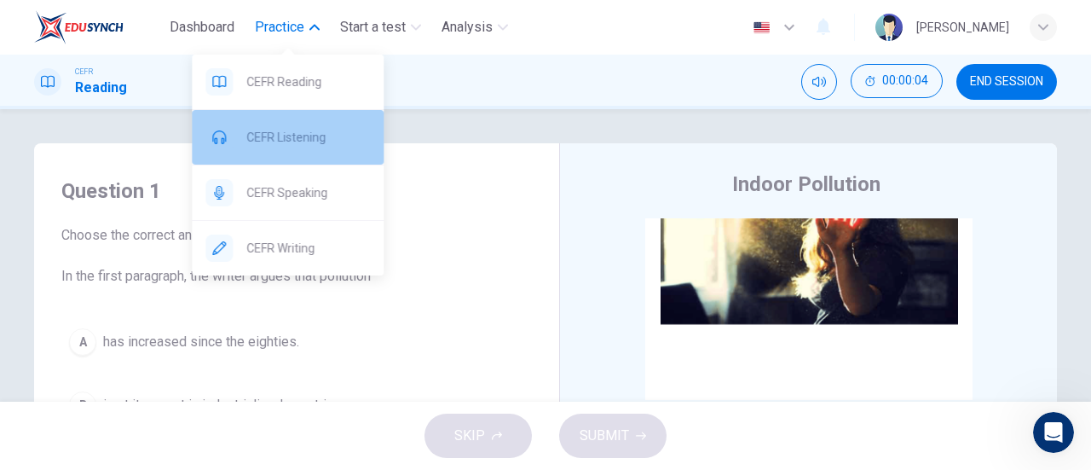
click at [303, 127] on span "CEFR Listening" at bounding box center [308, 137] width 124 height 20
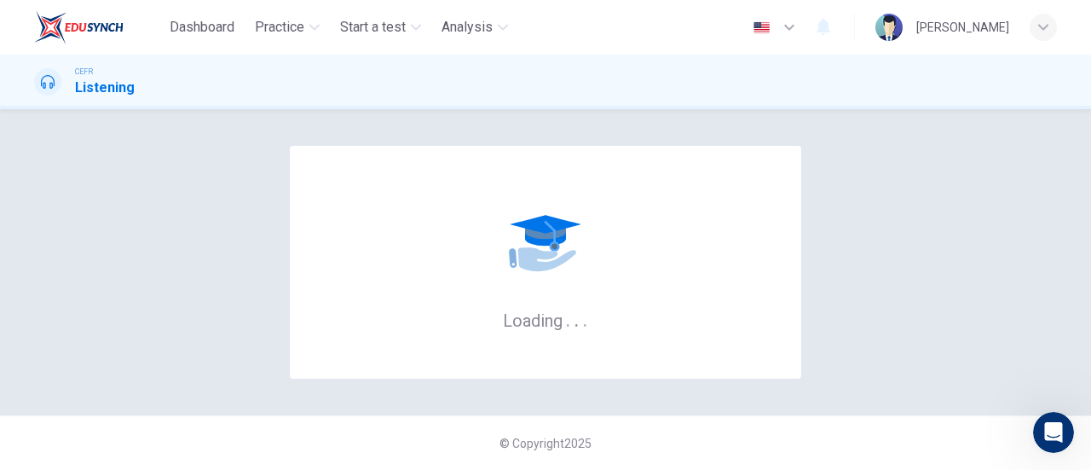
scroll to position [8700, 0]
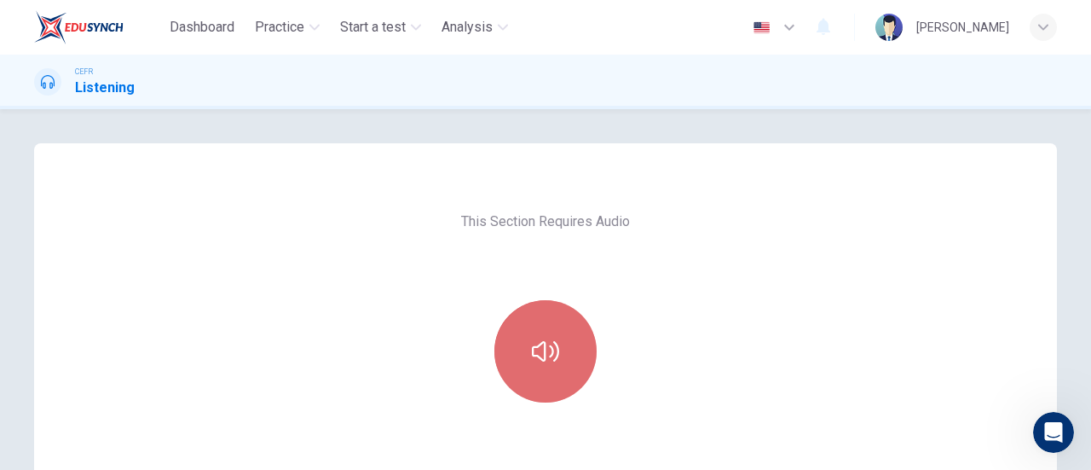
click at [502, 321] on button "button" at bounding box center [545, 351] width 102 height 102
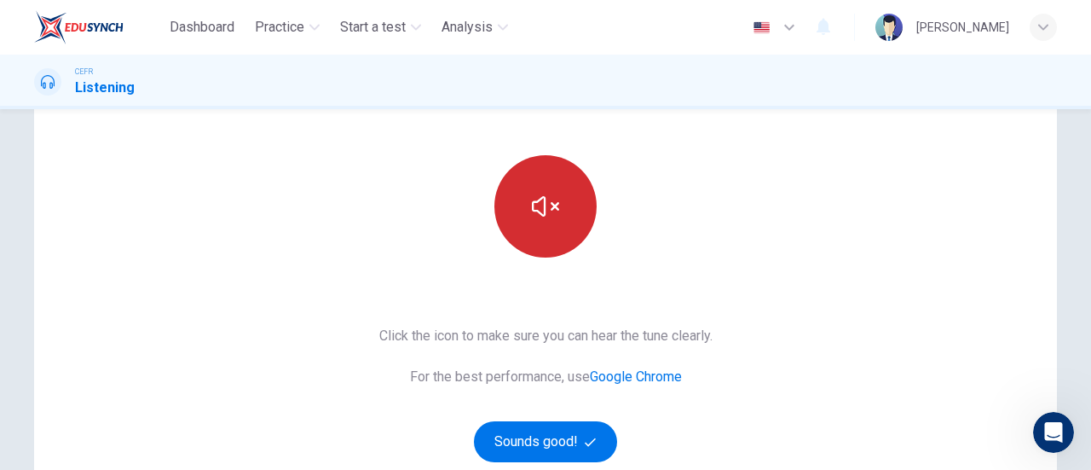
scroll to position [145, 0]
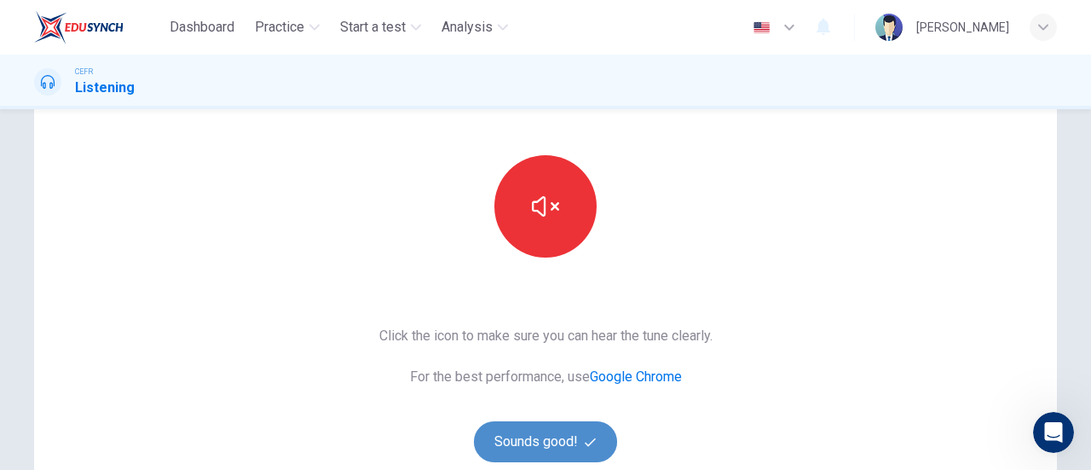
click at [564, 437] on button "Sounds good!" at bounding box center [545, 441] width 143 height 41
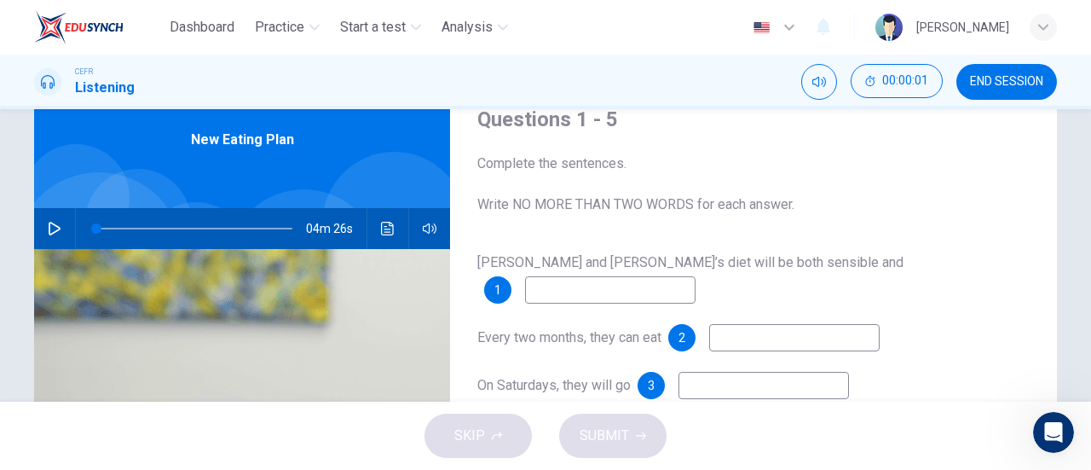
scroll to position [0, 0]
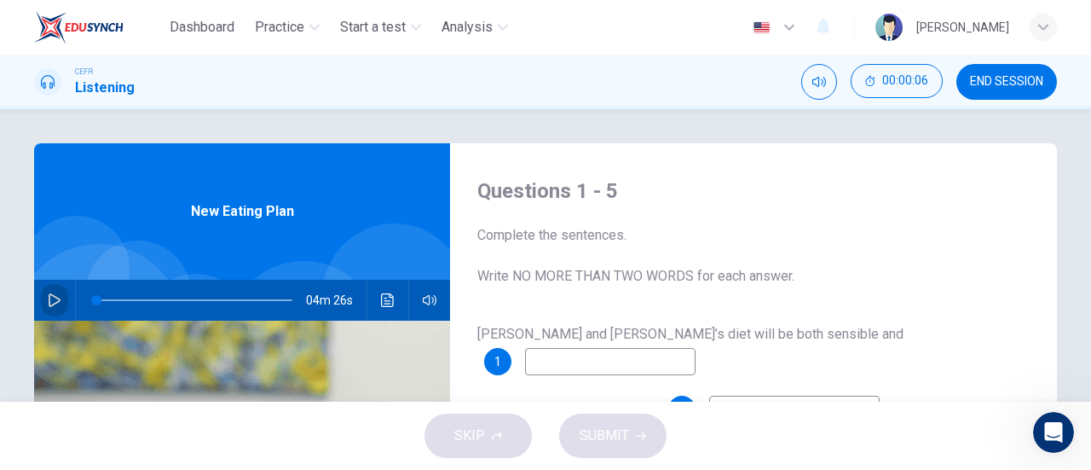
click at [48, 292] on button "button" at bounding box center [54, 300] width 27 height 41
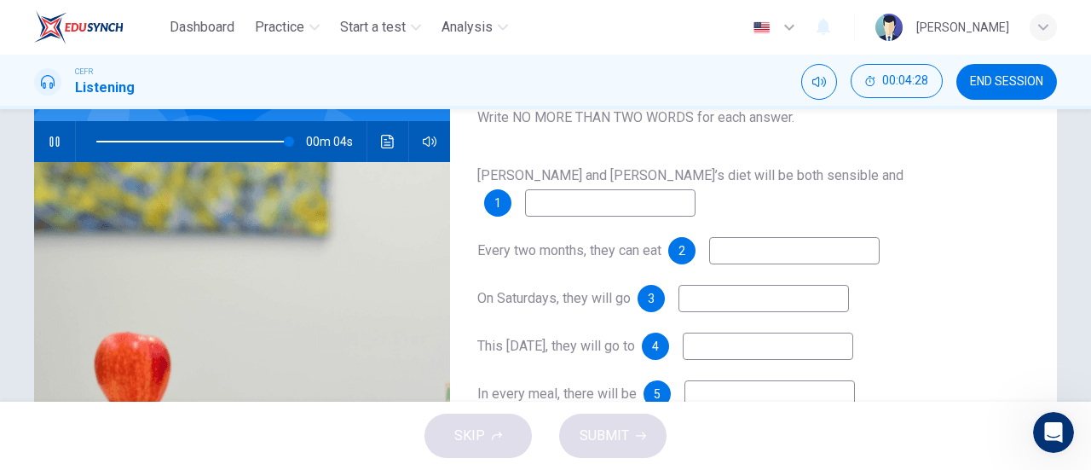
scroll to position [159, 0]
type input "0"
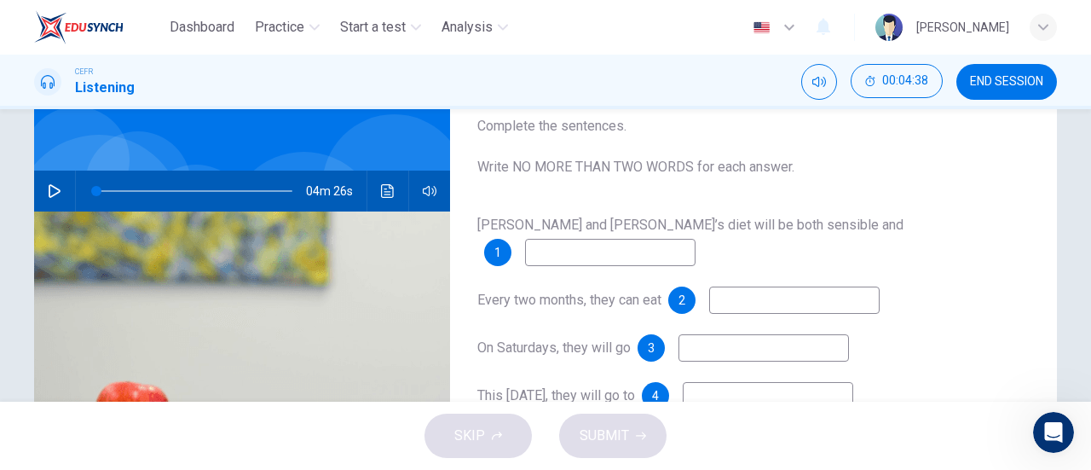
scroll to position [108, 0]
click at [696, 240] on input at bounding box center [610, 253] width 170 height 27
type input "practical"
click at [829, 287] on input at bounding box center [794, 300] width 170 height 27
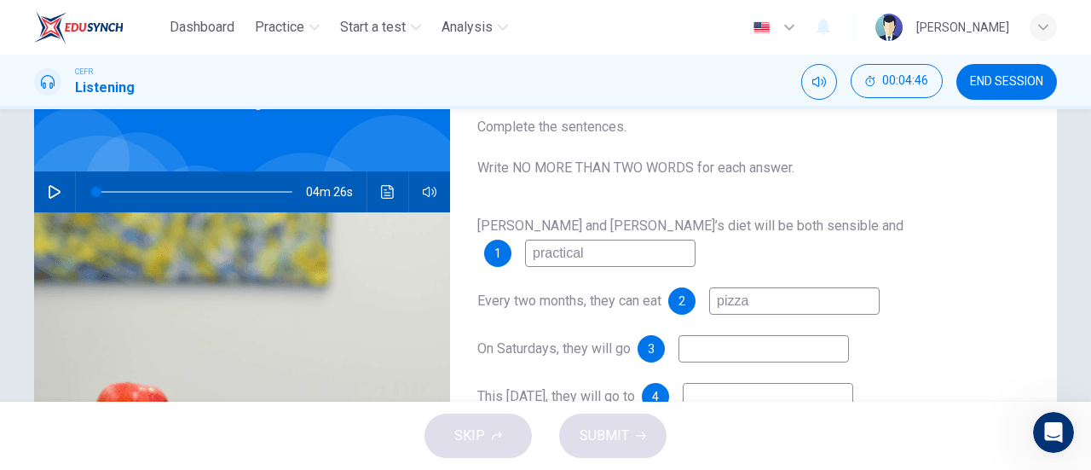
type input "pizza"
click at [776, 335] on input at bounding box center [764, 348] width 170 height 27
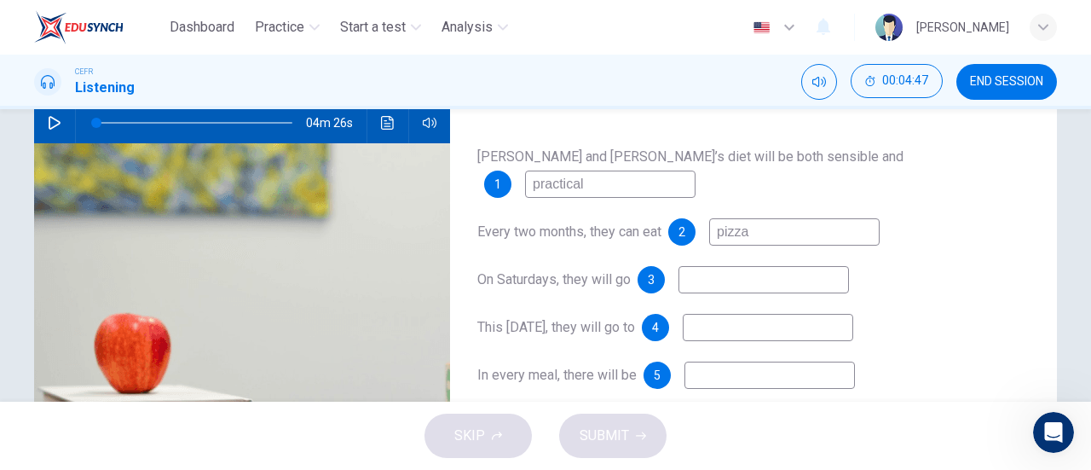
scroll to position [183, 0]
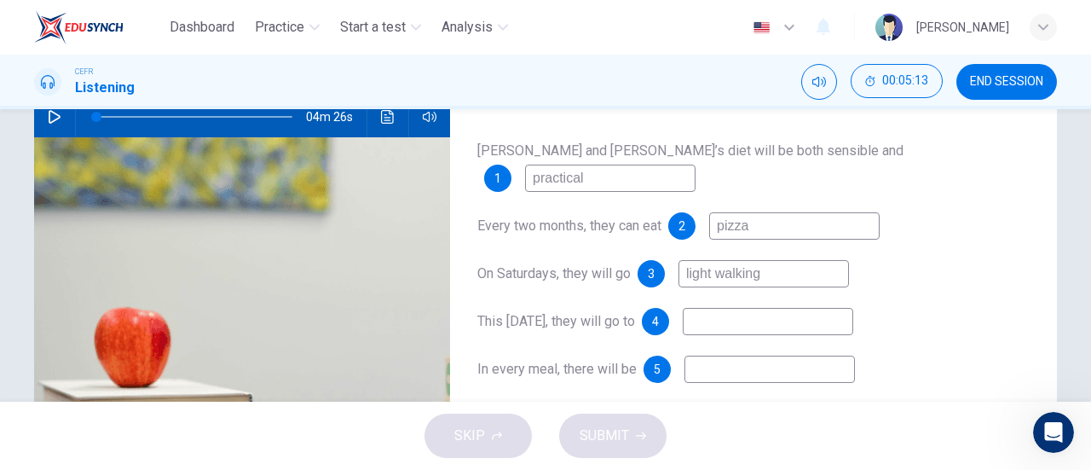
type input "light walking"
click at [778, 308] on input at bounding box center [768, 321] width 170 height 27
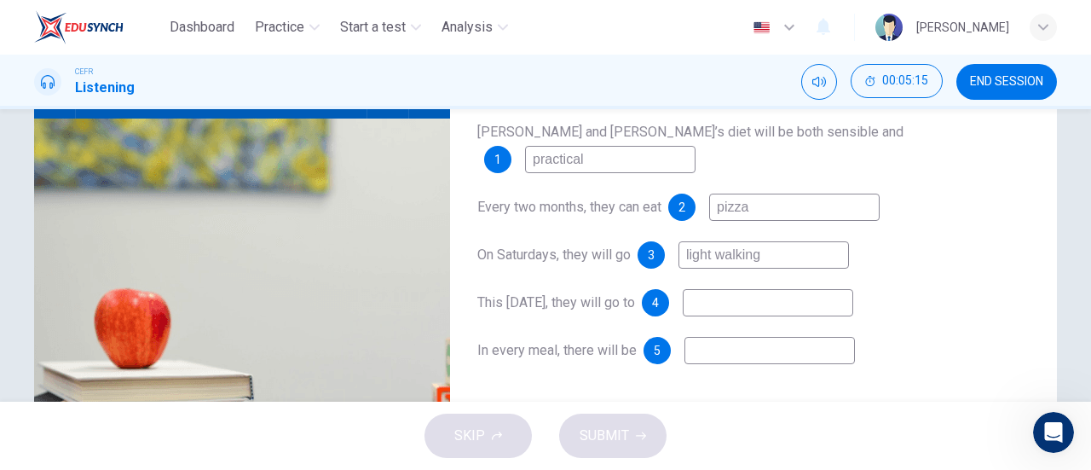
type input "P"
type input "[GEOGRAPHIC_DATA]"
click at [726, 337] on input at bounding box center [769, 350] width 170 height 27
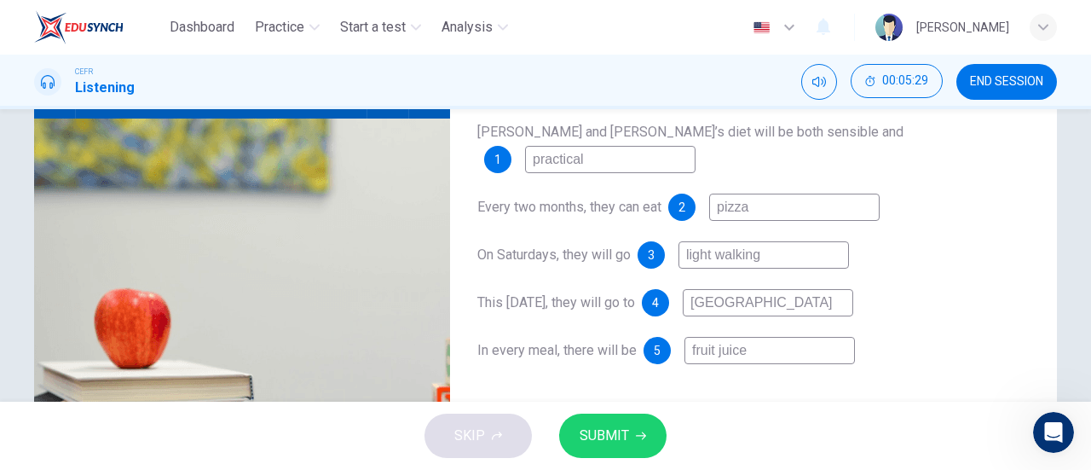
type input "fruit juice"
click at [609, 436] on span "SUBMIT" at bounding box center [604, 436] width 49 height 24
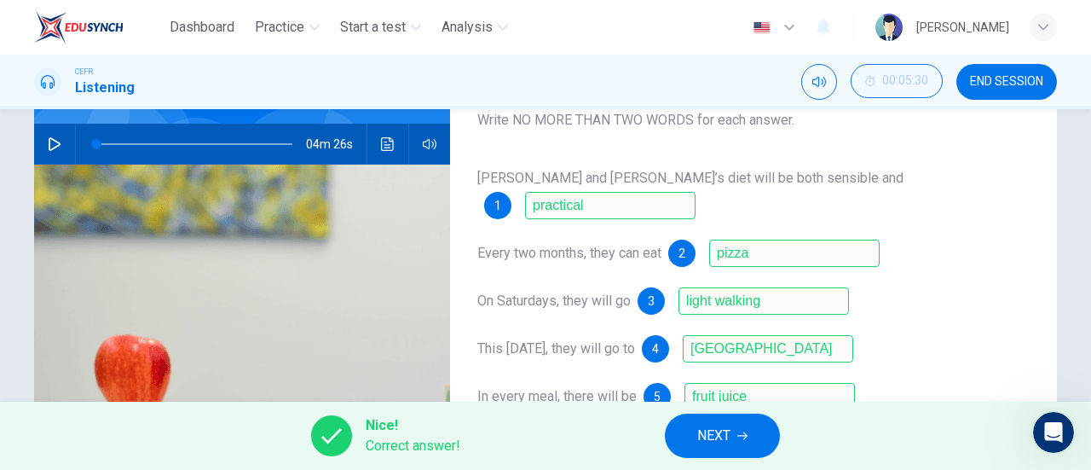
scroll to position [157, 0]
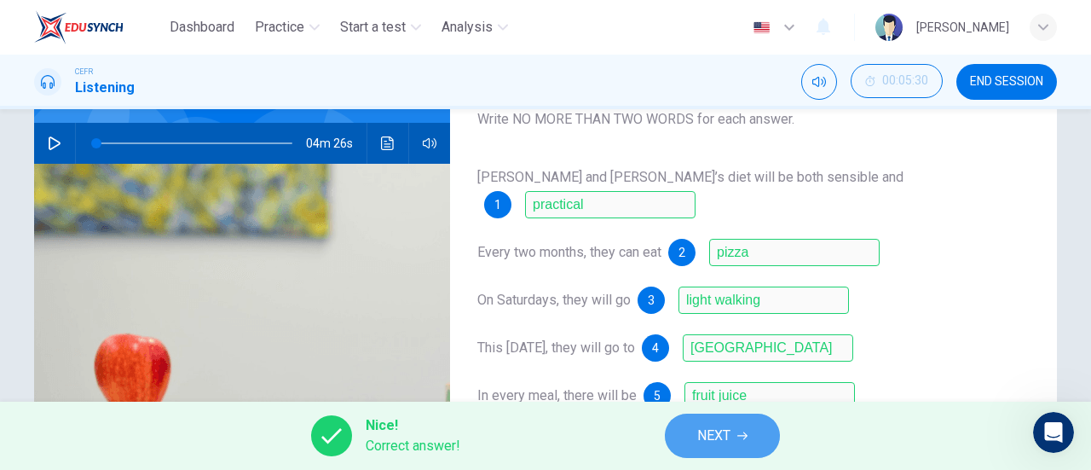
click at [686, 427] on button "NEXT" at bounding box center [722, 435] width 115 height 44
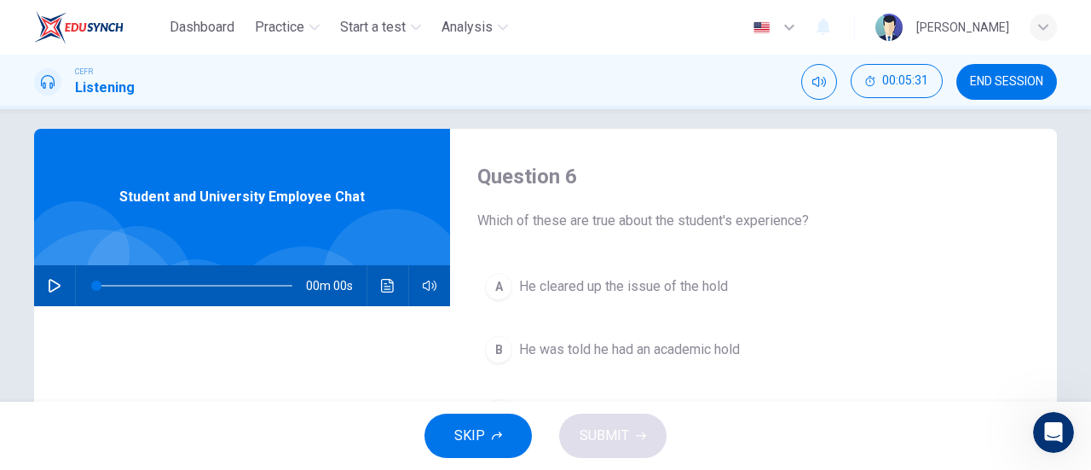
scroll to position [16, 0]
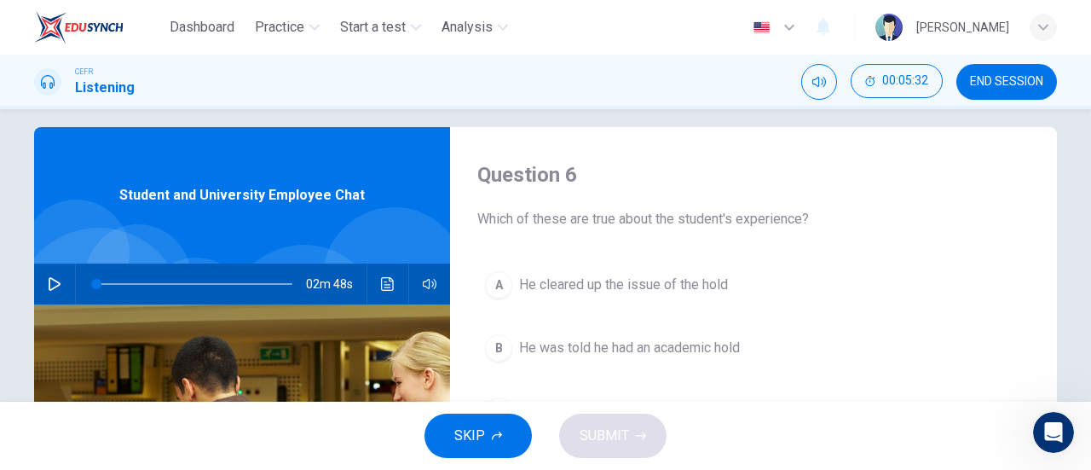
click at [1026, 86] on span "END SESSION" at bounding box center [1006, 82] width 73 height 14
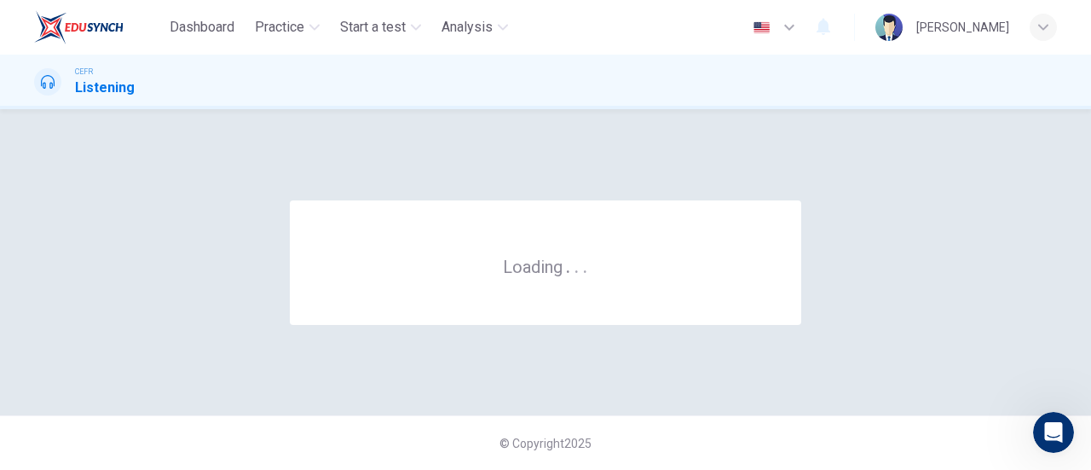
scroll to position [0, 0]
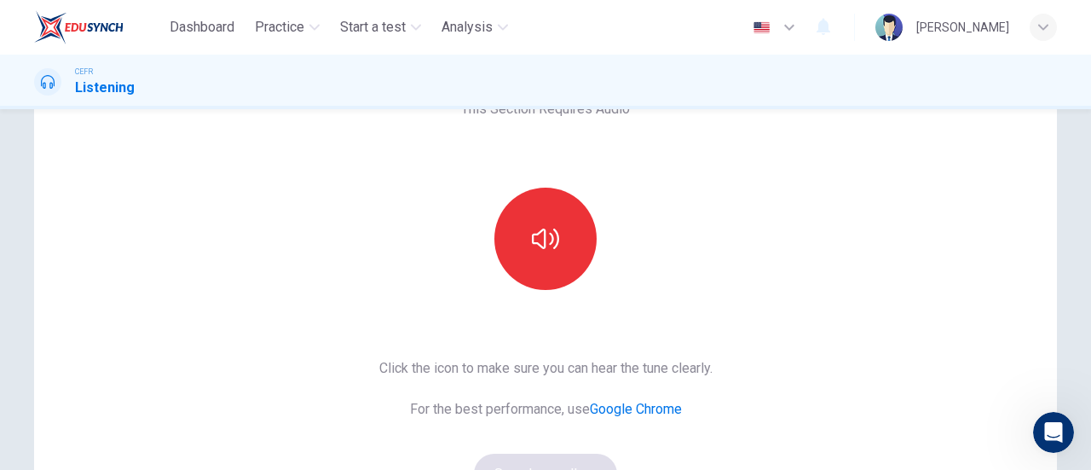
scroll to position [118, 0]
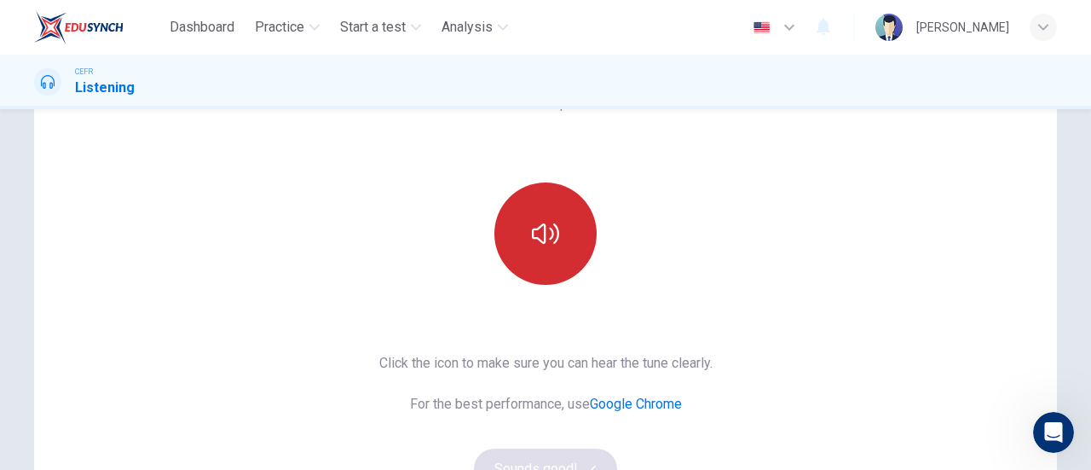
click at [542, 242] on icon "button" at bounding box center [545, 233] width 27 height 27
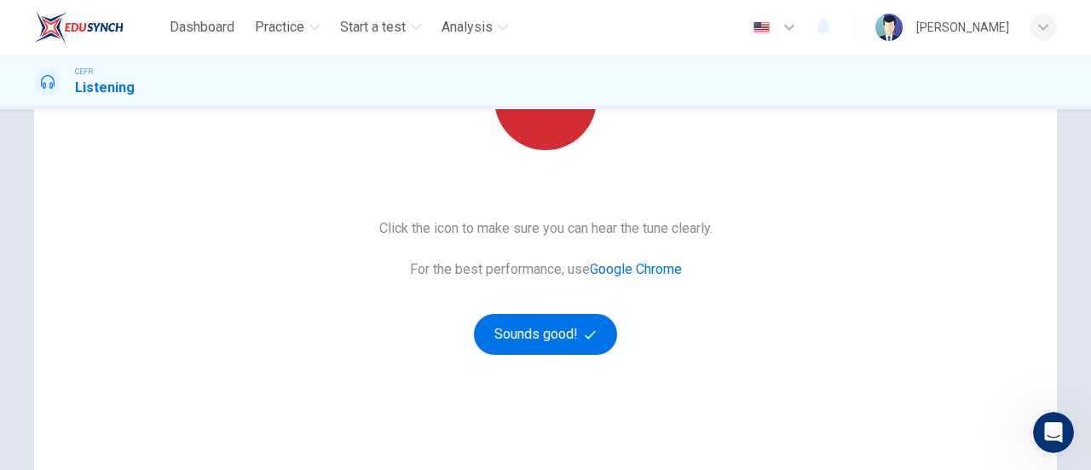
scroll to position [255, 0]
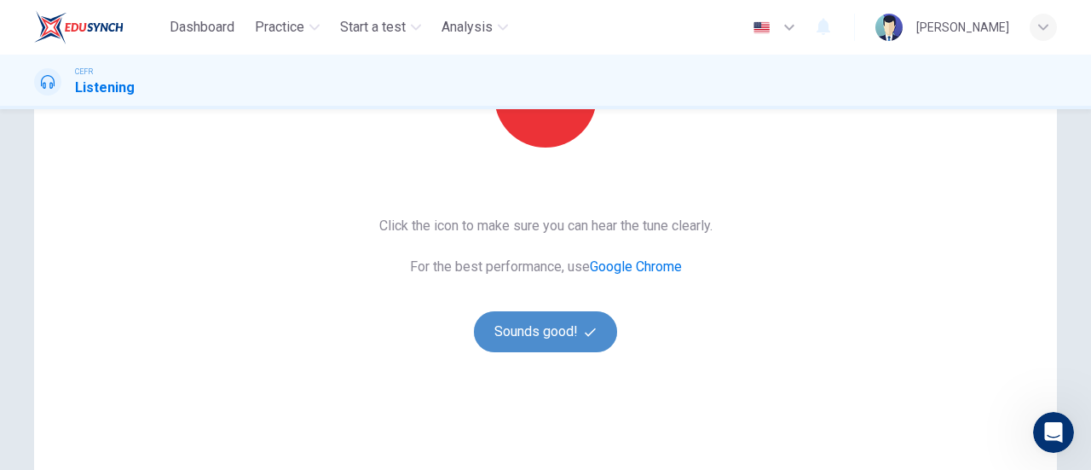
click at [557, 336] on button "Sounds good!" at bounding box center [545, 331] width 143 height 41
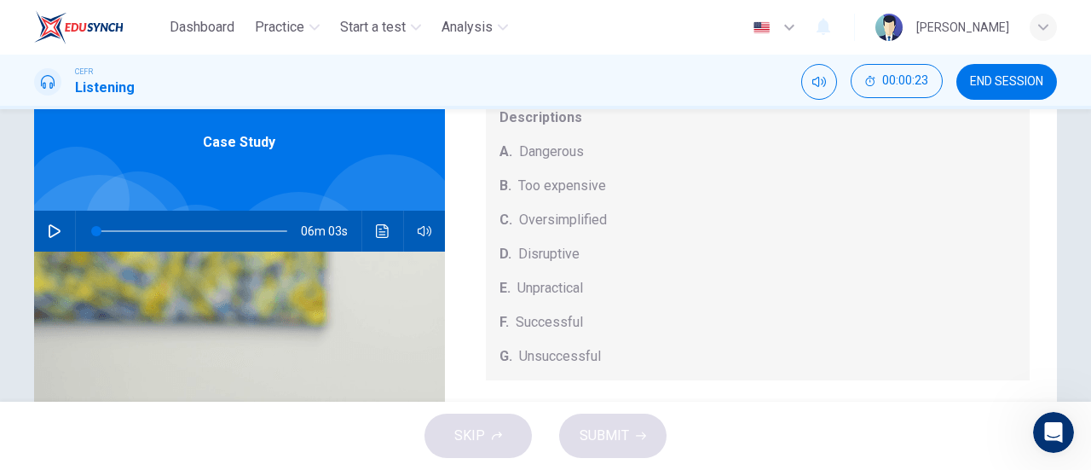
scroll to position [0, 0]
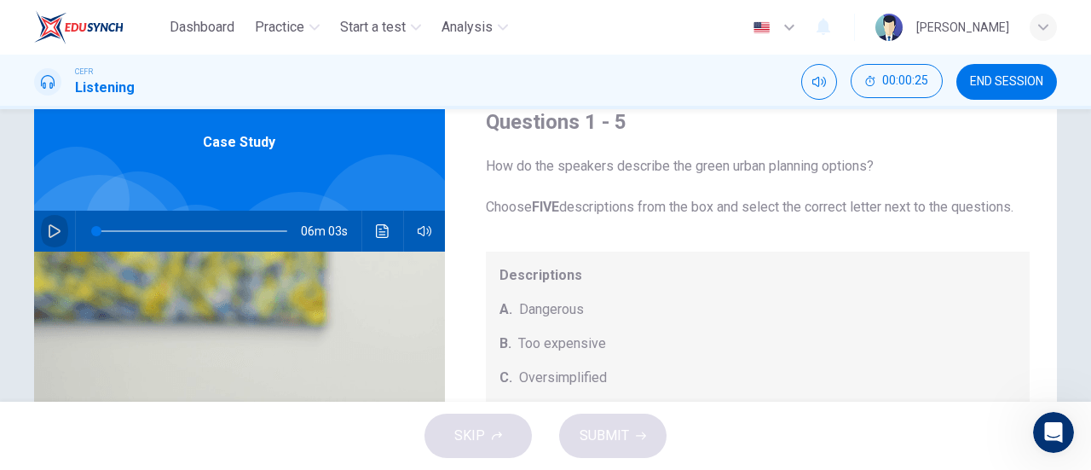
click at [50, 229] on icon "button" at bounding box center [55, 231] width 14 height 14
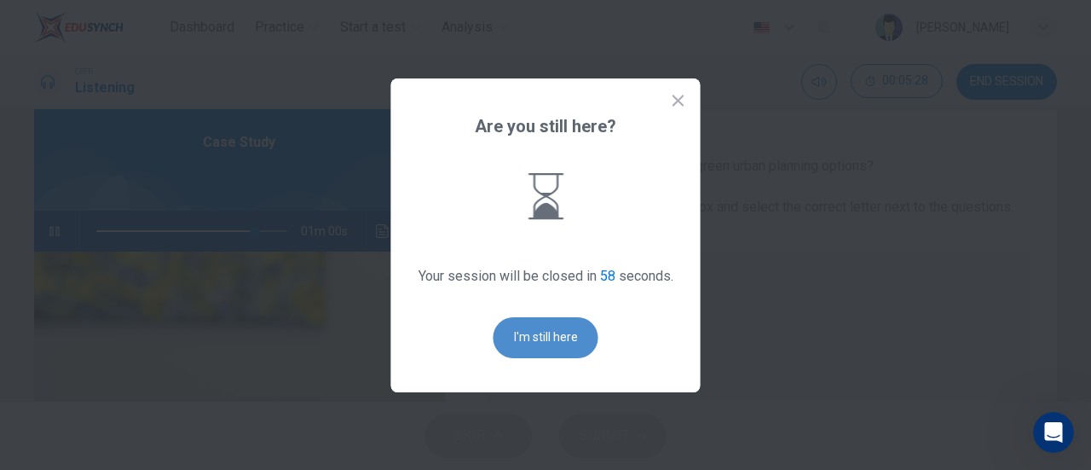
click at [544, 337] on button "I'm still here" at bounding box center [546, 337] width 105 height 41
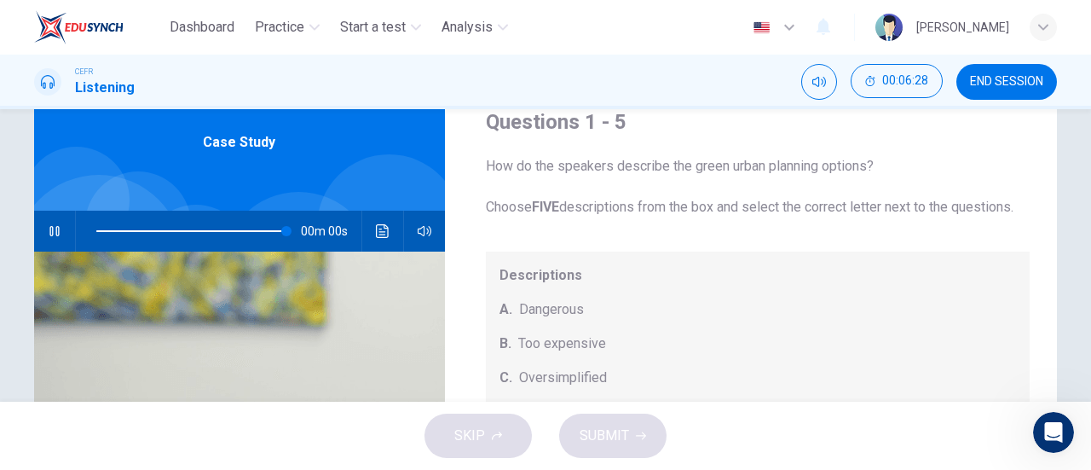
type input "0"
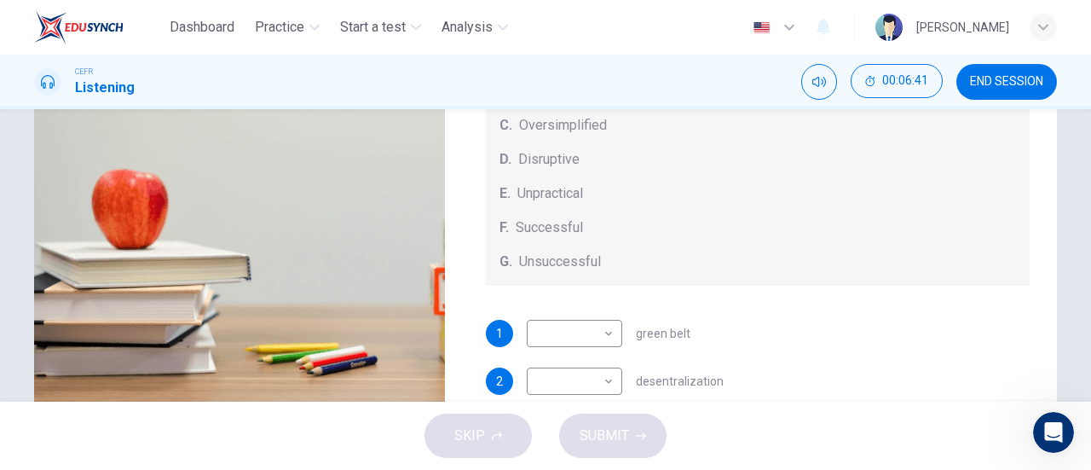
click at [574, 337] on div "Questions 1 - 5 How do the speakers describe the green urban planning options? …" at bounding box center [758, 118] width 599 height 592
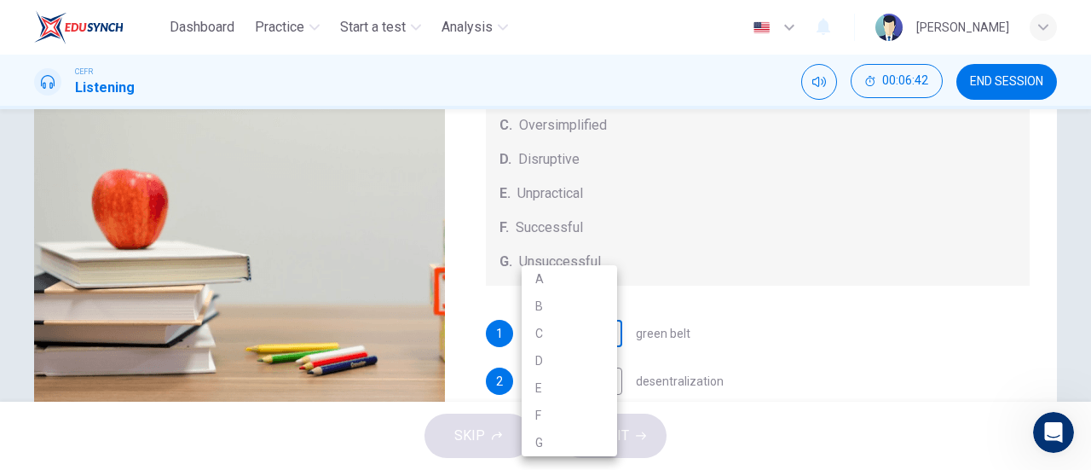
click at [575, 342] on body "Dashboard Practice Start a test Analysis English en ​ NUR [PERSON_NAME] CEFR Li…" at bounding box center [545, 235] width 1091 height 470
click at [557, 337] on li "C" at bounding box center [569, 333] width 95 height 27
type input "C"
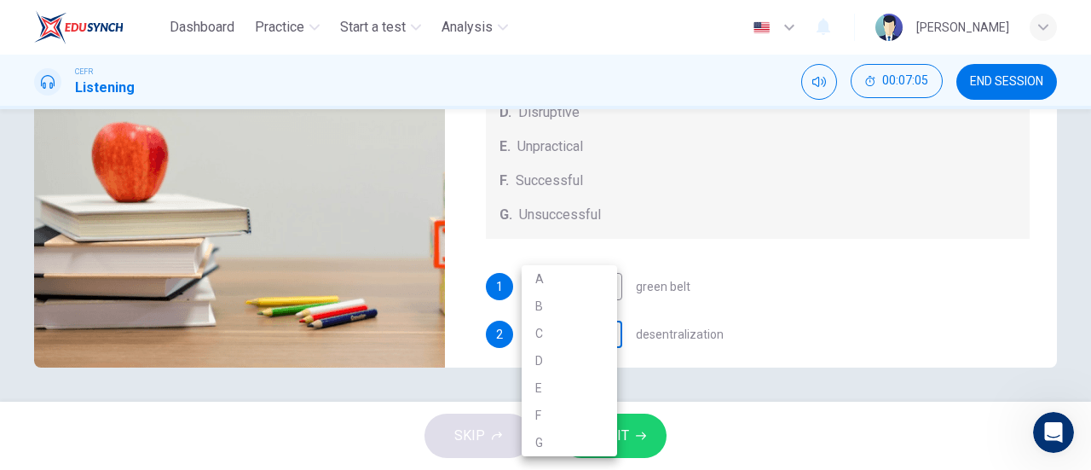
scroll to position [11, 0]
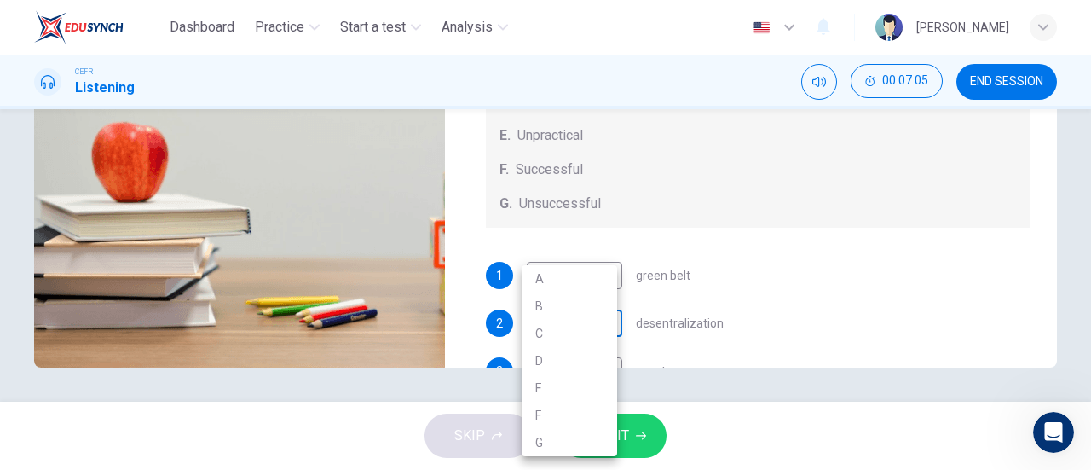
click at [580, 357] on body "Dashboard Practice Start a test Analysis English en ​ NUR [PERSON_NAME] CEFR Li…" at bounding box center [545, 235] width 1091 height 470
click at [552, 381] on li "E" at bounding box center [569, 387] width 95 height 27
type input "E"
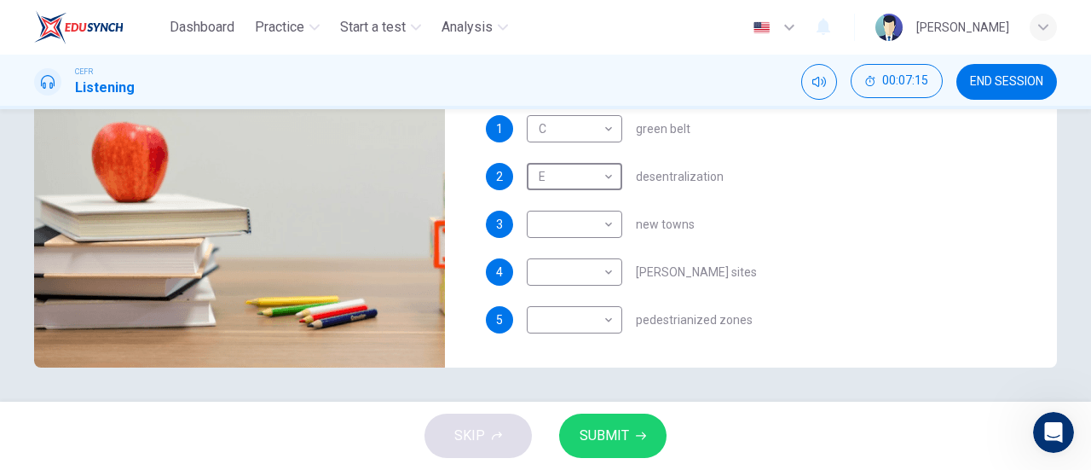
scroll to position [165, 0]
click at [592, 229] on body "Dashboard Practice Start a test Analysis English en ​ NUR [PERSON_NAME] CEFR Li…" at bounding box center [545, 235] width 1091 height 470
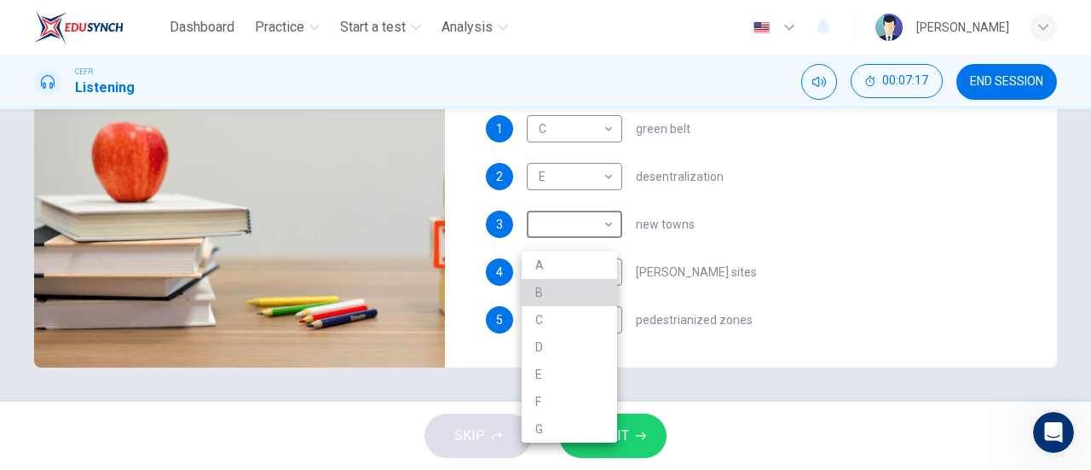
click at [549, 303] on li "B" at bounding box center [569, 292] width 95 height 27
type input "B"
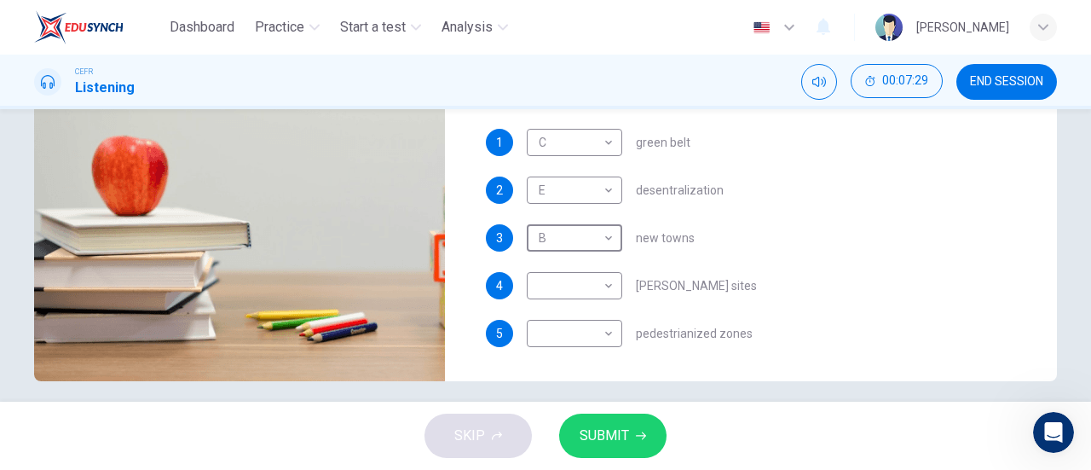
scroll to position [355, 0]
click at [616, 274] on div "​ ​" at bounding box center [574, 284] width 95 height 27
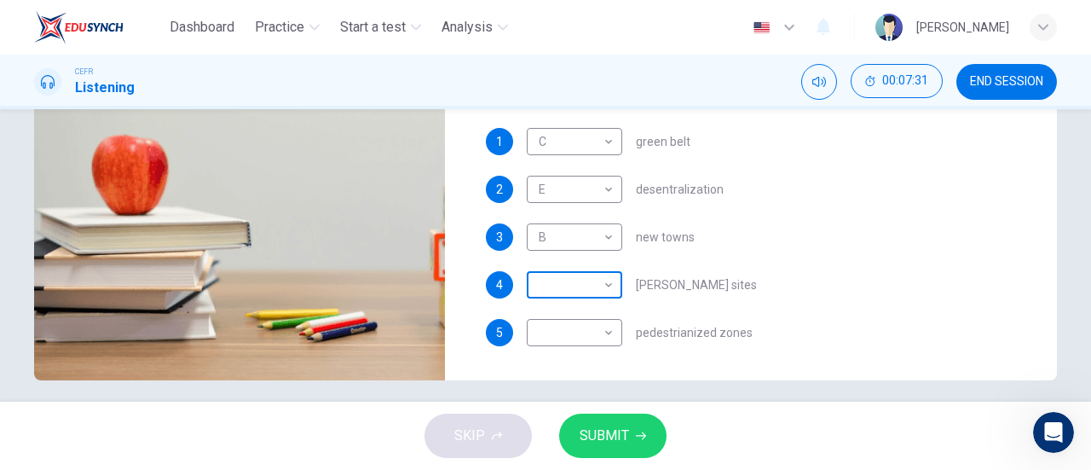
click at [580, 286] on body "Dashboard Practice Start a test Analysis English en ​ NUR [PERSON_NAME] CEFR Li…" at bounding box center [545, 235] width 1091 height 470
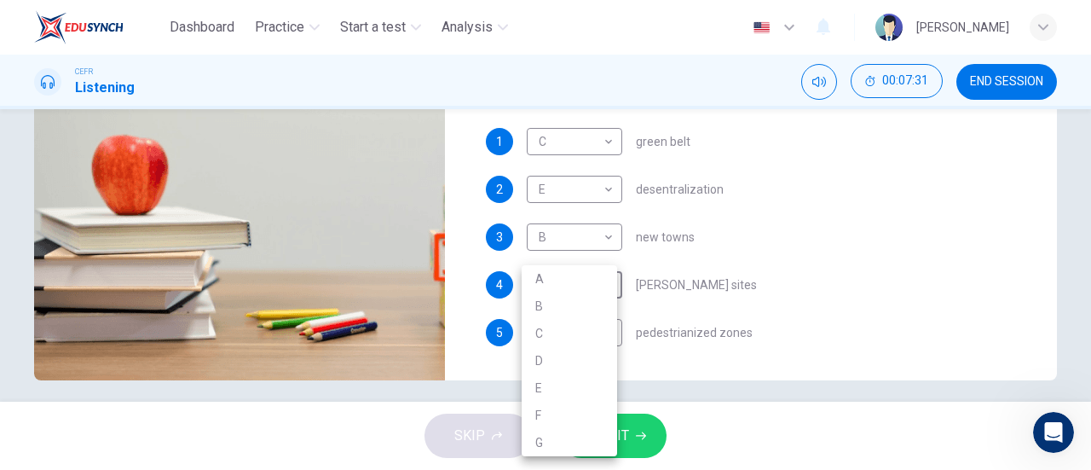
click at [568, 284] on li "A" at bounding box center [569, 278] width 95 height 27
type input "A"
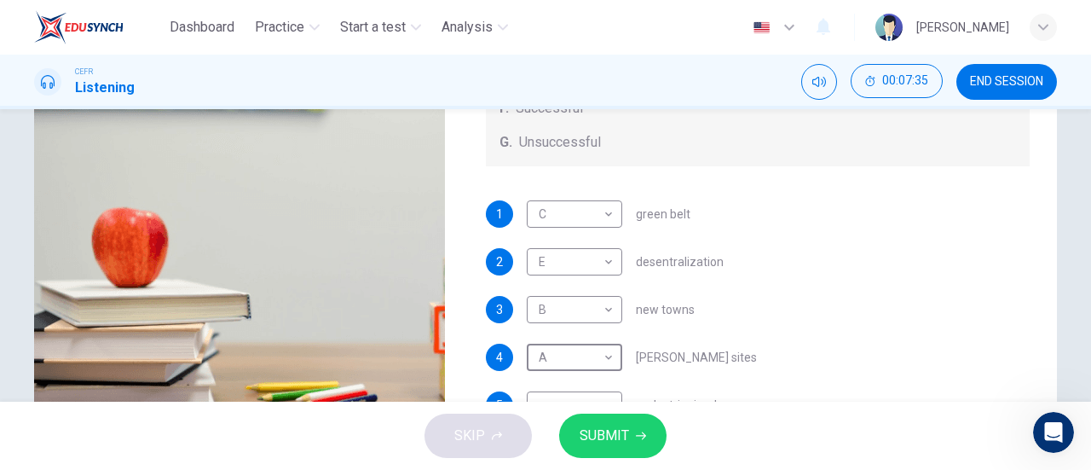
scroll to position [368, 0]
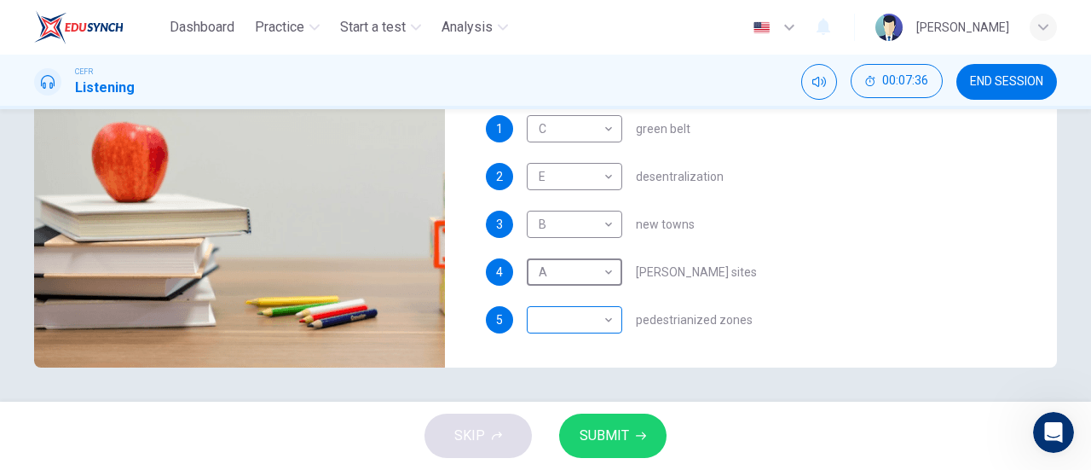
click at [563, 316] on body "Dashboard Practice Start a test Analysis English en ​ NUR [PERSON_NAME] CEFR Li…" at bounding box center [545, 235] width 1091 height 470
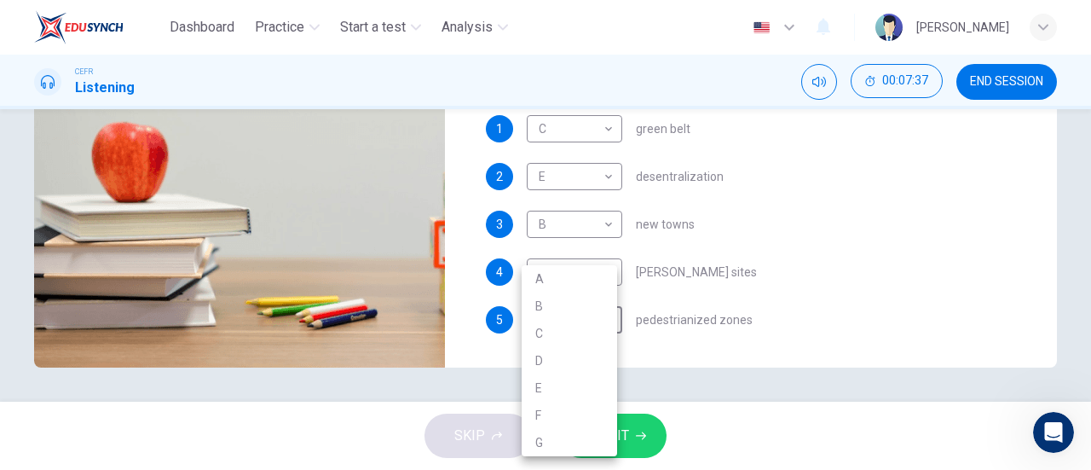
click at [553, 359] on li "D" at bounding box center [569, 360] width 95 height 27
type input "D"
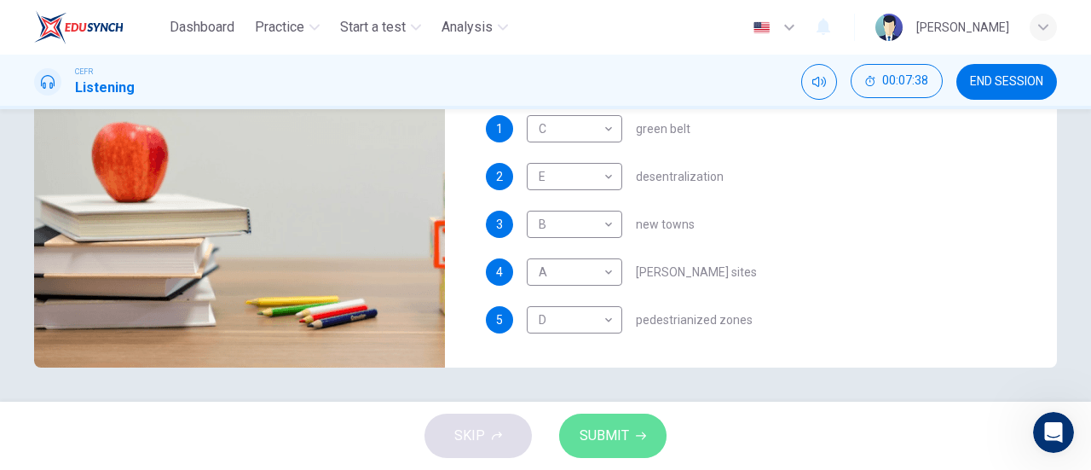
click at [637, 445] on button "SUBMIT" at bounding box center [612, 435] width 107 height 44
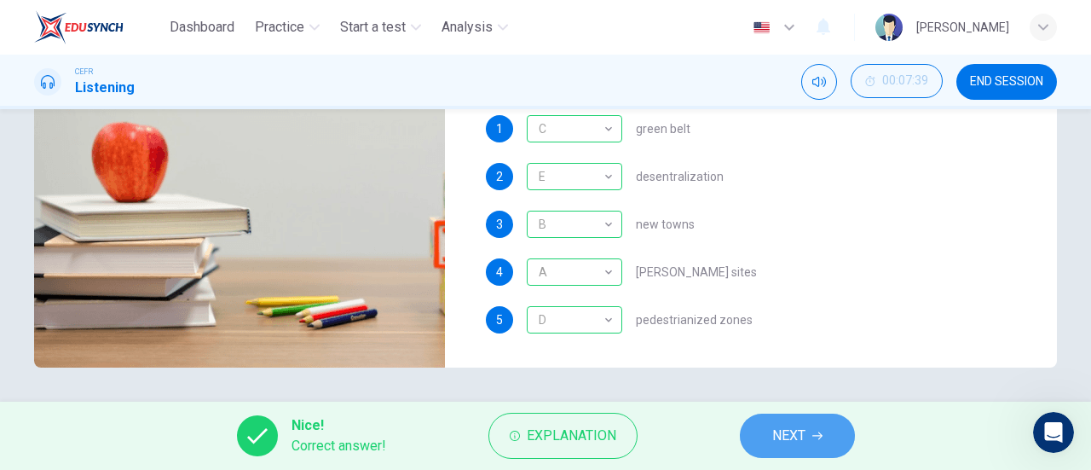
click at [756, 439] on button "NEXT" at bounding box center [797, 435] width 115 height 44
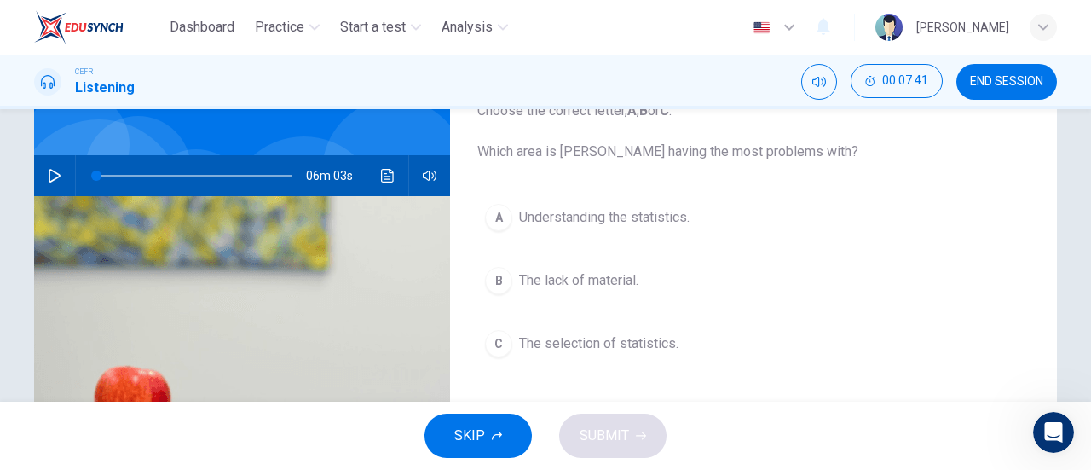
scroll to position [124, 0]
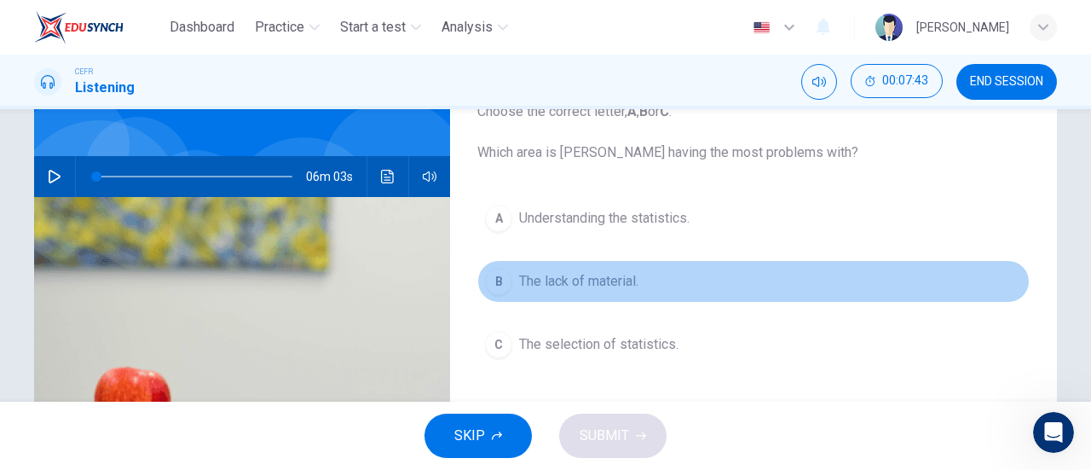
click at [615, 266] on button "B The lack of material." at bounding box center [753, 281] width 552 height 43
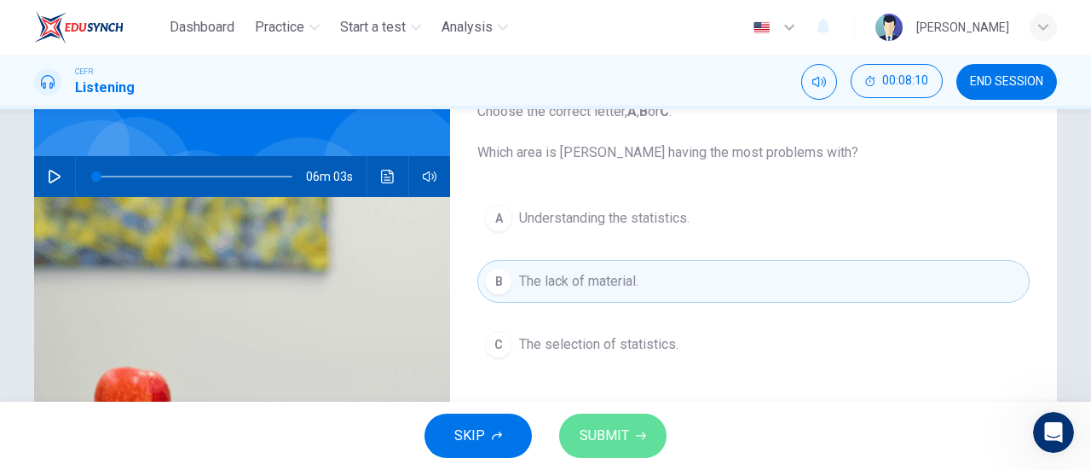
click at [614, 414] on button "SUBMIT" at bounding box center [612, 435] width 107 height 44
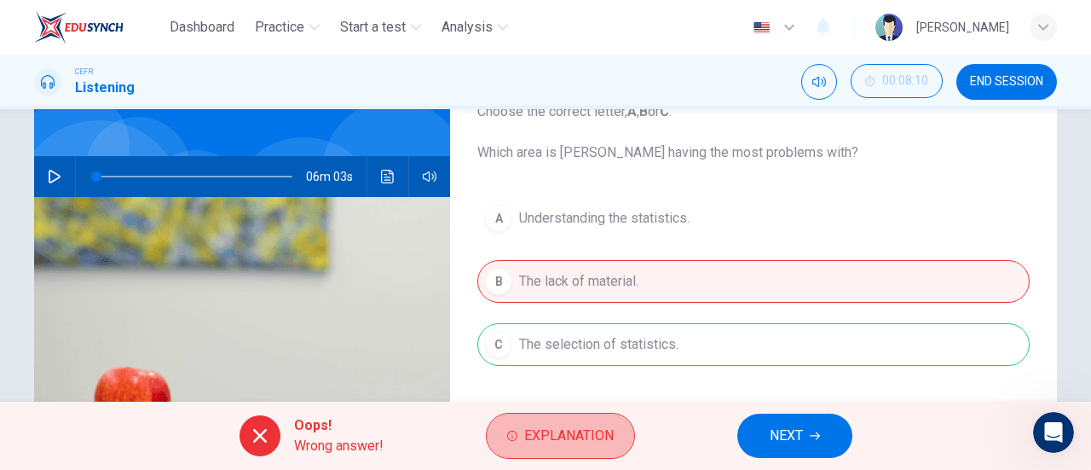
click at [614, 414] on button "Explanation" at bounding box center [560, 436] width 149 height 46
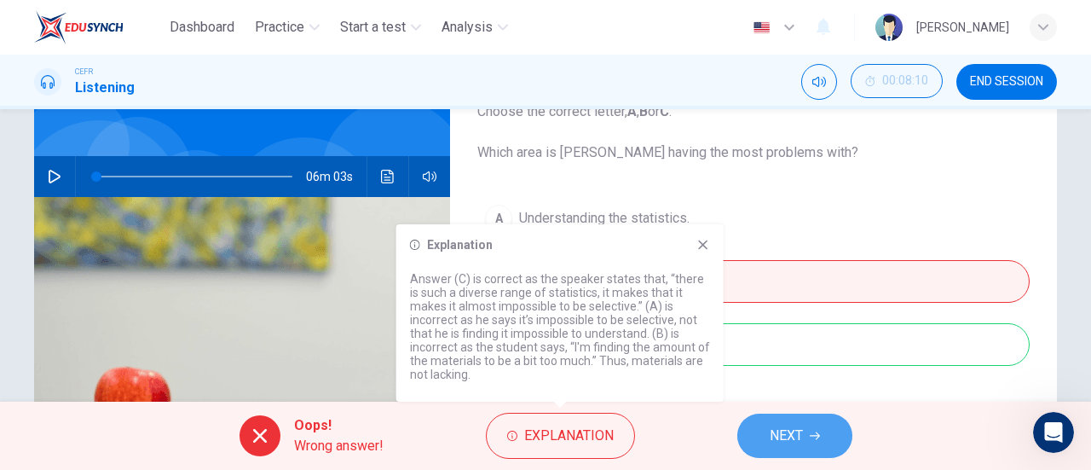
click at [803, 436] on button "NEXT" at bounding box center [794, 435] width 115 height 44
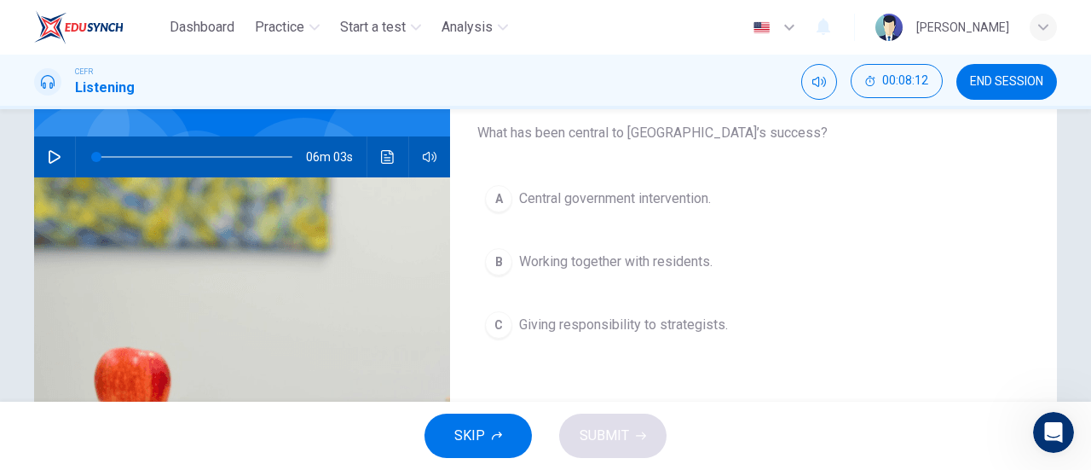
scroll to position [142, 0]
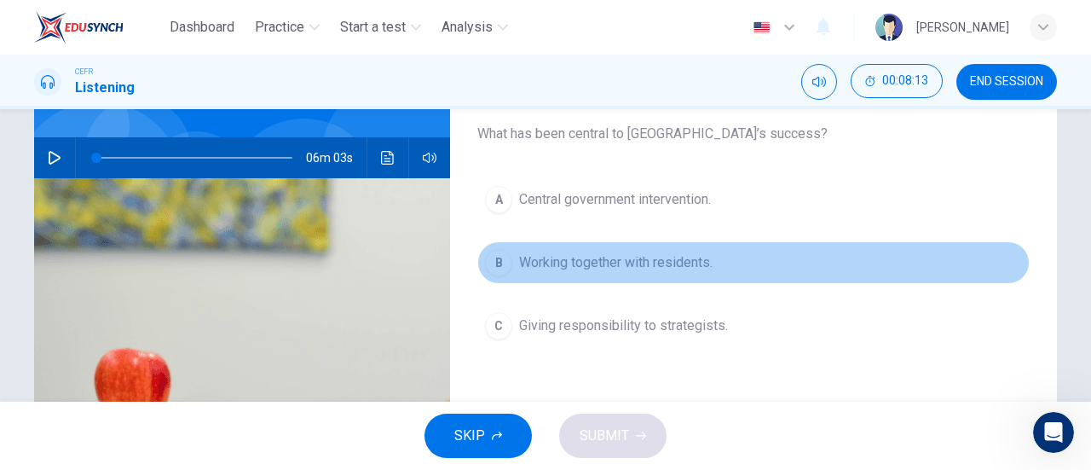
click at [639, 260] on span "Working together with residents." at bounding box center [615, 262] width 193 height 20
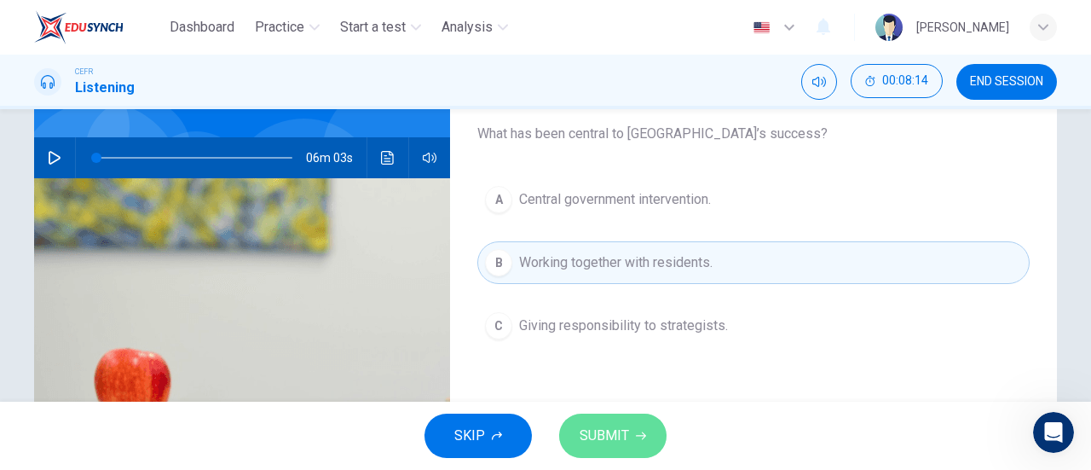
click at [617, 425] on span "SUBMIT" at bounding box center [604, 436] width 49 height 24
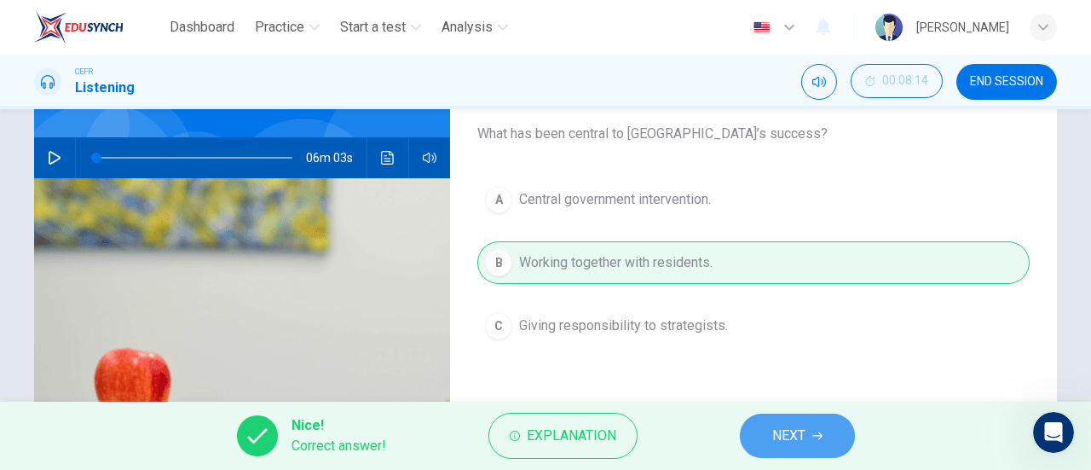
click at [765, 419] on button "NEXT" at bounding box center [797, 435] width 115 height 44
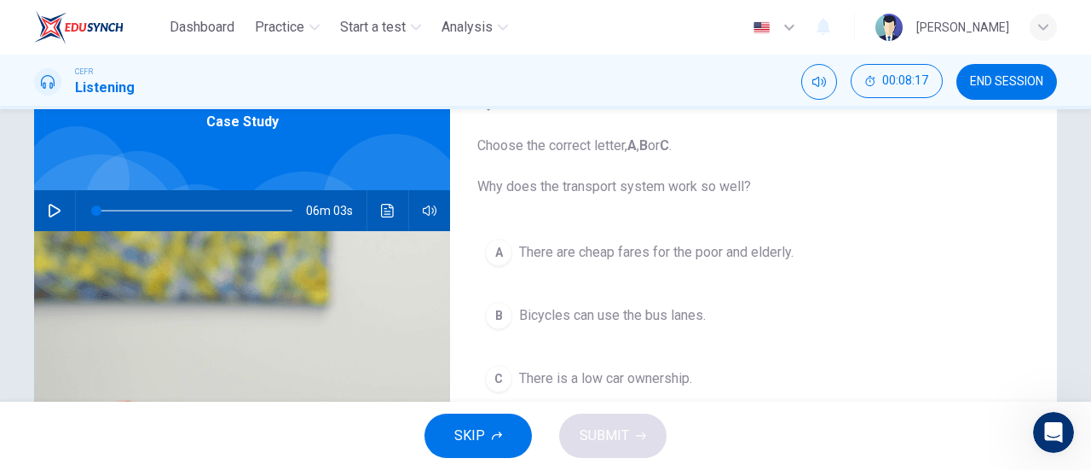
scroll to position [105, 0]
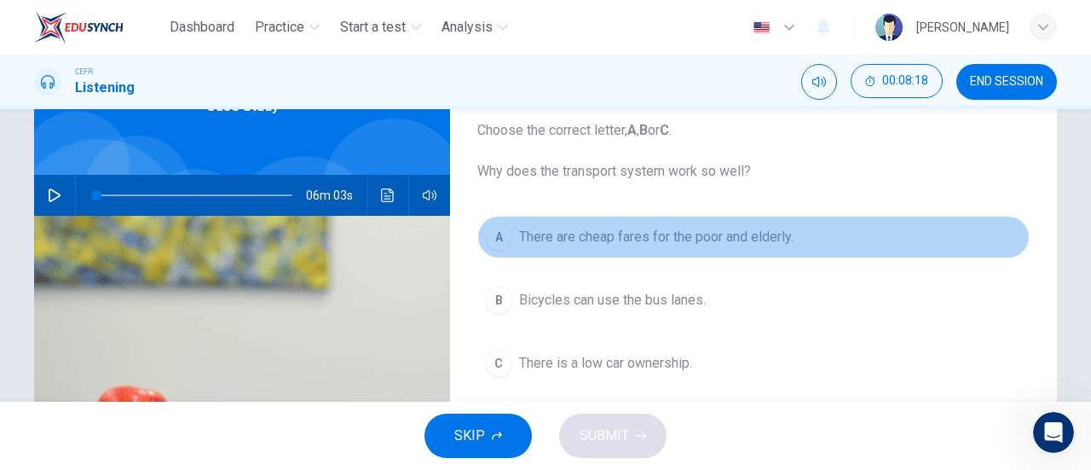
click at [598, 244] on span "There are cheap fares for the poor and elderly." at bounding box center [656, 237] width 274 height 20
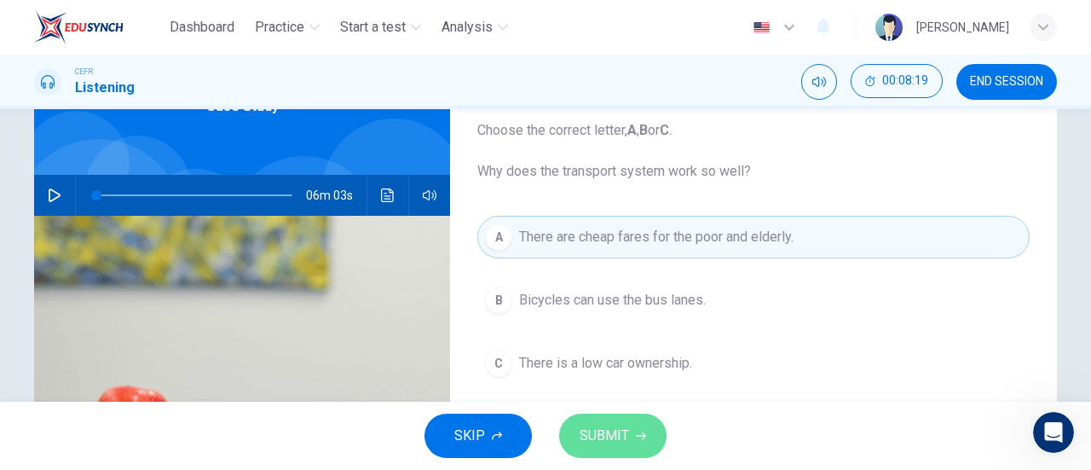
click at [631, 448] on button "SUBMIT" at bounding box center [612, 435] width 107 height 44
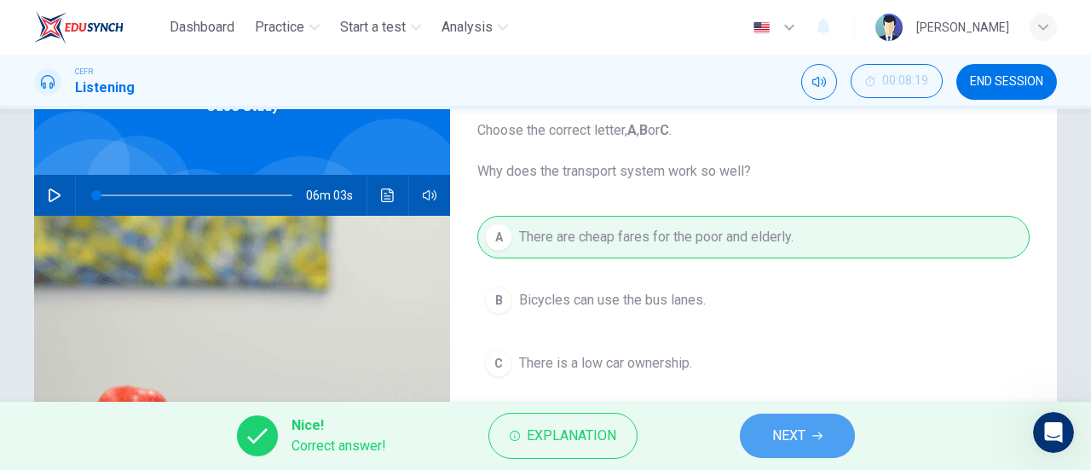
click at [784, 440] on span "NEXT" at bounding box center [788, 436] width 33 height 24
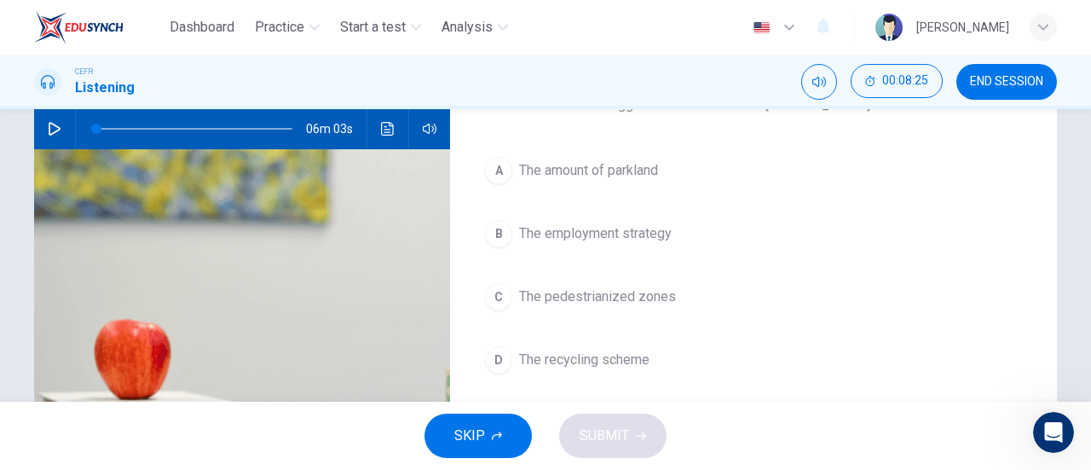
scroll to position [165, 0]
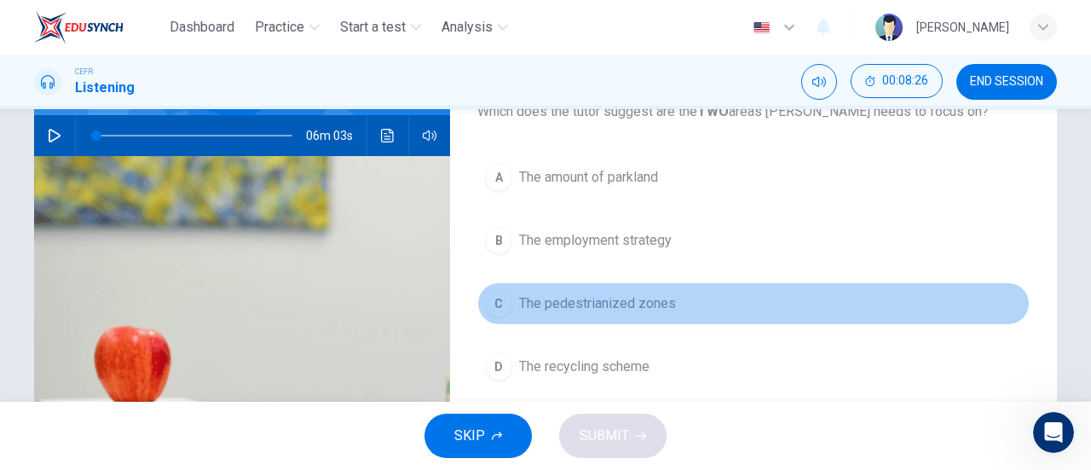
click at [632, 310] on span "The pedestrianized zones" at bounding box center [597, 303] width 157 height 20
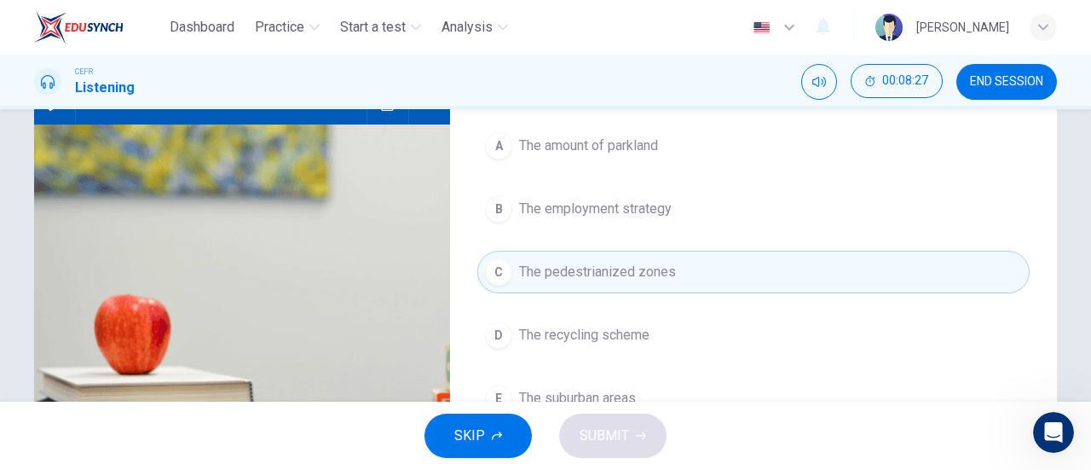
scroll to position [221, 0]
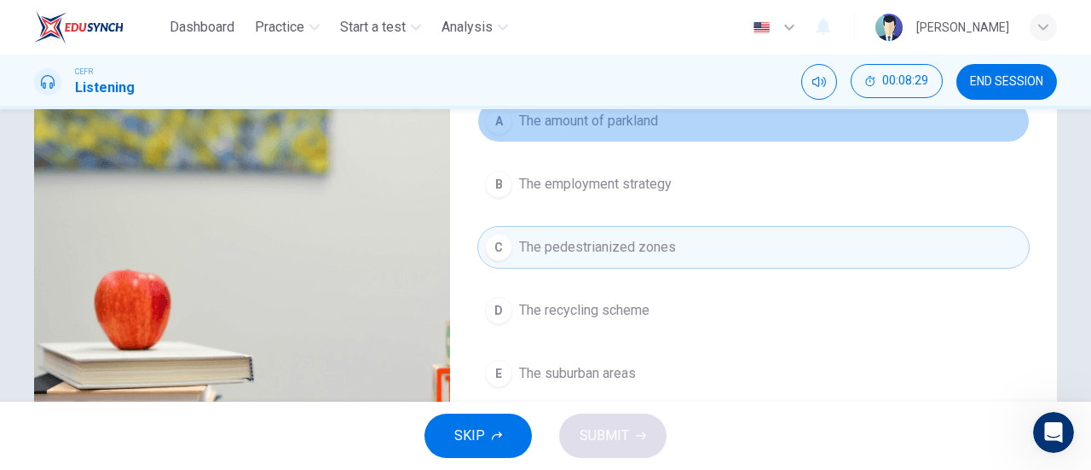
click at [593, 137] on button "A The amount of parkland" at bounding box center [753, 121] width 552 height 43
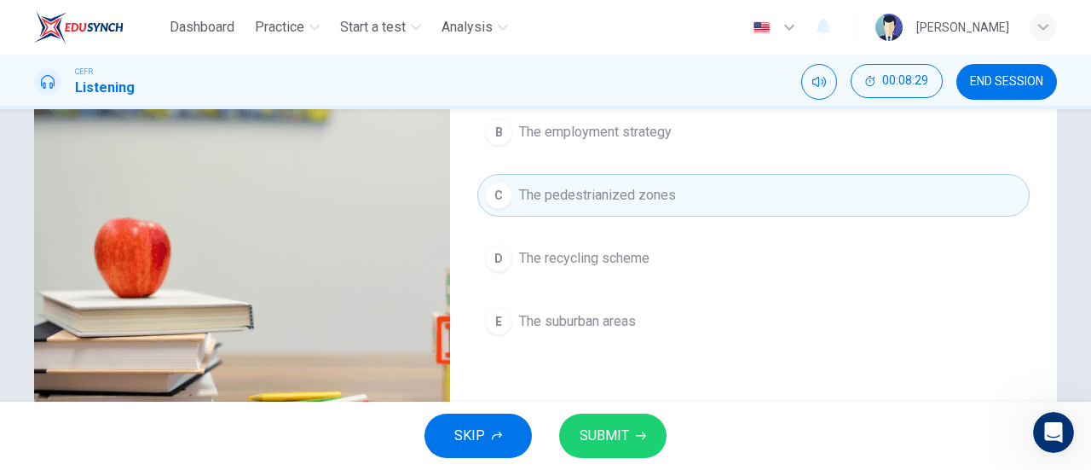
scroll to position [275, 0]
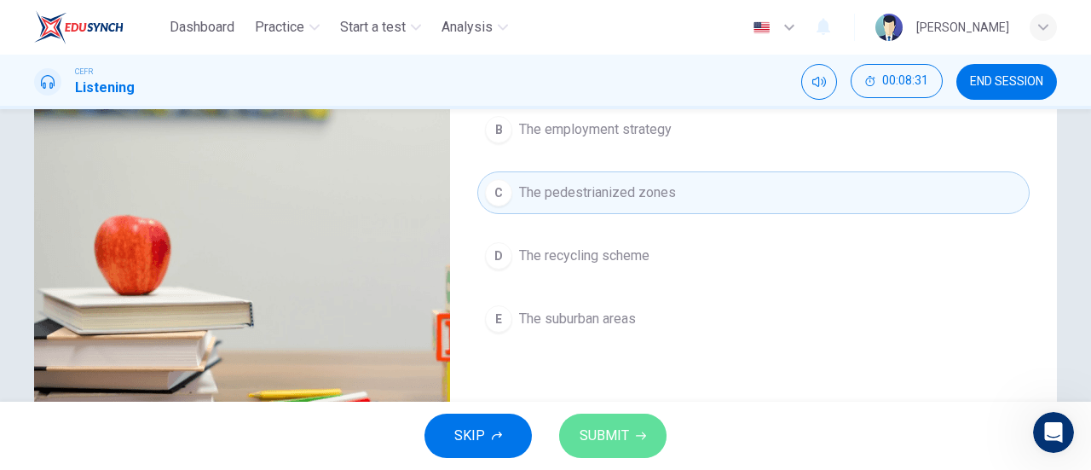
click at [624, 419] on button "SUBMIT" at bounding box center [612, 435] width 107 height 44
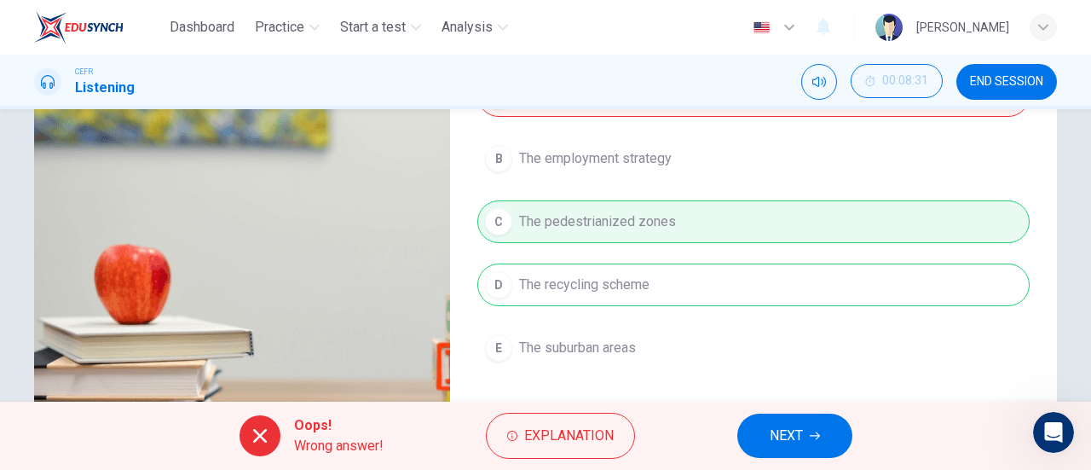
scroll to position [245, 0]
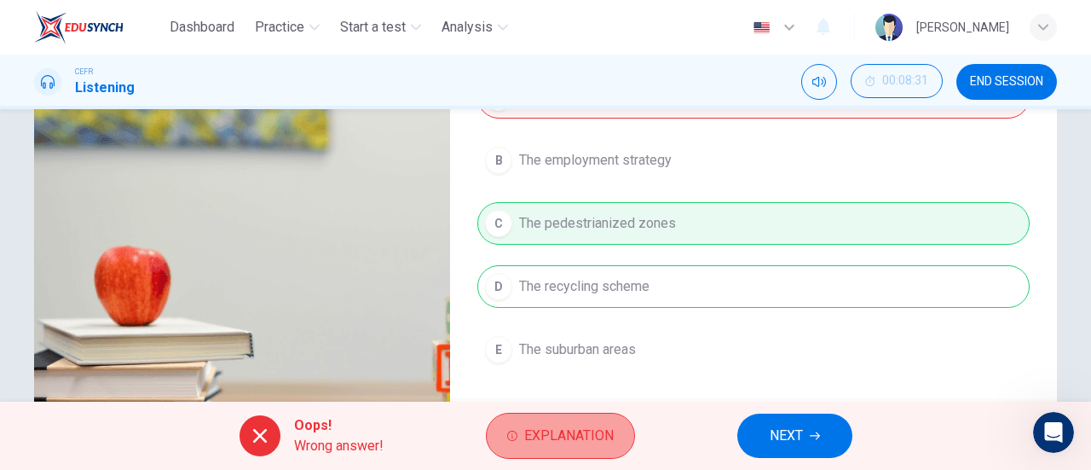
click at [566, 422] on button "Explanation" at bounding box center [560, 436] width 149 height 46
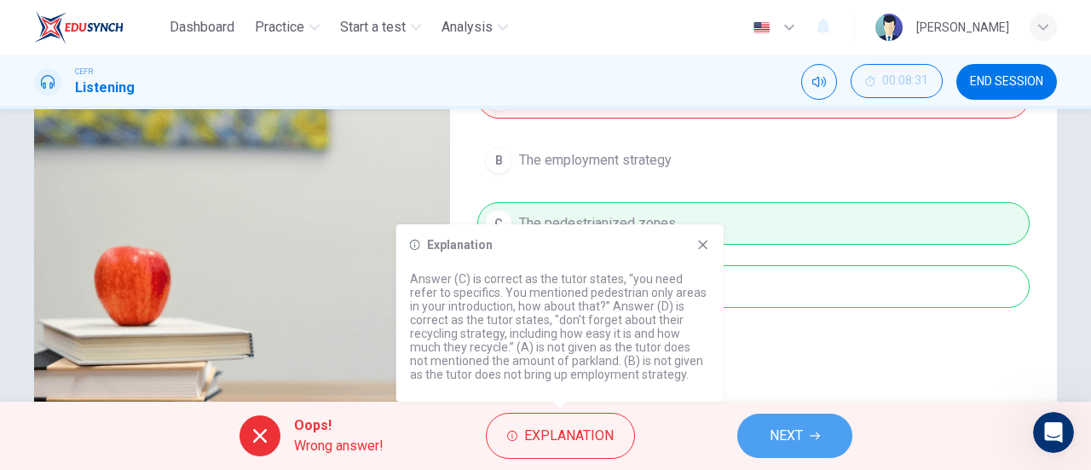
click at [810, 436] on icon "button" at bounding box center [815, 435] width 10 height 10
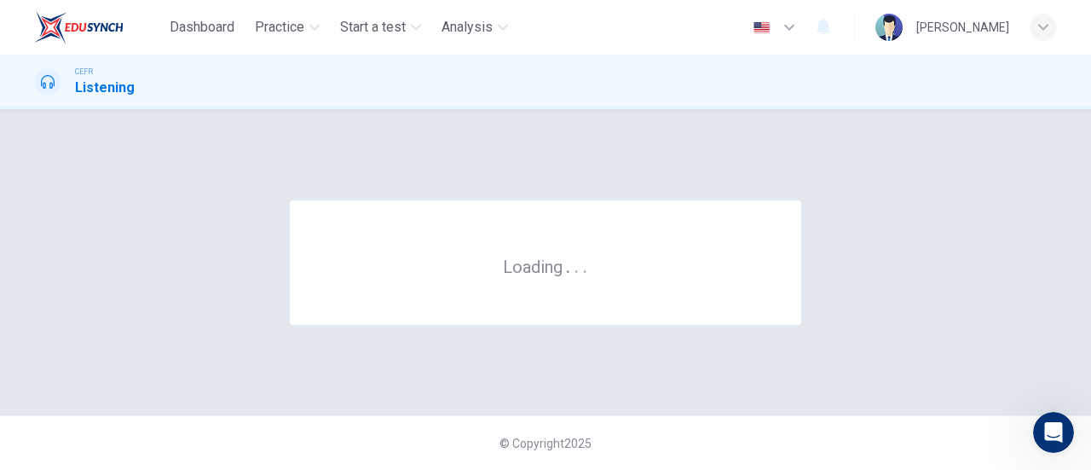
scroll to position [0, 0]
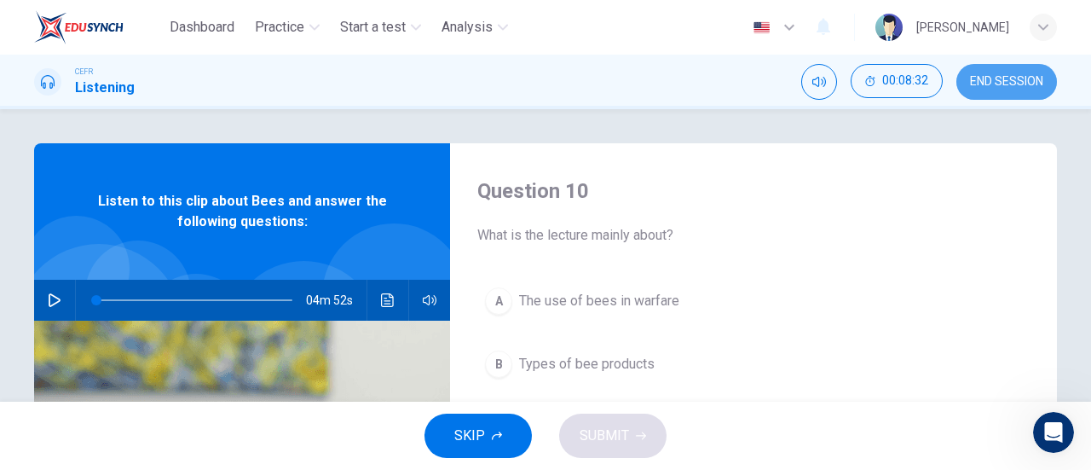
click at [1002, 75] on span "END SESSION" at bounding box center [1006, 82] width 73 height 14
